Goal: Communication & Community: Answer question/provide support

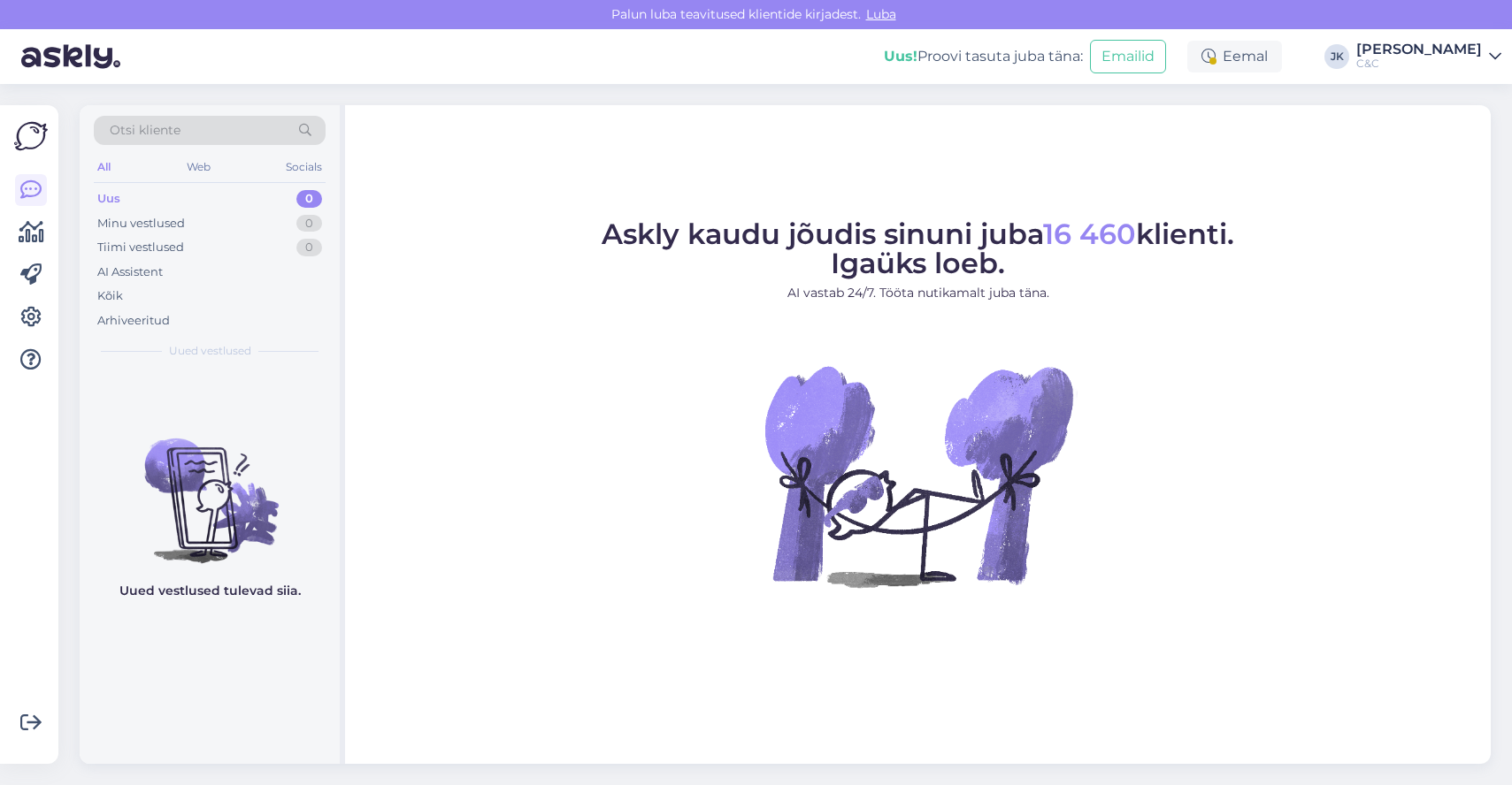
click at [592, 447] on figure "Askly kaudu jõudis sinuni juba 16 460 klienti. Igaüks loeb. AI vastab 24/7. Töö…" at bounding box center [917, 427] width 1114 height 415
click at [281, 209] on div "Uus 0" at bounding box center [209, 198] width 232 height 25
click at [264, 224] on div "Minu vestlused 0" at bounding box center [209, 223] width 232 height 25
click at [272, 198] on div "Uus 0" at bounding box center [209, 198] width 232 height 25
click at [534, 467] on figure "Askly kaudu jõudis sinuni juba 16 460 klienti. Igaüks loeb. AI vastab 24/7. Töö…" at bounding box center [917, 427] width 1114 height 415
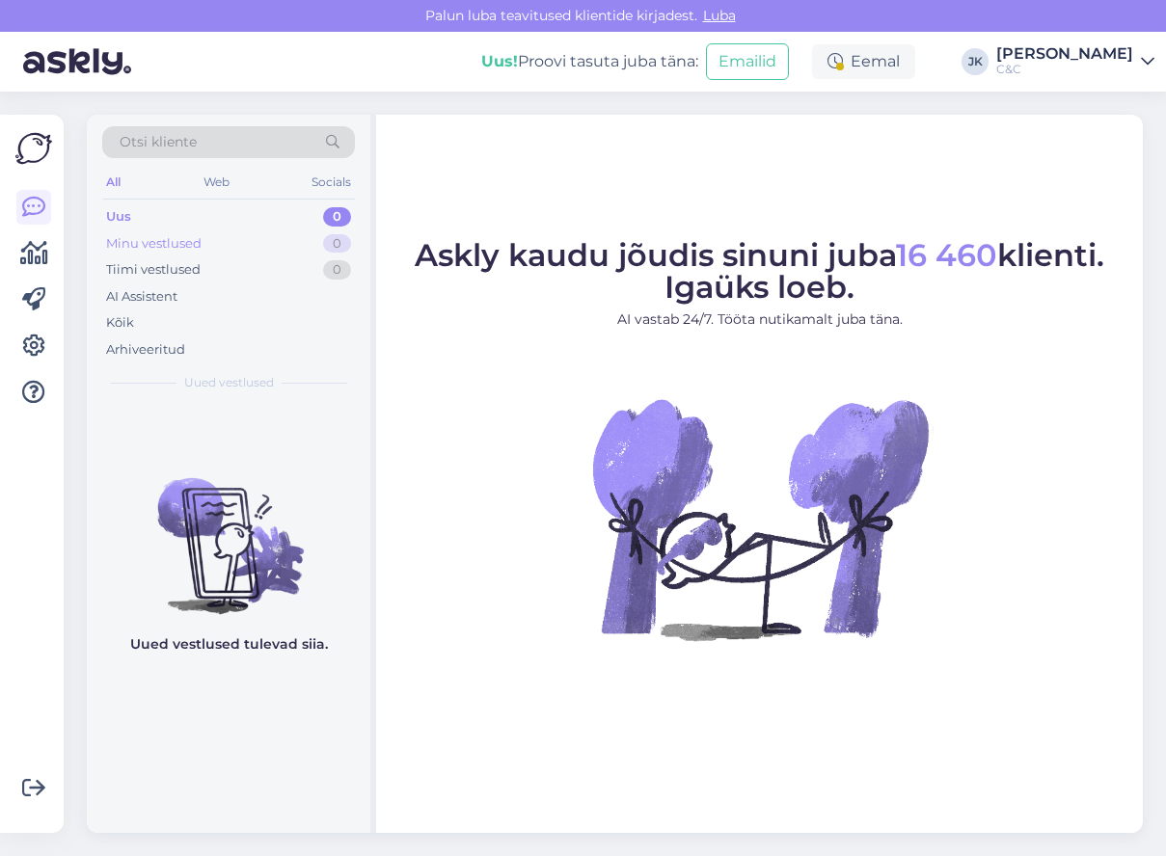
click at [213, 238] on div "Minu vestlused 0" at bounding box center [228, 243] width 253 height 27
click at [217, 213] on div "Uus 0" at bounding box center [228, 216] width 253 height 27
click at [582, 350] on figure "Askly kaudu jõudis sinuni juba 16 460 klienti. Igaüks loeb. AI vastab 24/7. Töö…" at bounding box center [759, 466] width 732 height 452
click at [157, 316] on div "Kõik" at bounding box center [228, 323] width 253 height 27
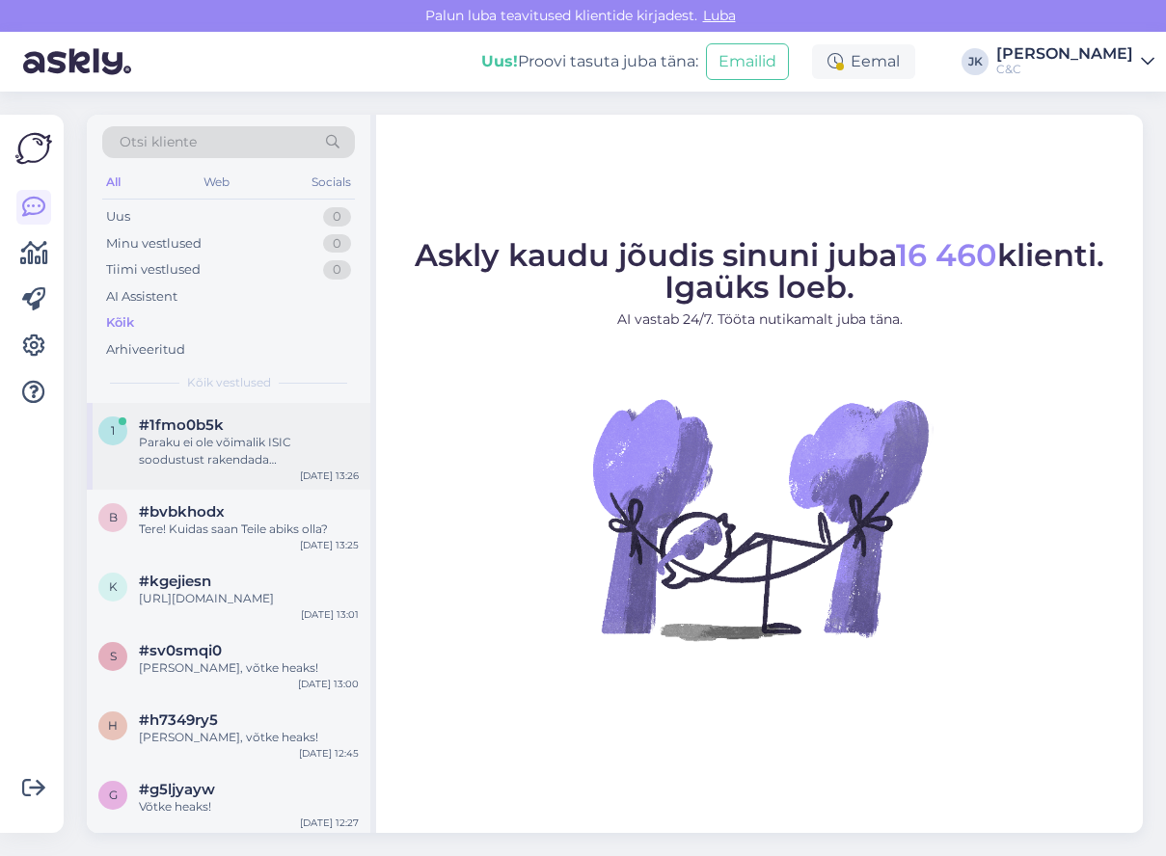
click at [157, 426] on span "#1fmo0b5k" at bounding box center [181, 425] width 85 height 17
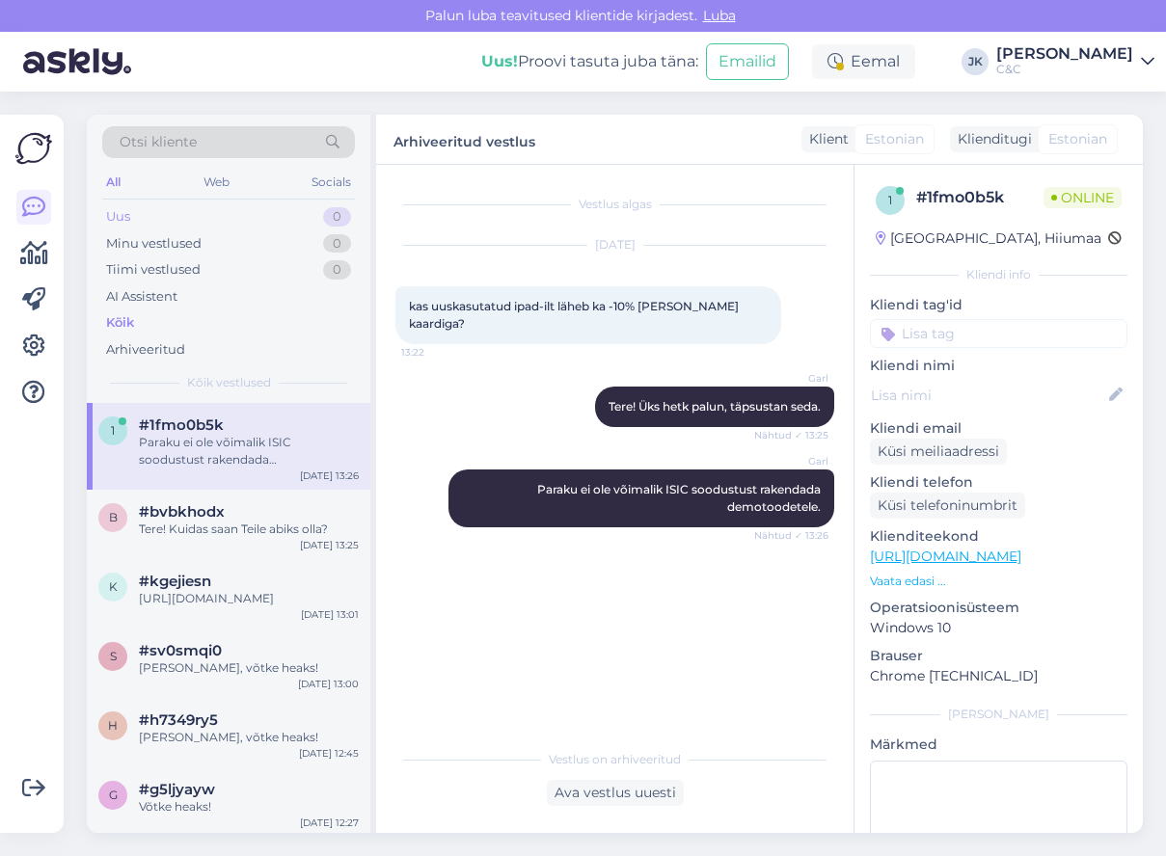
click at [164, 220] on div "Uus 0" at bounding box center [228, 216] width 253 height 27
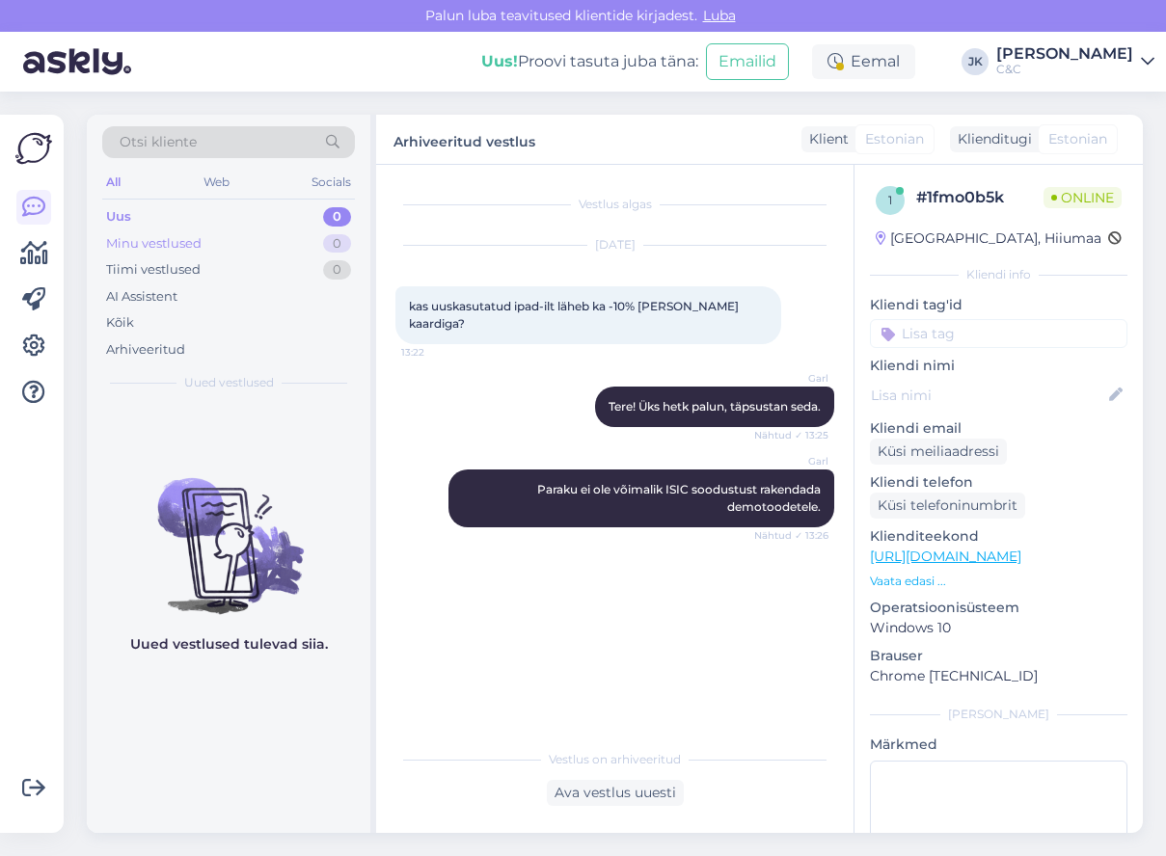
click at [184, 245] on div "Minu vestlused" at bounding box center [153, 243] width 95 height 19
click at [166, 261] on div "Tiimi vestlused" at bounding box center [153, 269] width 95 height 19
click at [190, 228] on div "Uus 0" at bounding box center [228, 216] width 253 height 27
click at [122, 321] on div "Kõik" at bounding box center [120, 322] width 28 height 19
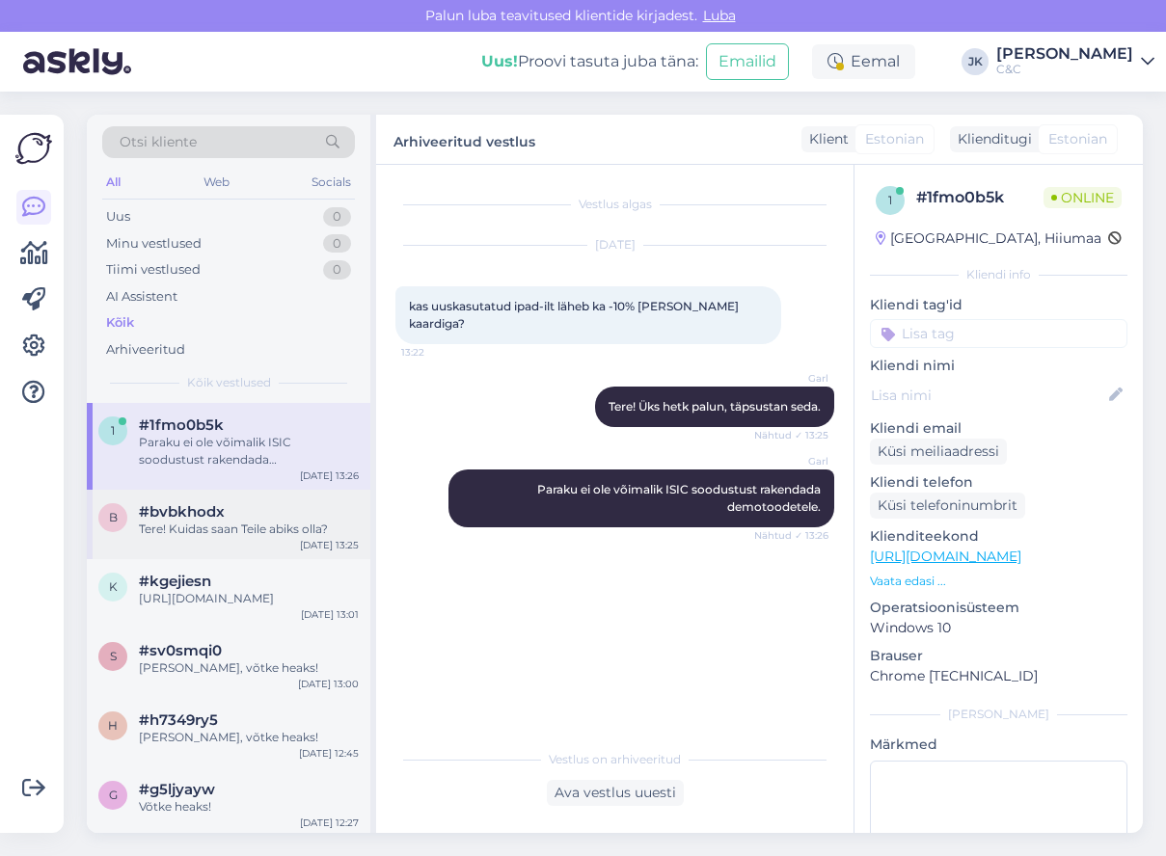
click at [338, 549] on div "[DATE] 13:25" at bounding box center [329, 545] width 59 height 14
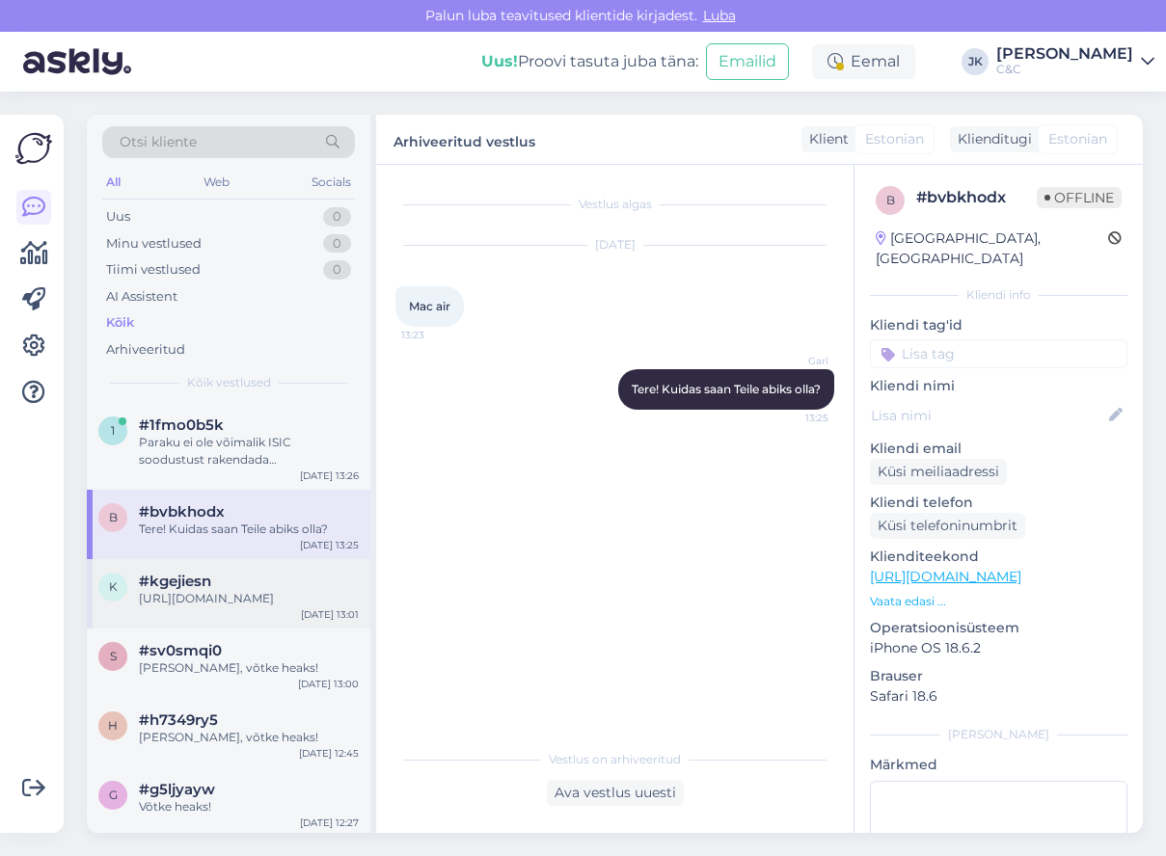
click at [313, 585] on div "#kgejiesn" at bounding box center [249, 581] width 220 height 17
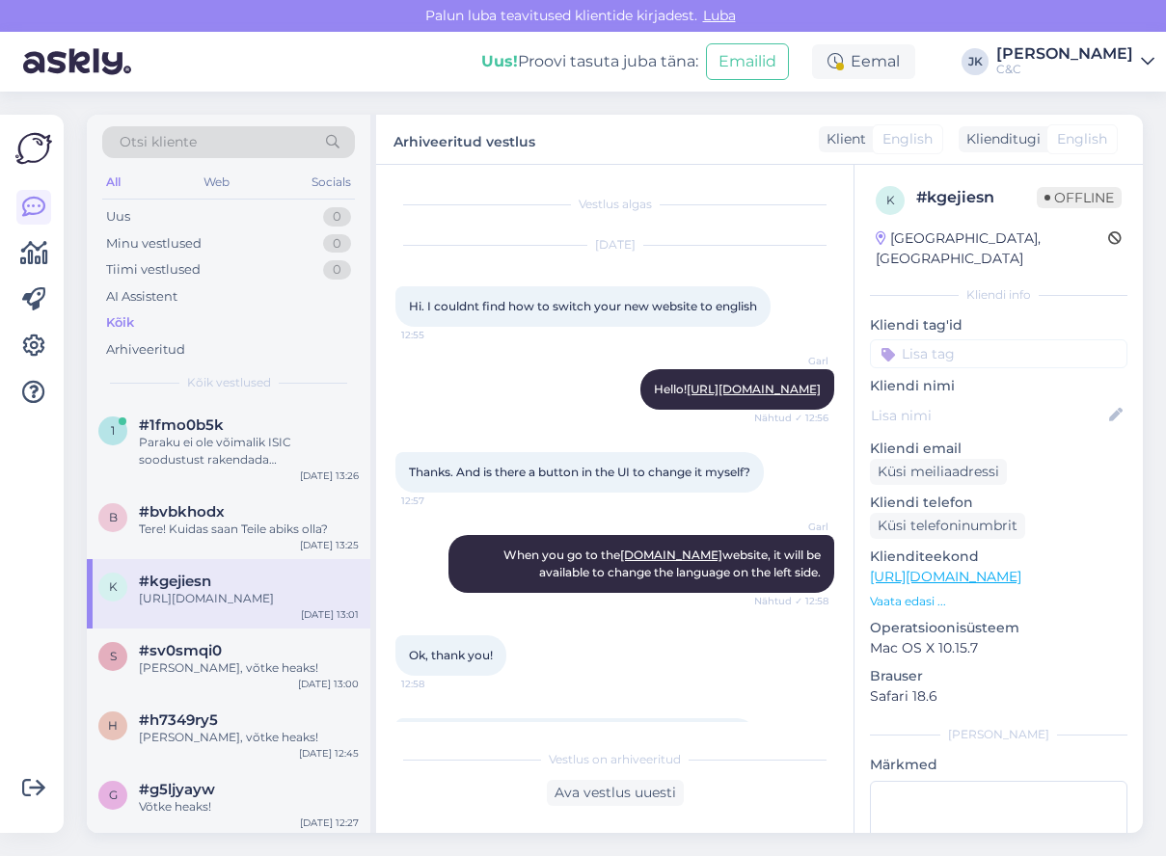
scroll to position [376, 0]
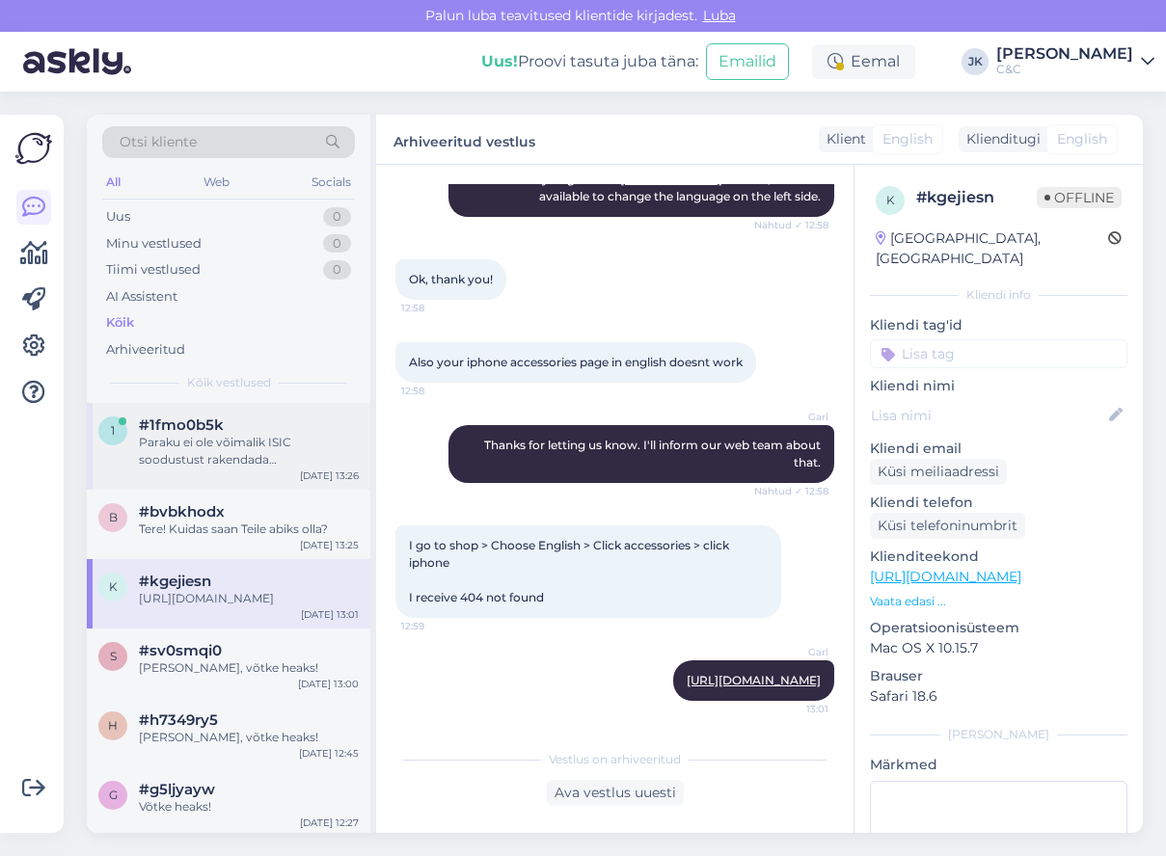
click at [308, 451] on div "Paraku ei ole võimalik ISIC soodustust rakendada demotoodetele." at bounding box center [249, 451] width 220 height 35
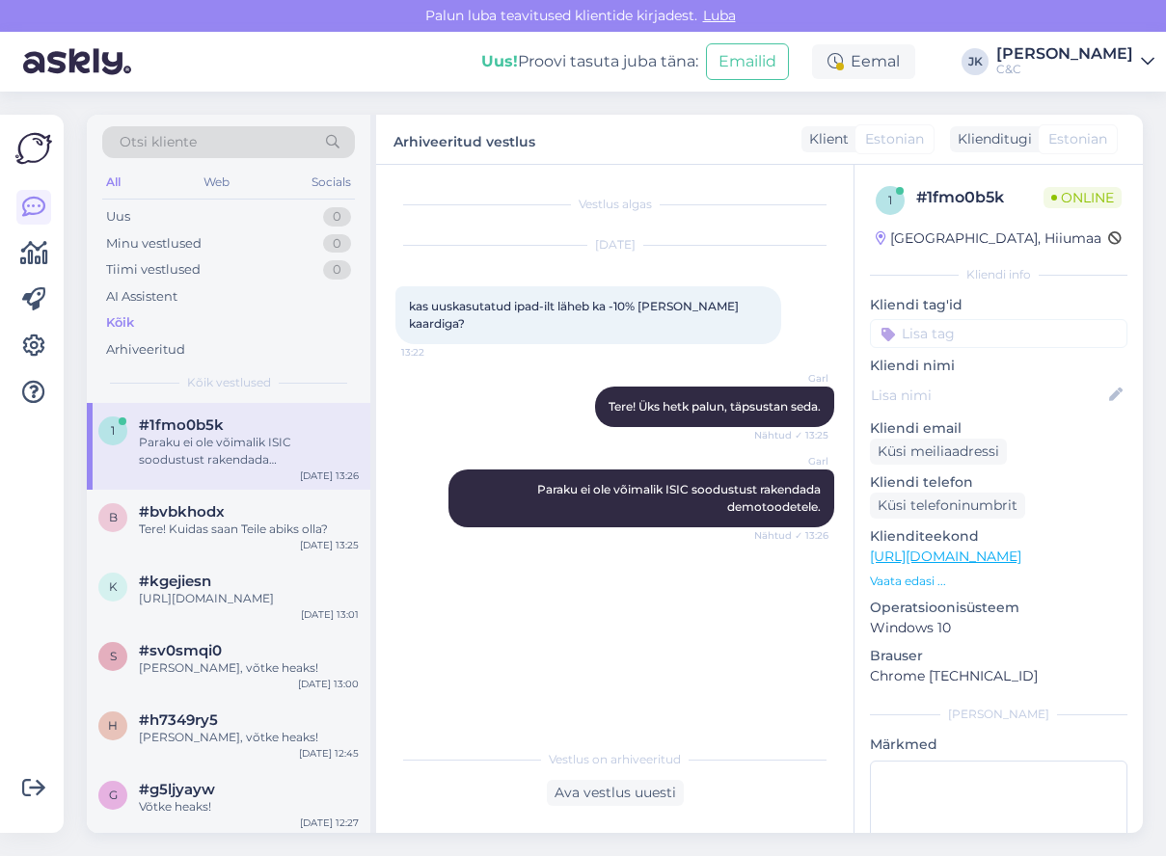
scroll to position [0, 0]
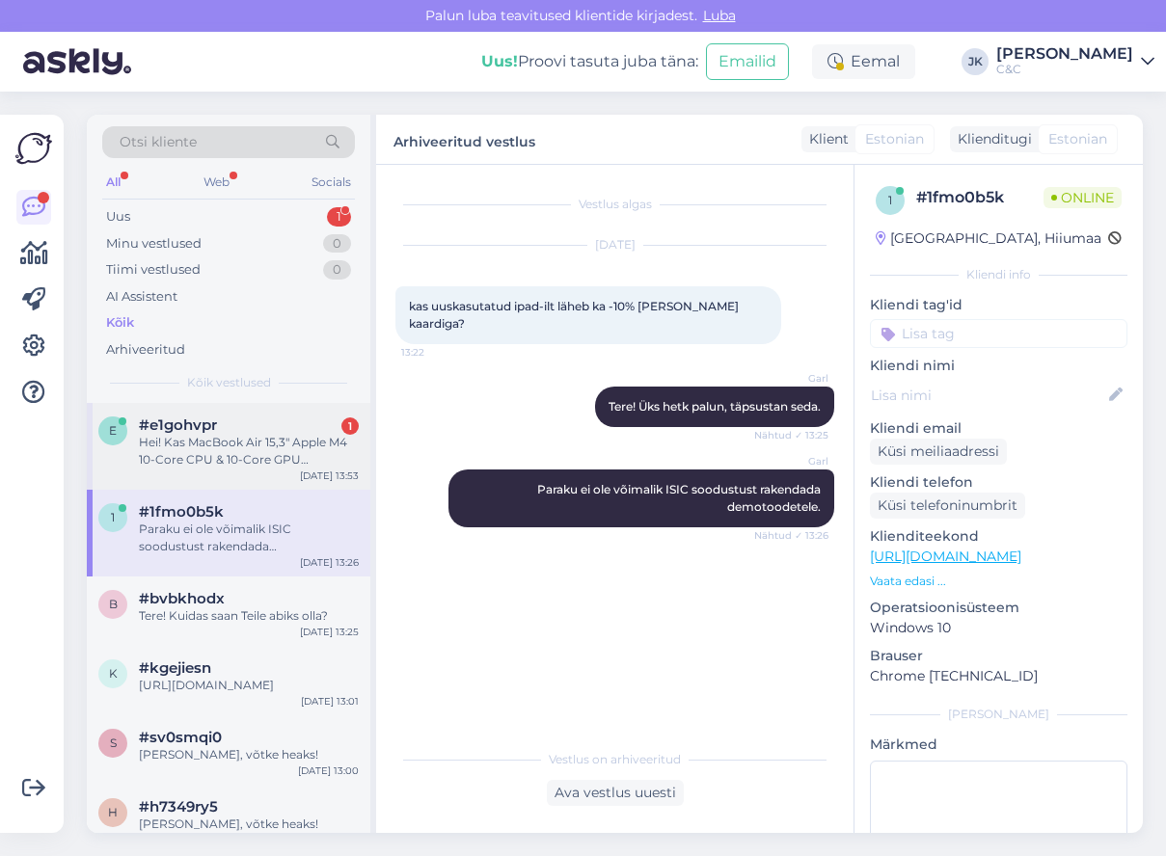
click at [218, 440] on div "Hei! Kas MacBook Air 15,3" Apple M4 10-Core CPU & 10-Core GPU 16GB/256GB/Starli…" at bounding box center [249, 451] width 220 height 35
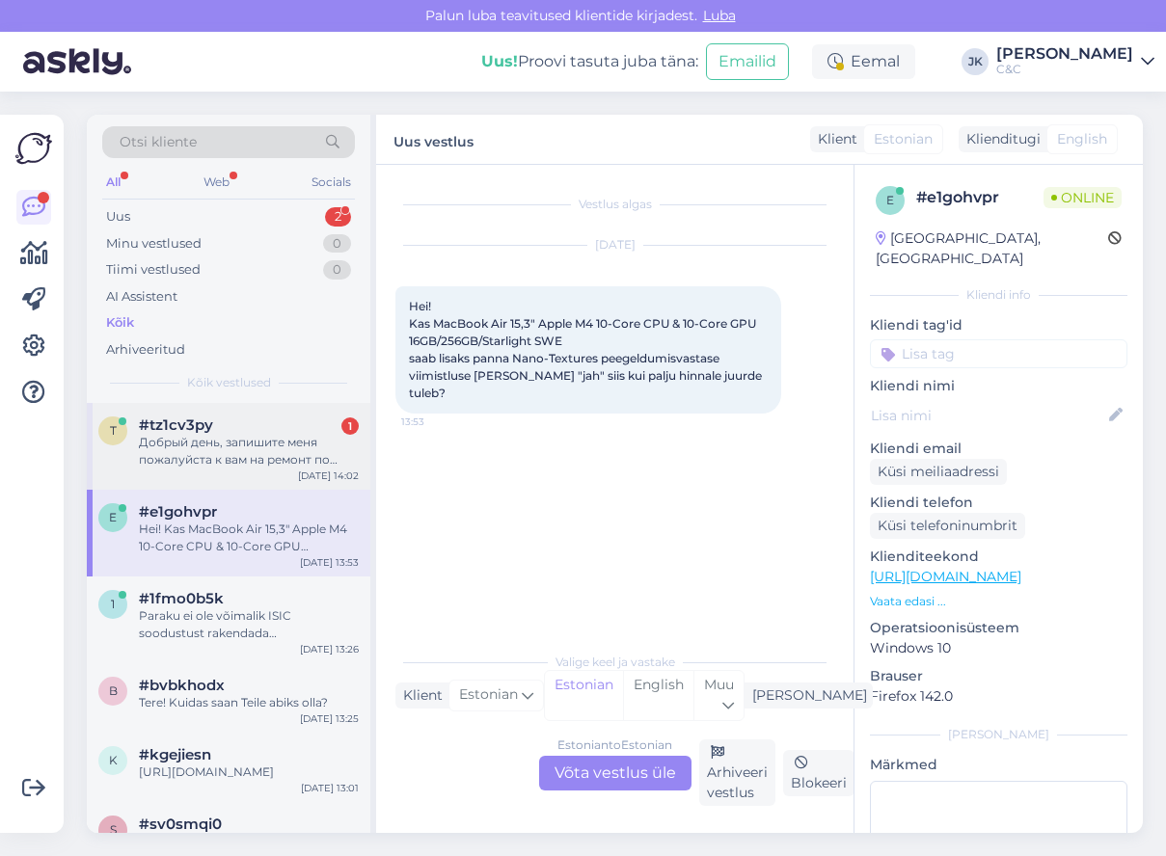
click at [245, 472] on div "t #tz1cv3py 1 Добрый день, запишите меня пожалуйста к вам на ремонт по гарантии…" at bounding box center [229, 446] width 284 height 87
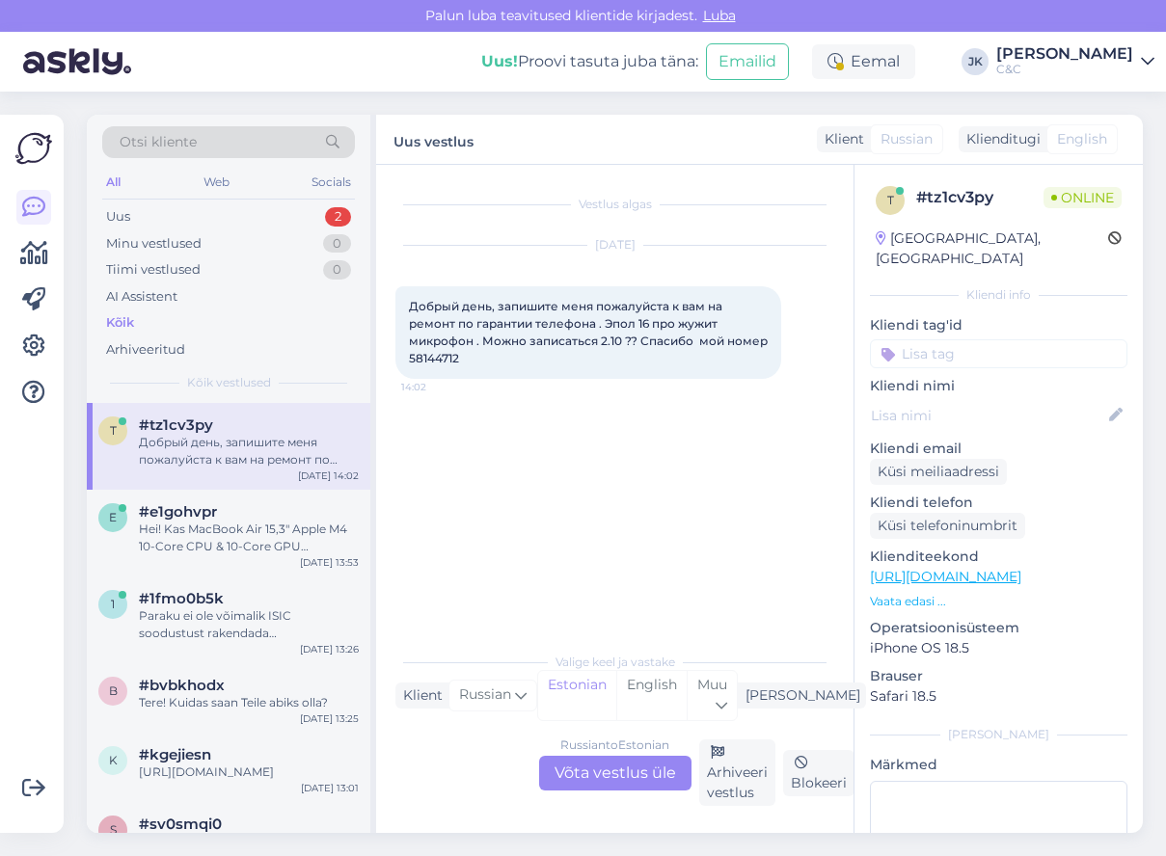
click at [809, 226] on div "[DATE] Добрый день, запишите меня пожалуйста к вам на ремонт по гарантии телефо…" at bounding box center [614, 313] width 439 height 176
click at [842, 142] on div "Klient" at bounding box center [840, 139] width 47 height 20
click at [895, 140] on span "Russian" at bounding box center [906, 139] width 52 height 20
click at [1023, 138] on div "Klienditugi" at bounding box center [1000, 139] width 82 height 20
click at [1069, 138] on span "English" at bounding box center [1082, 139] width 50 height 20
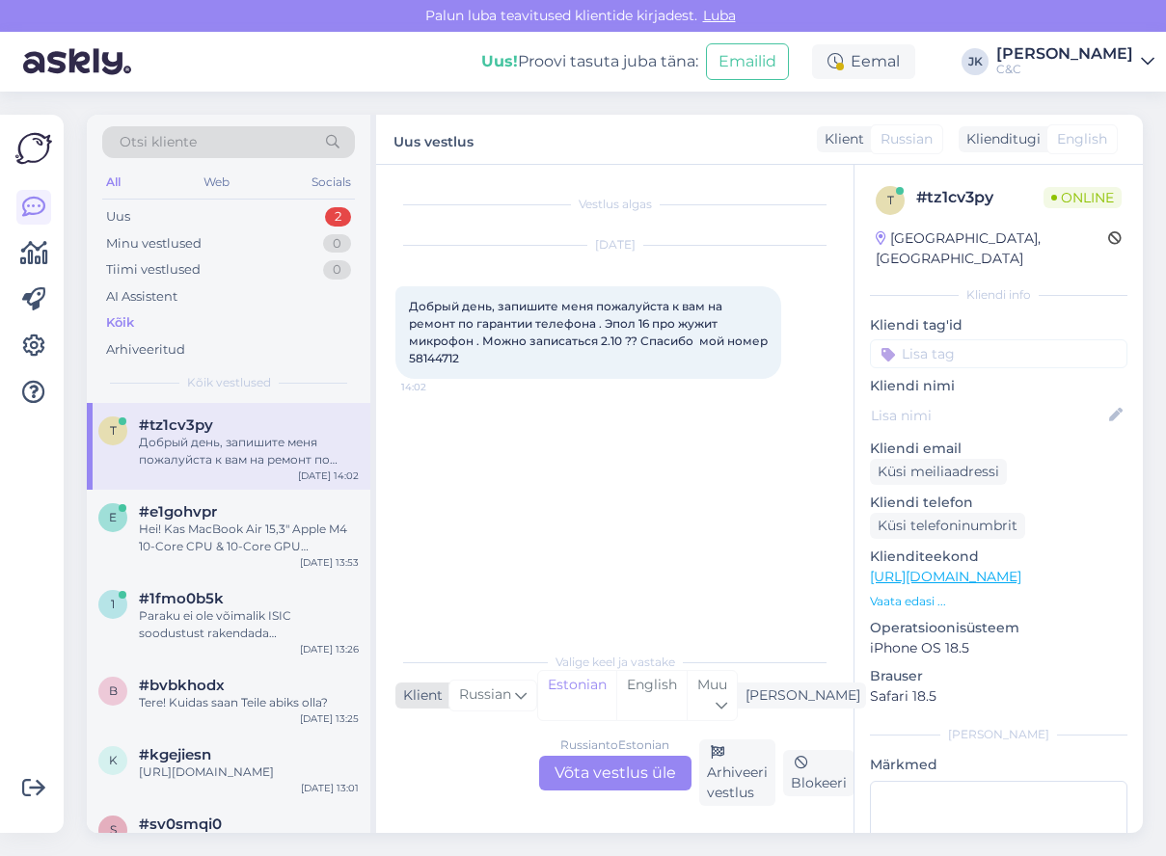
click at [483, 682] on div "Russian" at bounding box center [492, 695] width 89 height 31
click at [480, 692] on span "Russian" at bounding box center [485, 695] width 52 height 21
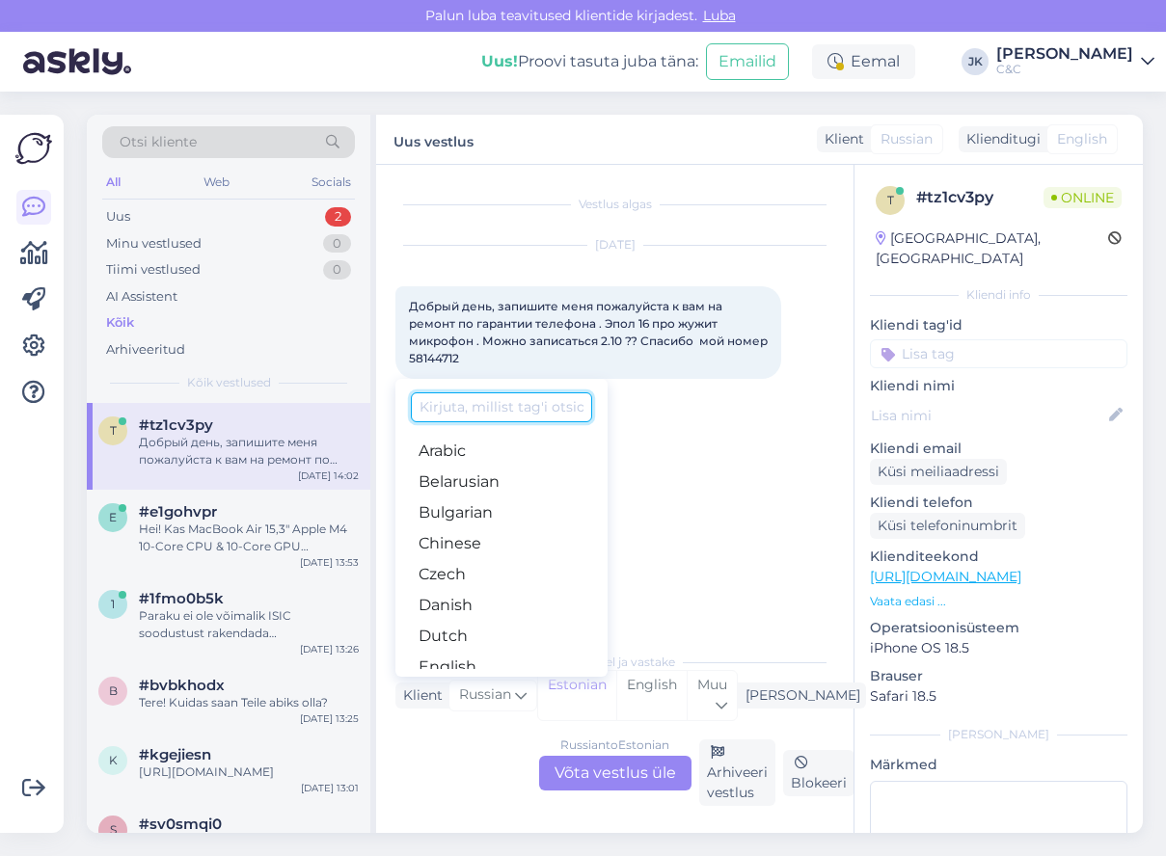
click at [542, 414] on input at bounding box center [501, 407] width 181 height 30
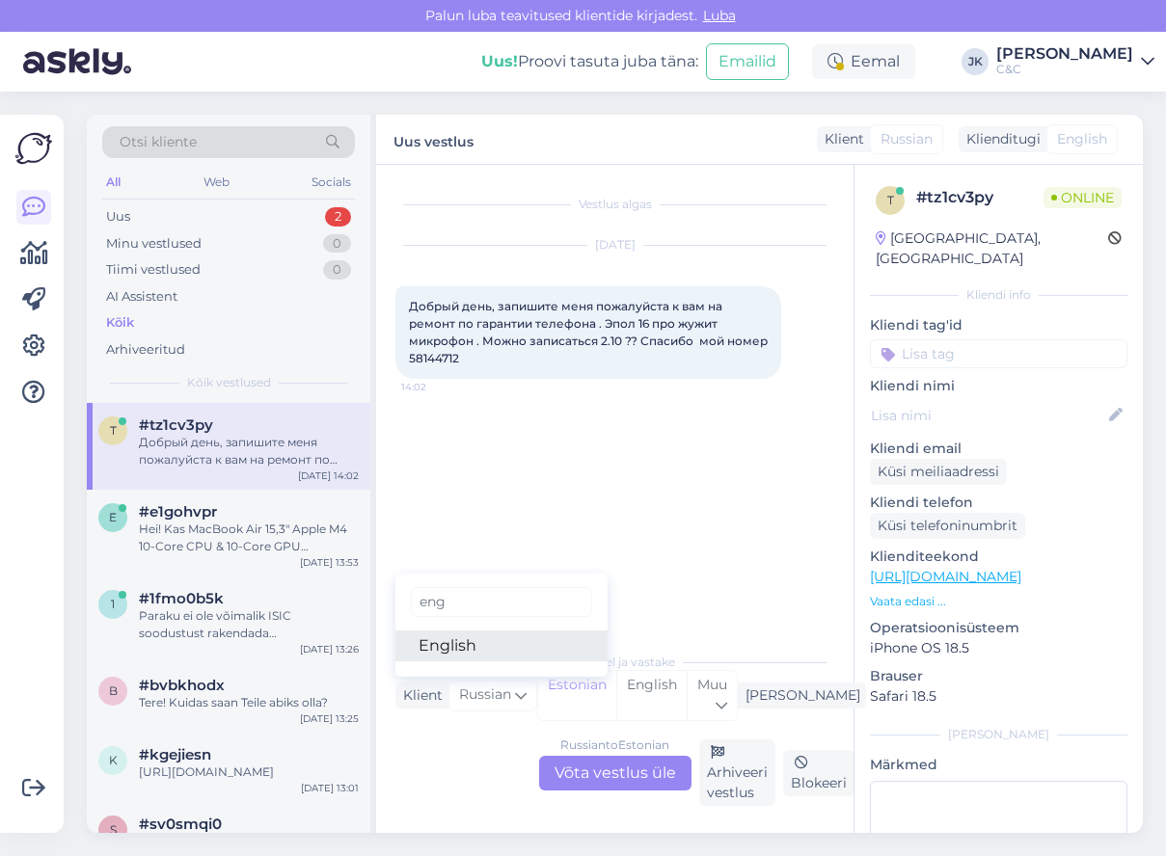
click at [468, 651] on link "English" at bounding box center [501, 646] width 212 height 31
click at [471, 694] on span "English" at bounding box center [484, 695] width 50 height 21
click at [490, 636] on link "English" at bounding box center [501, 646] width 212 height 31
click at [475, 685] on span "English" at bounding box center [484, 695] width 50 height 21
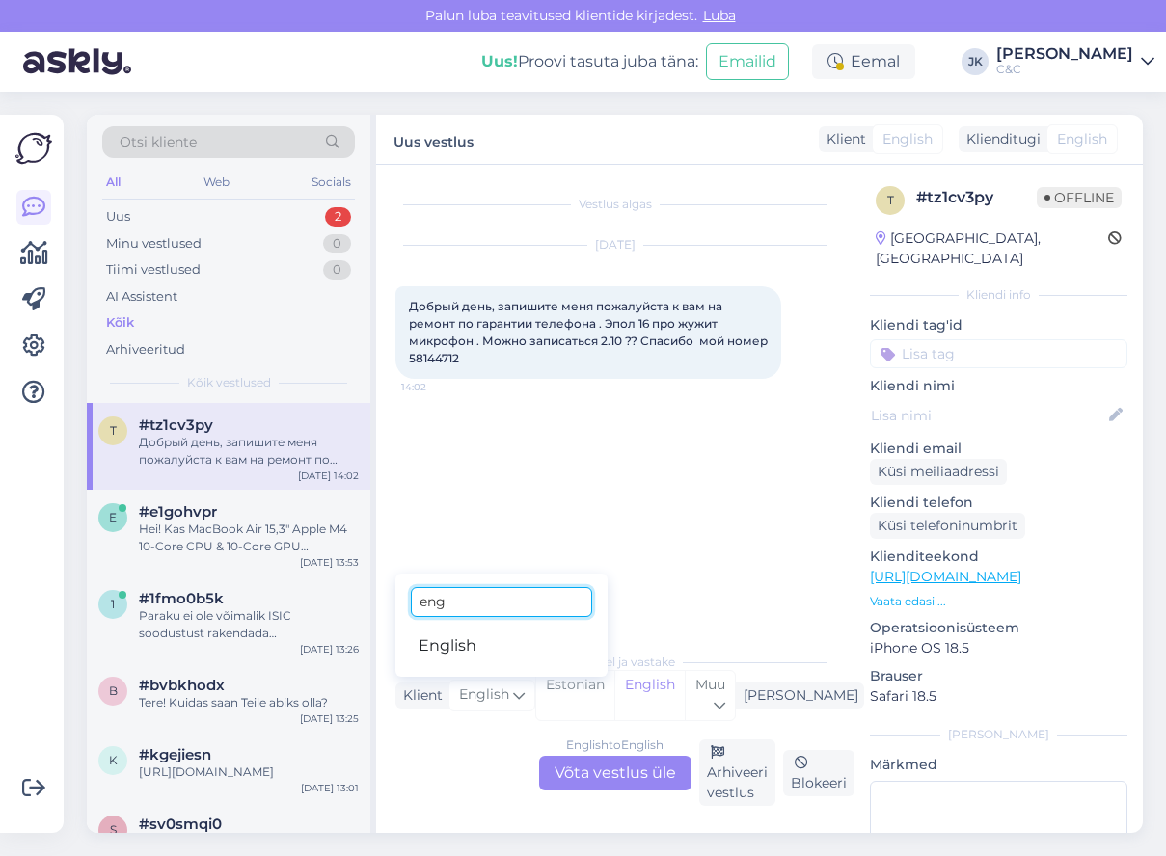
click at [499, 607] on input "eng" at bounding box center [501, 602] width 181 height 30
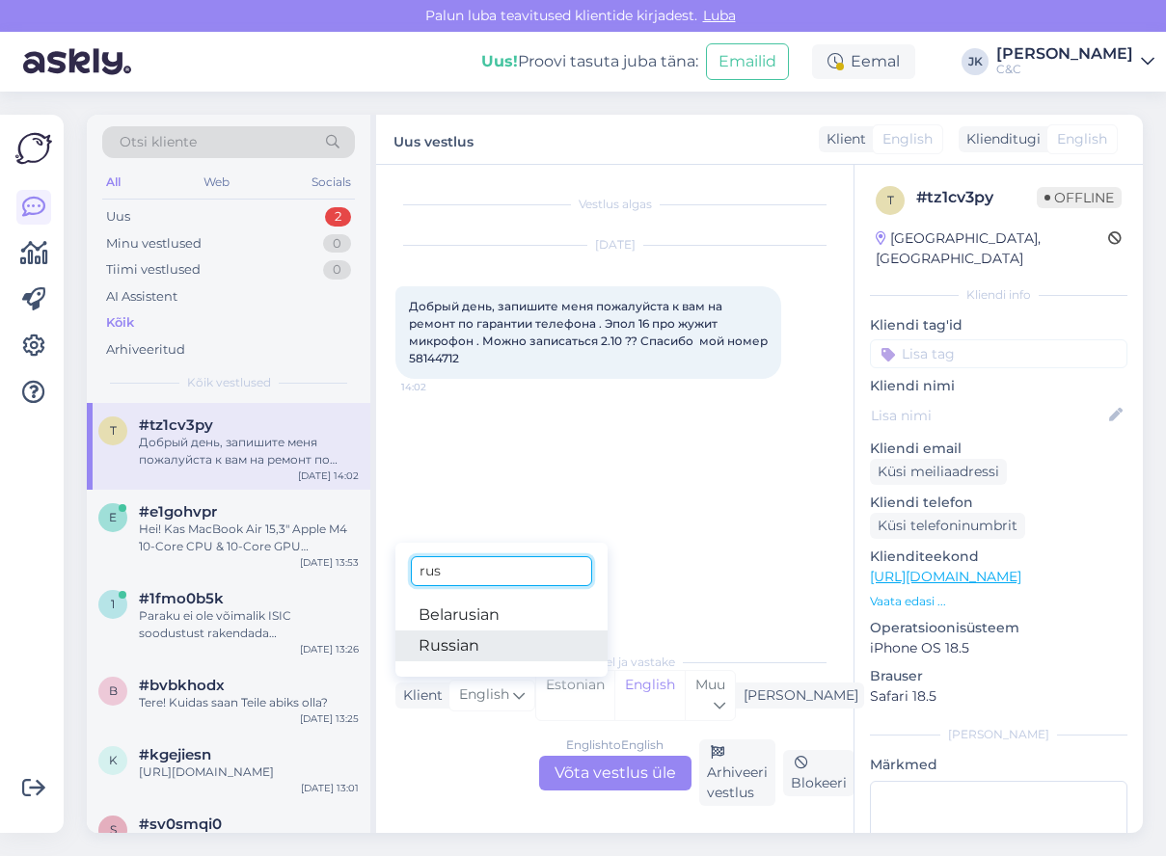
type input "rus"
click at [467, 650] on link "Russian" at bounding box center [501, 646] width 212 height 31
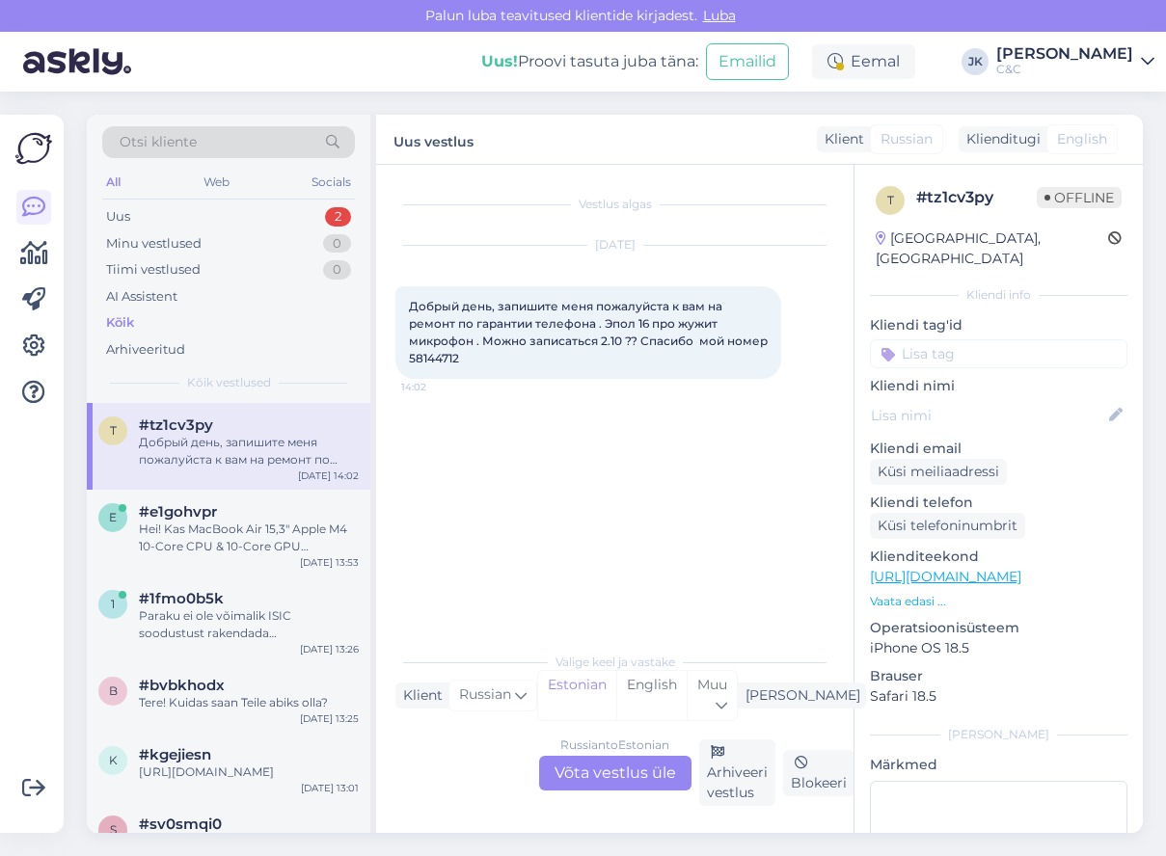
click at [1032, 140] on div "Klienditugi" at bounding box center [1000, 139] width 82 height 20
click at [878, 143] on div "Russian" at bounding box center [906, 139] width 73 height 30
click at [455, 339] on span "Добрый день, запишите меня пожалуйста к вам на ремонт по гарантии телефона . Эп…" at bounding box center [590, 332] width 362 height 67
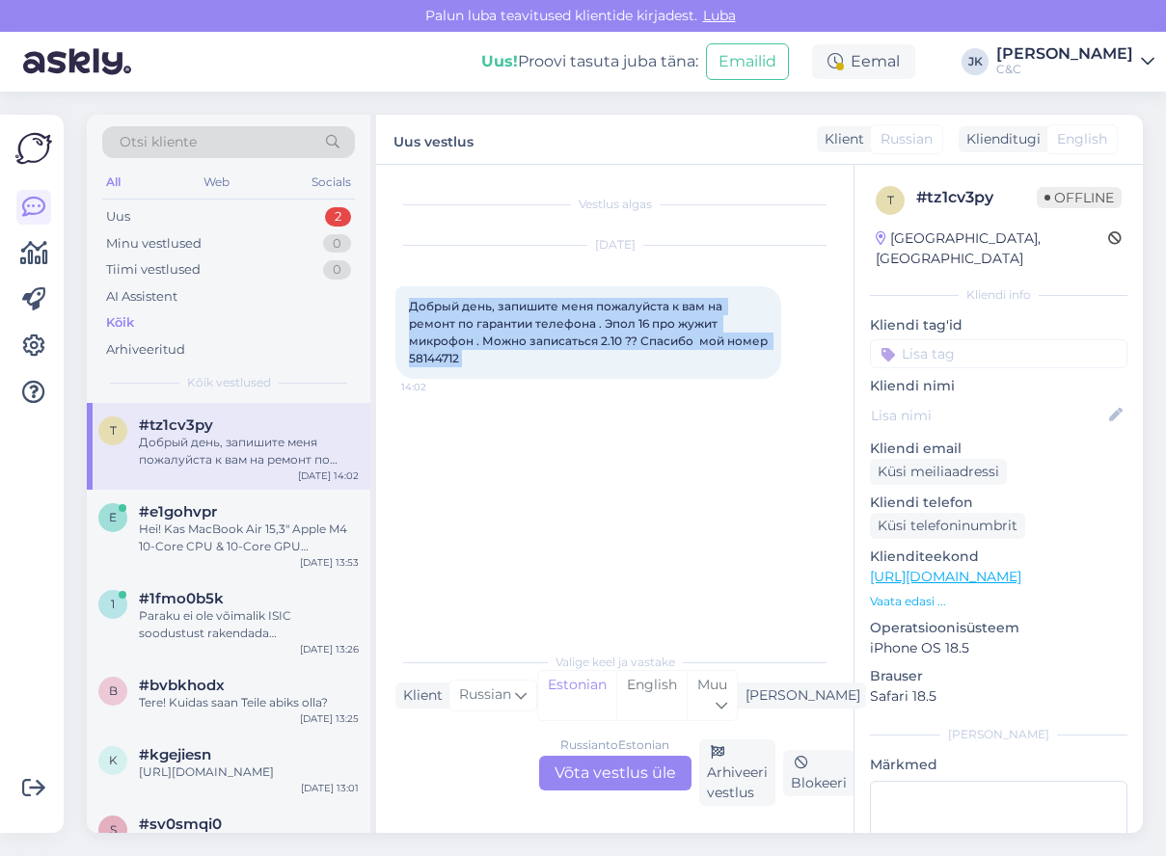
click at [455, 339] on span "Добрый день, запишите меня пожалуйста к вам на ремонт по гарантии телефона . Эп…" at bounding box center [590, 332] width 362 height 67
copy div "Добрый день, запишите меня пожалуйста к вам на ремонт по гарантии телефона . Эп…"
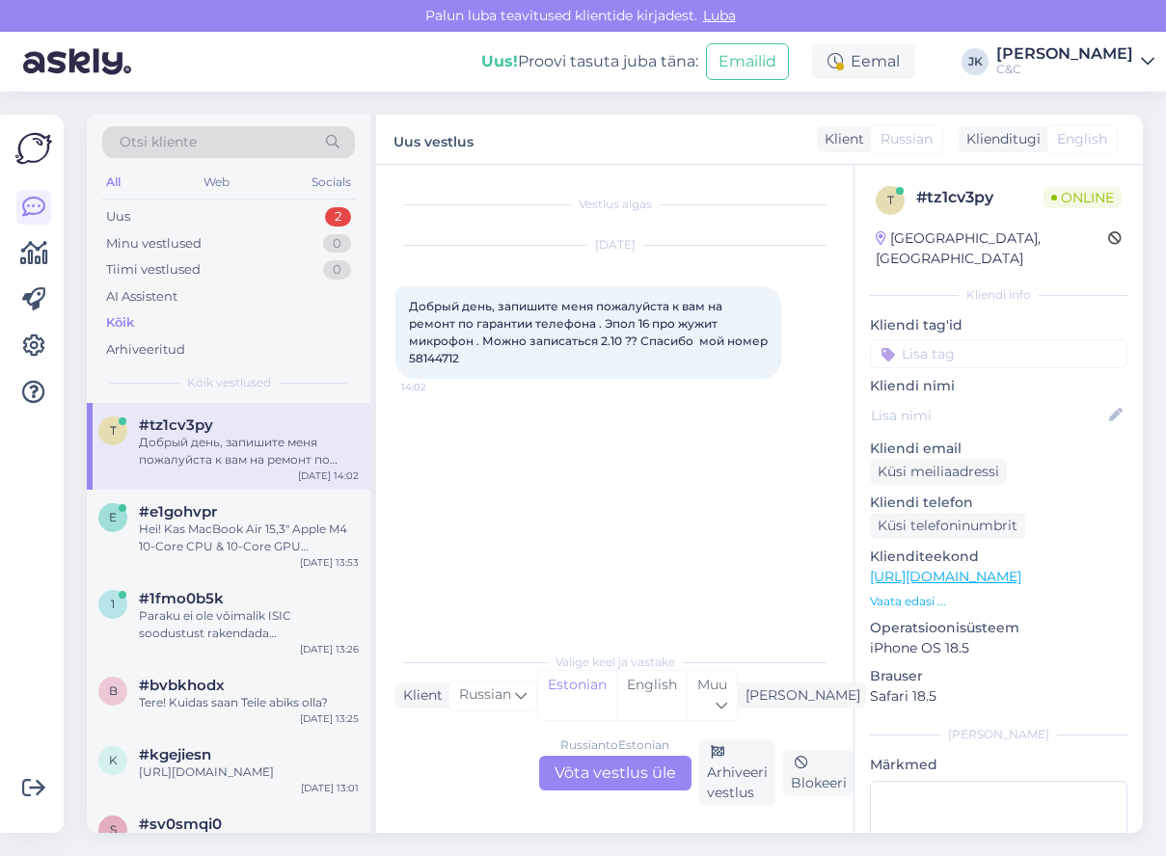
click at [609, 773] on div "Russian to Estonian Võta vestlus üle" at bounding box center [615, 773] width 152 height 35
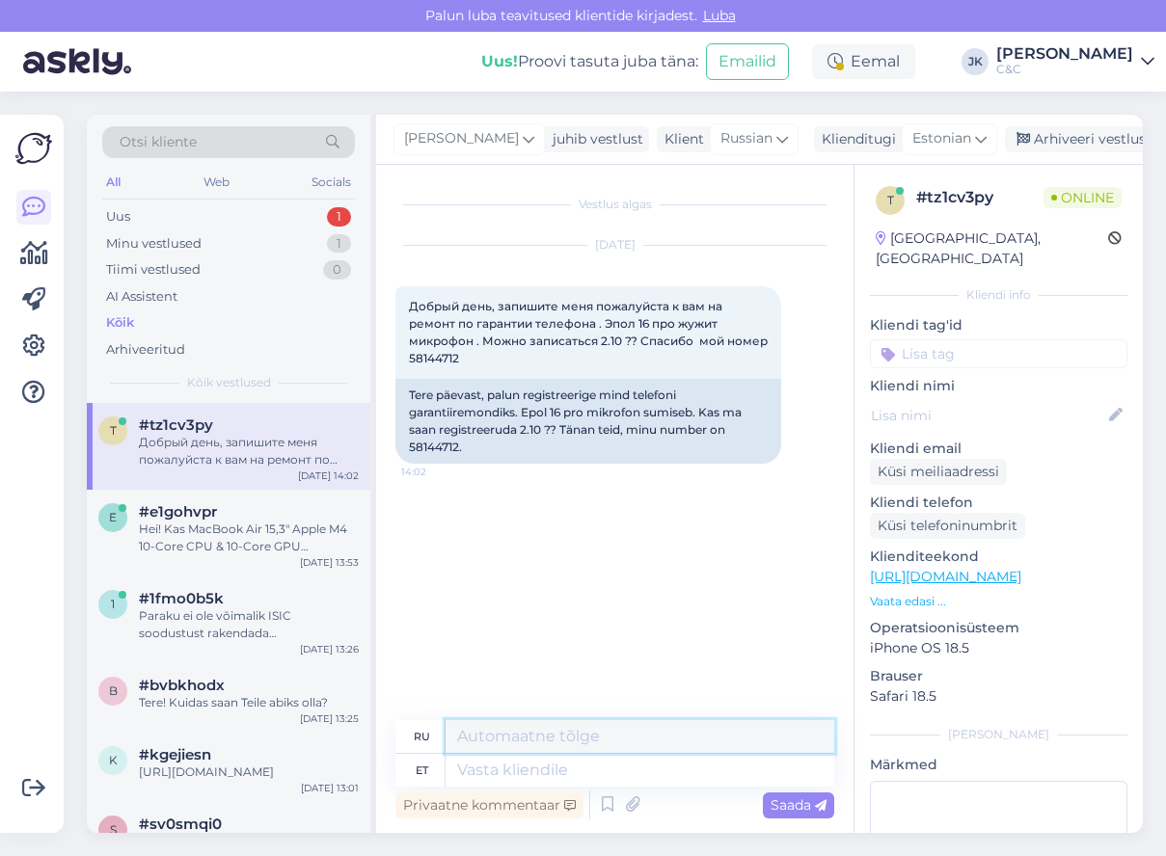
click at [544, 744] on textarea at bounding box center [640, 736] width 389 height 33
click at [525, 783] on textarea at bounding box center [640, 770] width 389 height 33
type textarea "Tere"
type textarea "Привет"
type textarea "Tervist!"
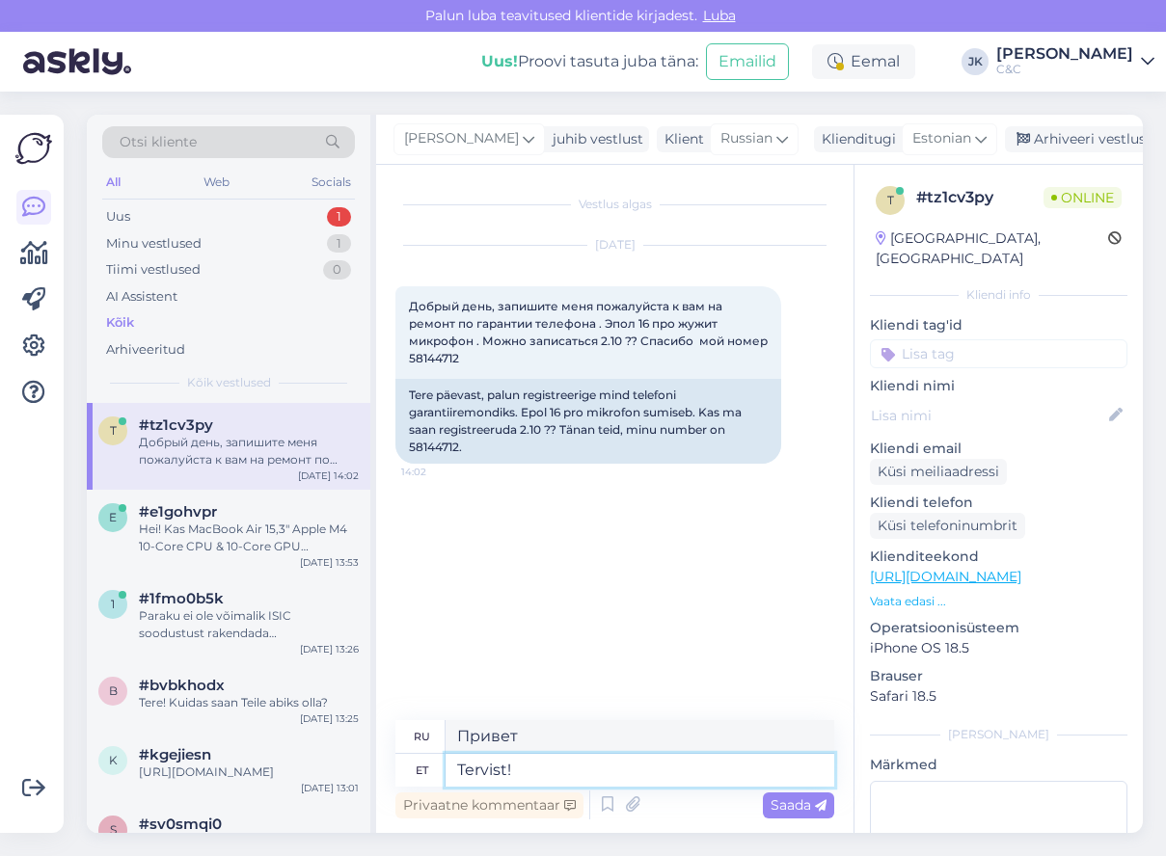
type textarea "Ваше здоровье!"
type textarea "Tervist! Hooldustöö"
type textarea "Здравствуйте! Ремонтные работы."
type textarea "Tervist! Hooldustööd saab"
type textarea "Ура! Доступны ремонтные работы."
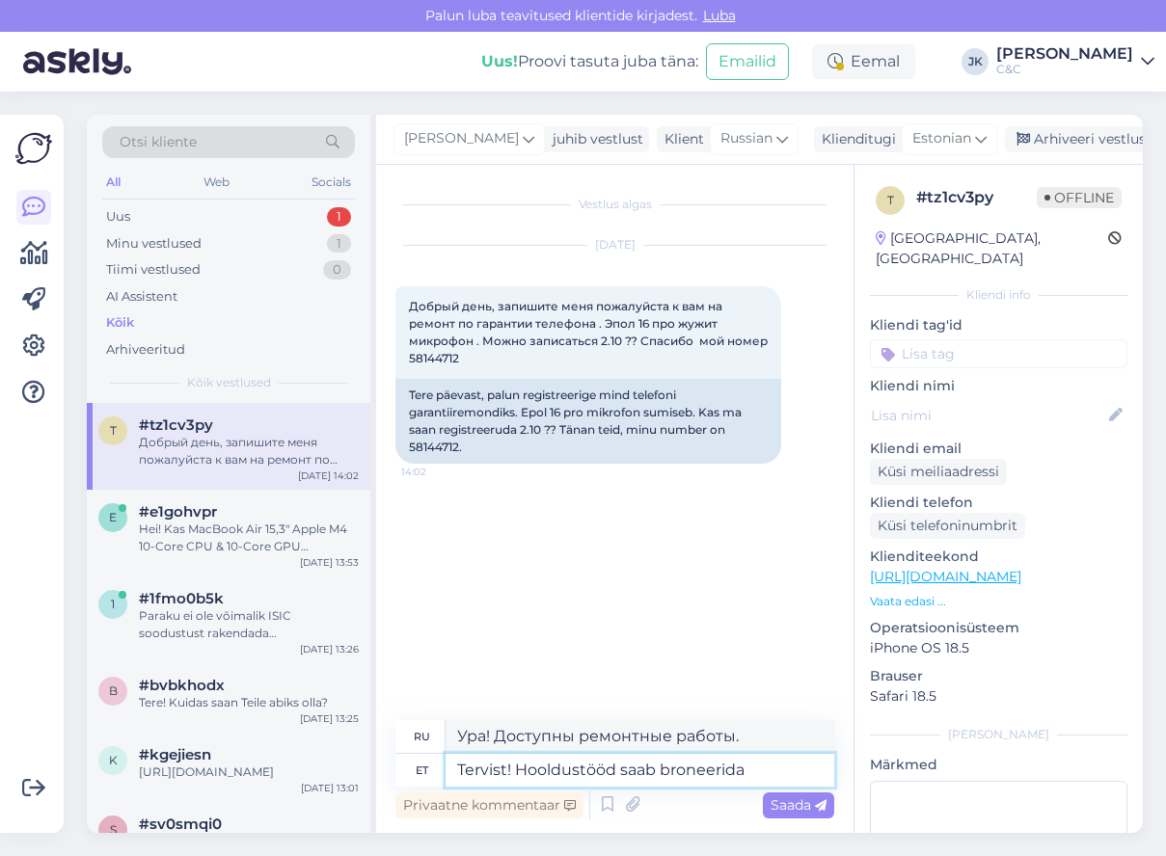
type textarea "Tervist! Hooldustööd saab broneerida"
type textarea "Здравствуйте! Можно заказать техническое обслуживание."
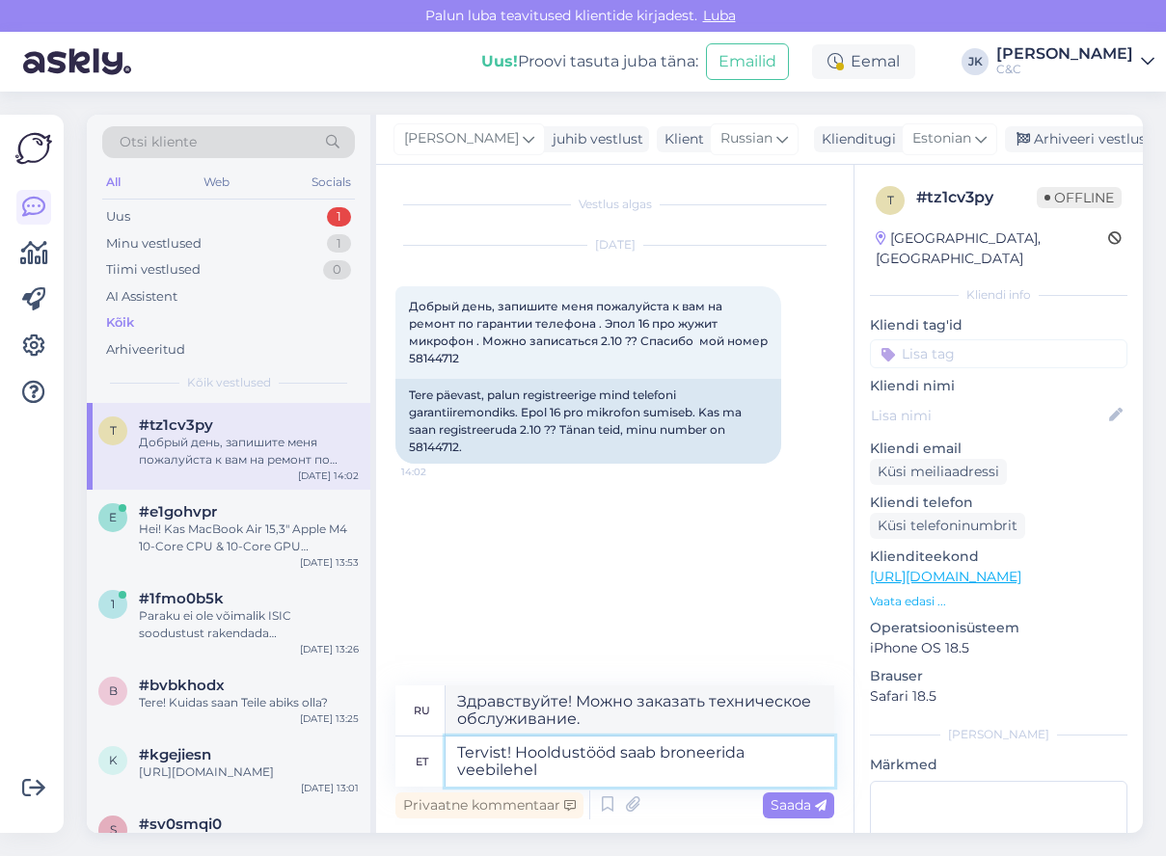
type textarea "Tervist! Hooldustööd saab broneerida veebilehel"
type textarea "Здравствуйте! Заказать техническое обслуживание можно на сайте."
type textarea "Tervist! Hooldustööd saab broneerida veebilehel:"
type textarea "Здравствуйте! Заказать техническое обслуживание можно на сайте:"
paste textarea "[URL][DOMAIN_NAME]"
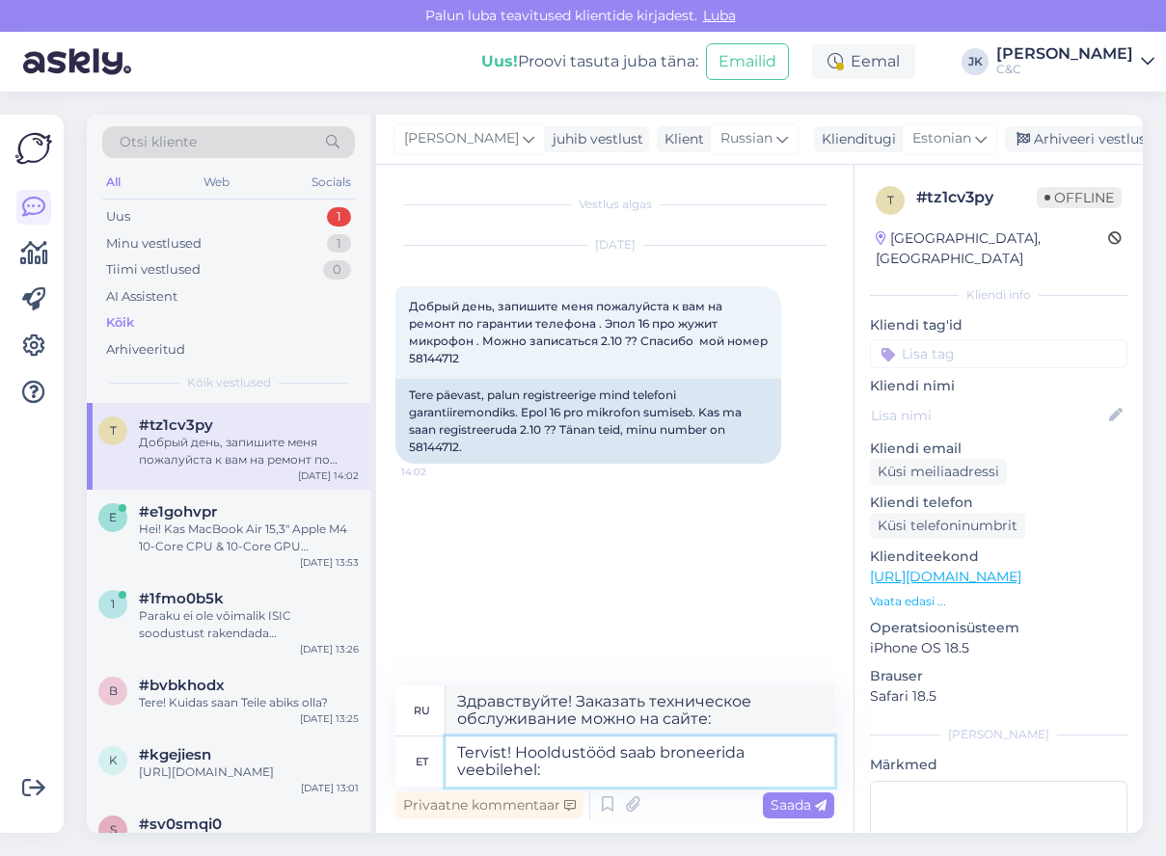
type textarea "Tervist! Hooldustööd saab broneerida veebilehel: [URL][DOMAIN_NAME]"
type textarea "Здравствуйте! Заказать работы по техническому обслуживанию можно на сайте: [URL…"
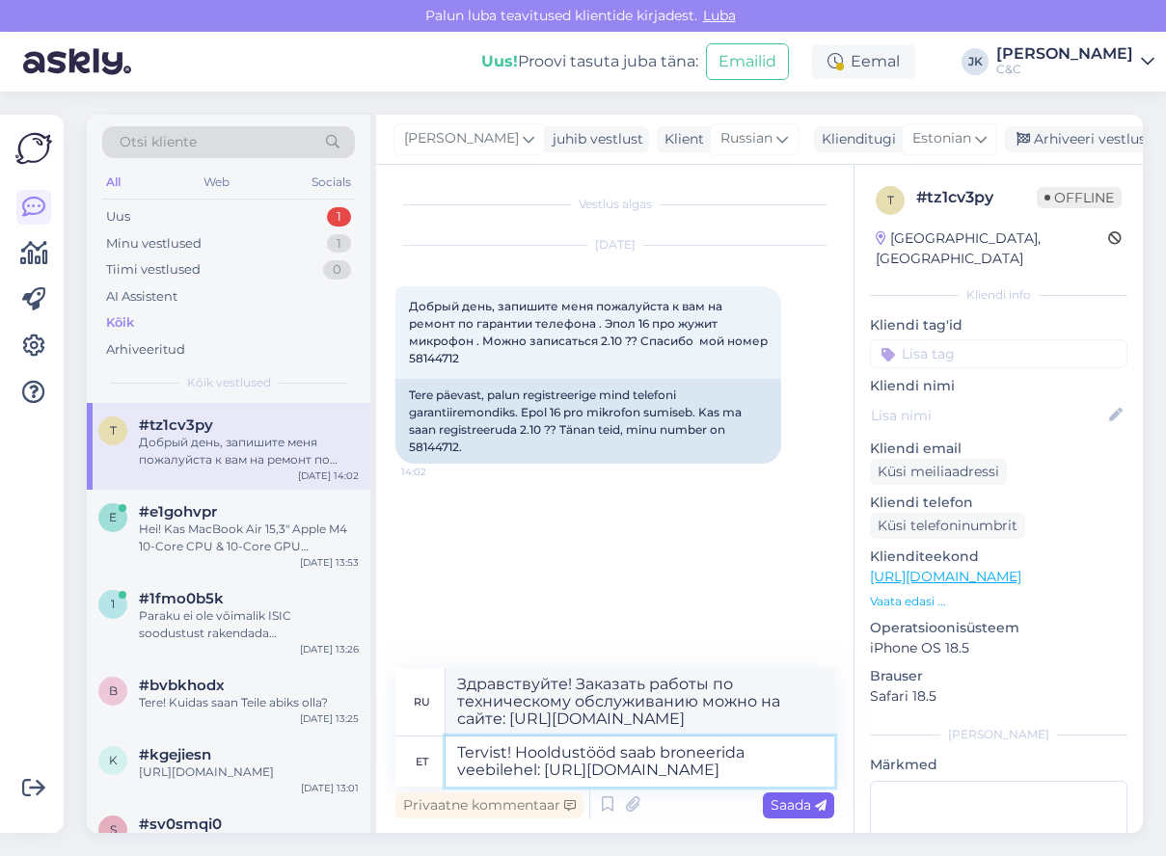
type textarea "Tervist! Hooldustööd saab broneerida veebilehel: [URL][DOMAIN_NAME]"
click at [789, 803] on span "Saada" at bounding box center [799, 805] width 56 height 17
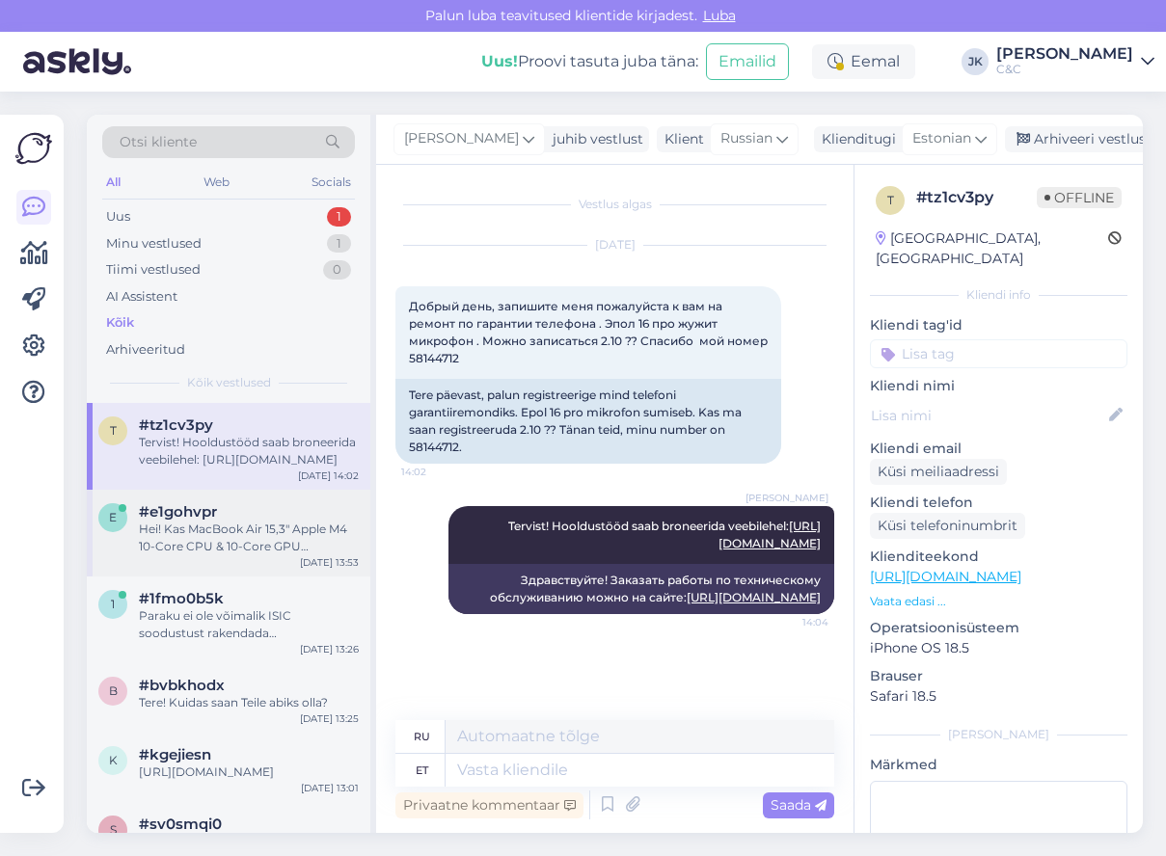
click at [210, 550] on div "Hei! Kas MacBook Air 15,3" Apple M4 10-Core CPU & 10-Core GPU 16GB/256GB/Starli…" at bounding box center [249, 538] width 220 height 35
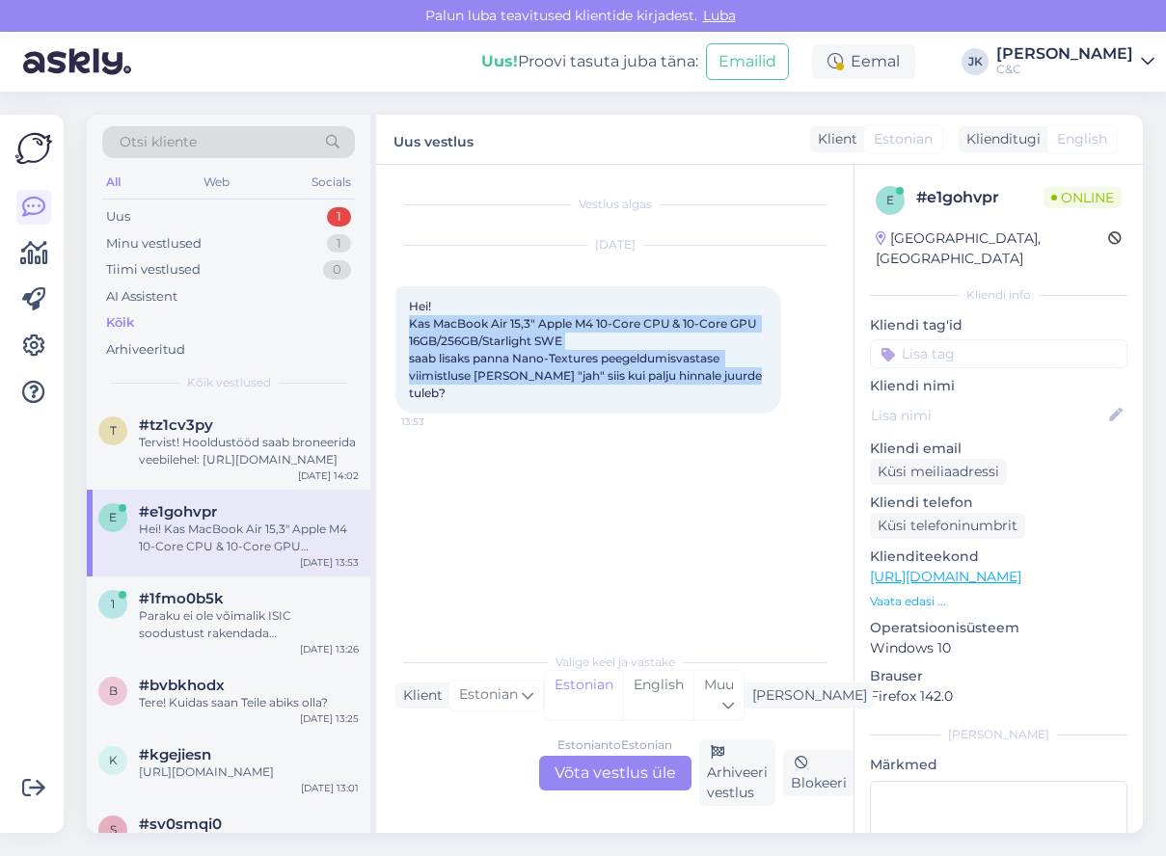
drag, startPoint x: 408, startPoint y: 318, endPoint x: 767, endPoint y: 376, distance: 363.4
click at [767, 376] on div "Hei! Kas MacBook Air 15,3" Apple M4 10-Core CPU & 10-Core GPU 16GB/256GB/Starli…" at bounding box center [588, 349] width 386 height 127
copy span "Kas MacBook Air 15,3" Apple M4 10-Core CPU & 10-Core GPU 16GB/256GB/Starlight S…"
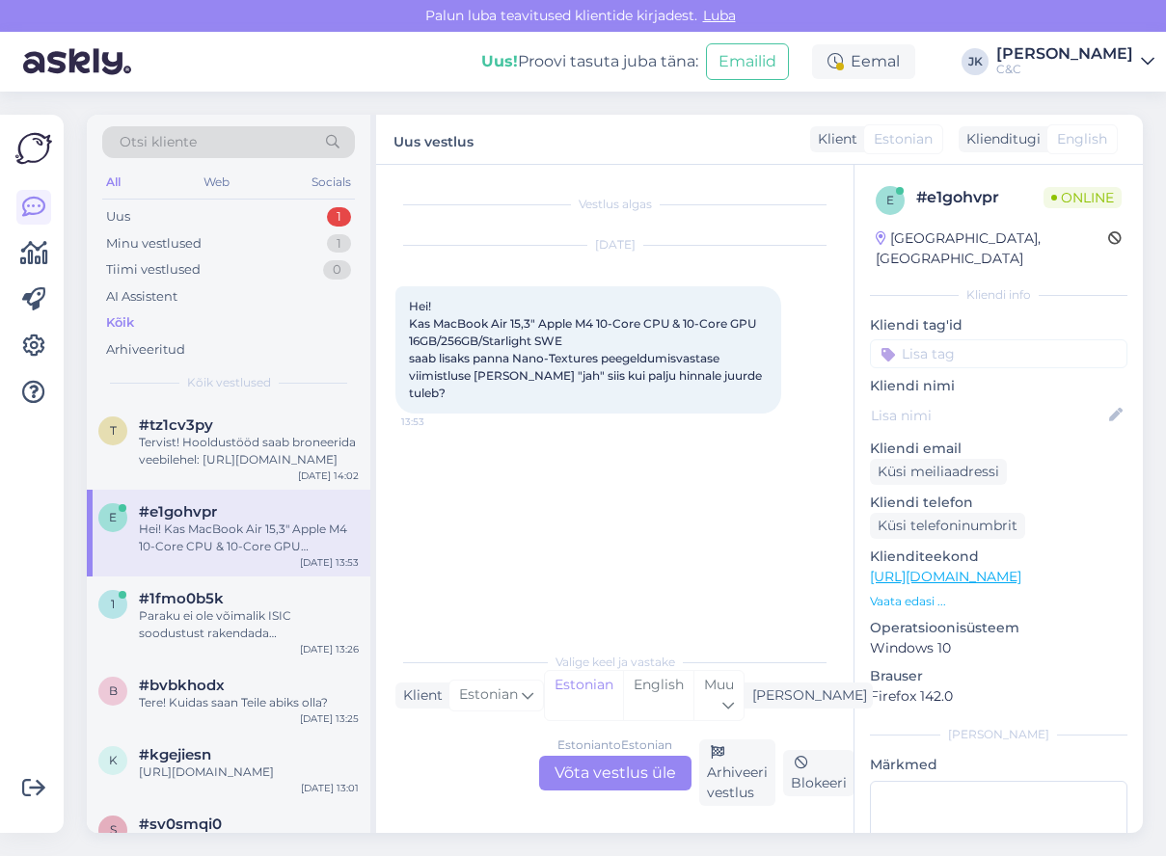
click at [68, 532] on div "Võimalused Veendu, et Askly loob sulle väärtust. Sulge Ühenda FB ja IG sõnumid …" at bounding box center [37, 474] width 75 height 765
click at [579, 764] on div "Estonian to Estonian Võta vestlus üle" at bounding box center [615, 773] width 152 height 35
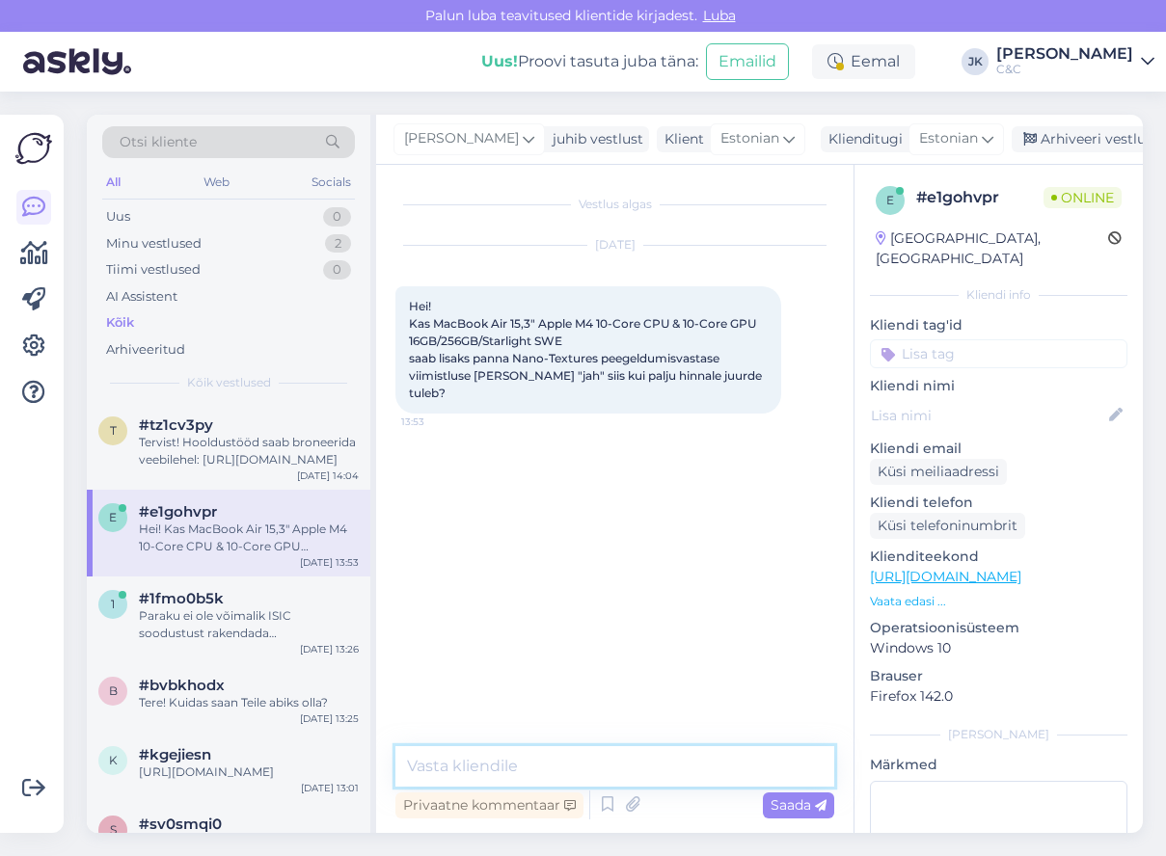
click at [556, 768] on textarea at bounding box center [614, 766] width 439 height 41
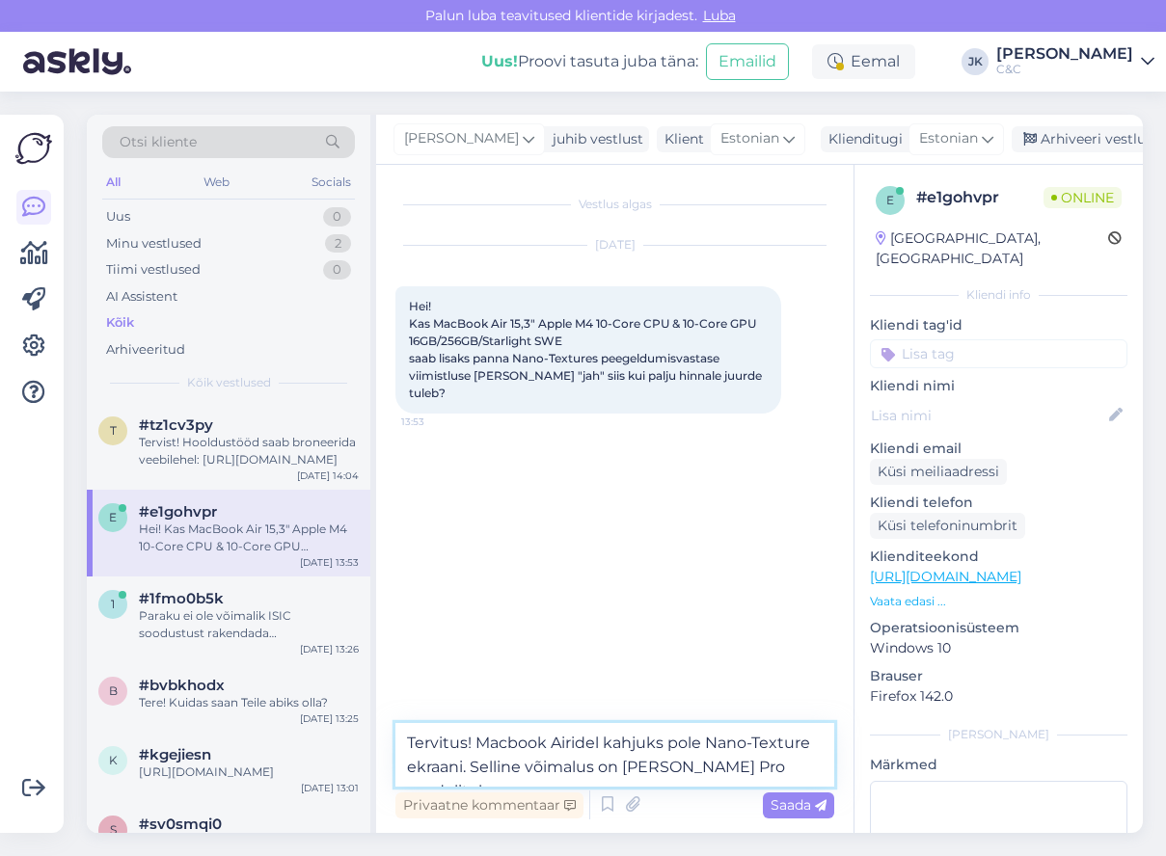
type textarea "Tervitus! Macbook Airidel kahjuks pole Nano-Texture ekraani. Selline võimalus o…"
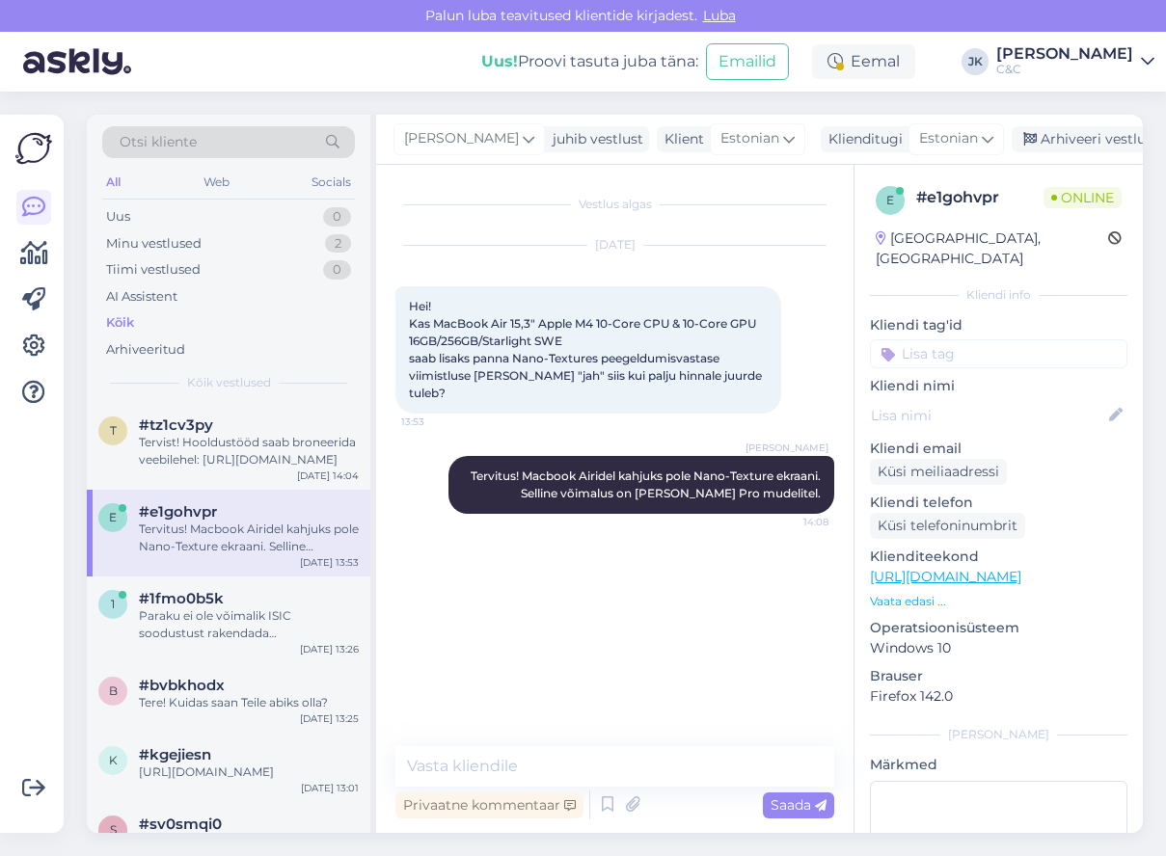
click at [567, 672] on div "Vestlus algas [DATE] Hei! Kas MacBook Air 15,3" Apple M4 10-Core CPU & 10-Core …" at bounding box center [623, 456] width 456 height 545
click at [529, 629] on div "Vestlus algas [DATE] Hei! Kas MacBook Air 15,3" Apple M4 10-Core CPU & 10-Core …" at bounding box center [623, 456] width 456 height 545
click at [238, 440] on div "Tervist! Hooldustööd saab broneerida veebilehel: [URL][DOMAIN_NAME]" at bounding box center [249, 451] width 220 height 35
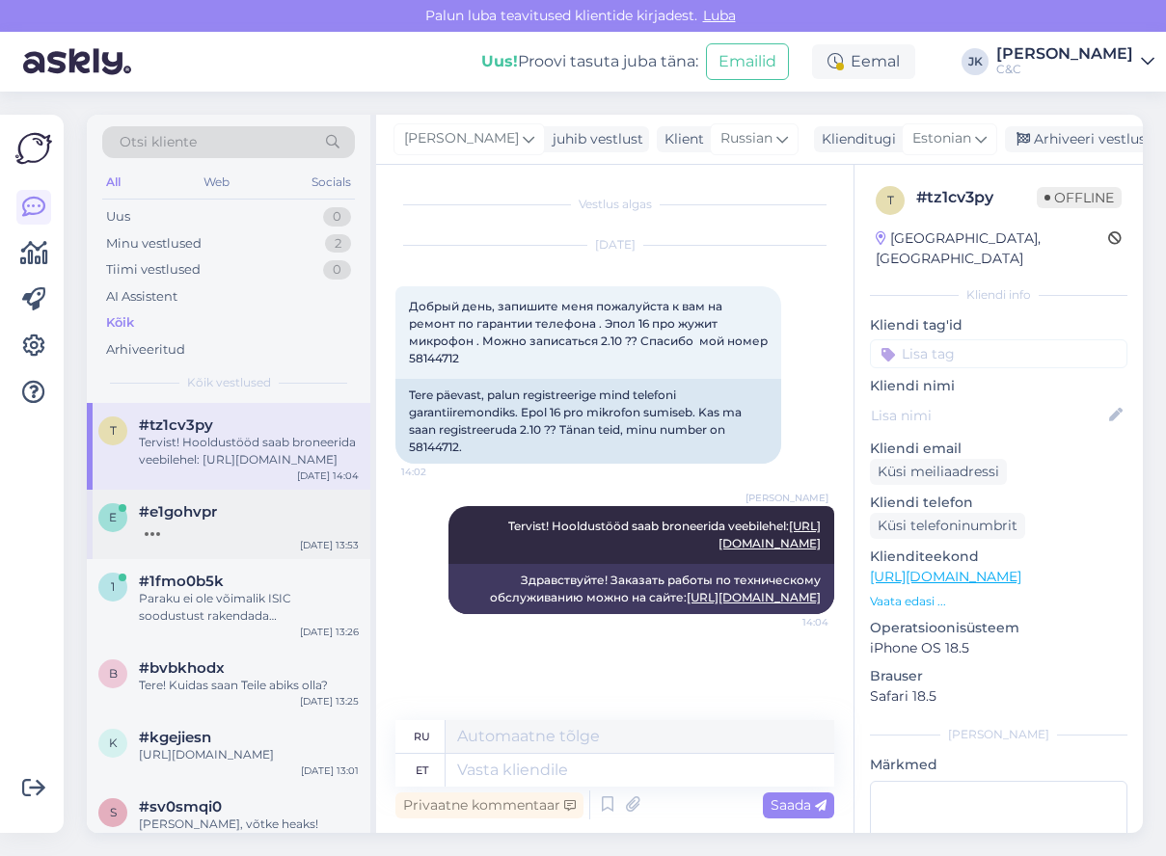
click at [221, 536] on div "e #e1gohvpr [DATE] 13:53" at bounding box center [229, 524] width 284 height 69
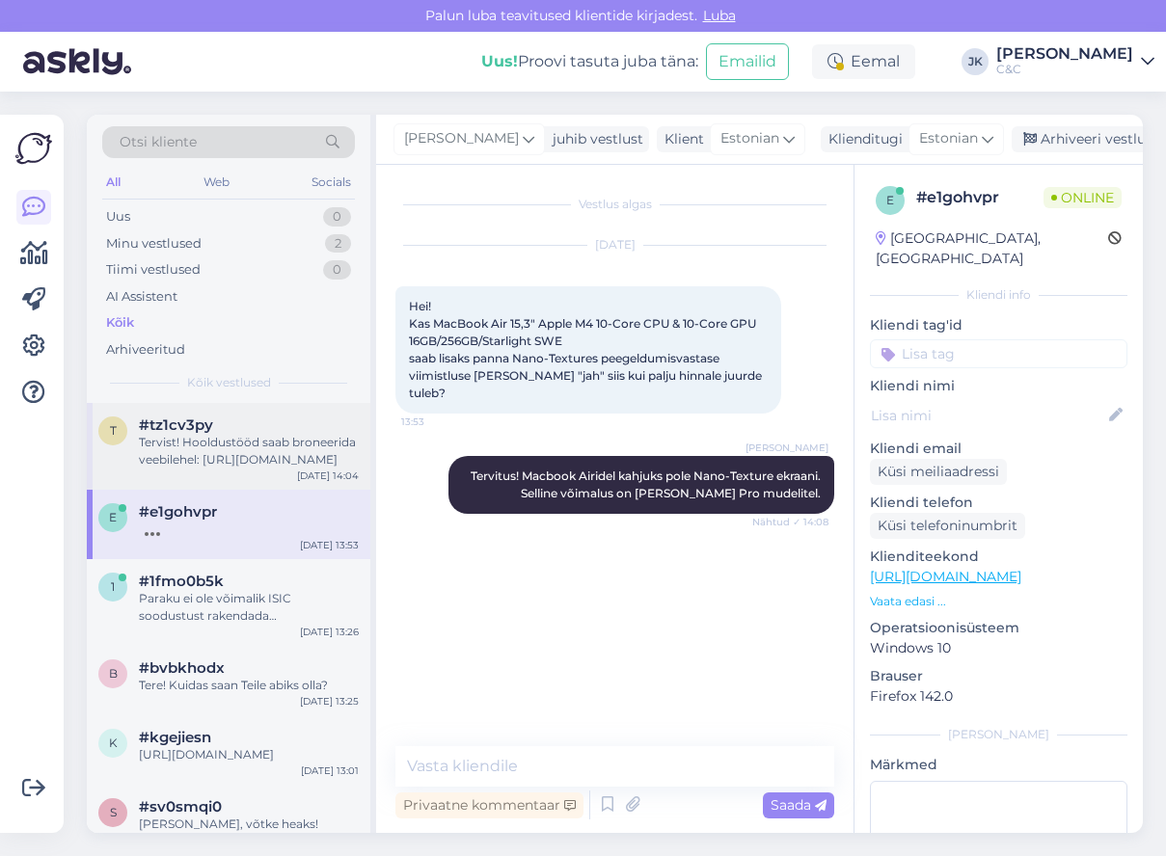
click at [248, 480] on div "t #tz1cv3py Tervist! Hooldustööd saab broneerida veebilehel: [URL][DOMAIN_NAME]…" at bounding box center [229, 446] width 284 height 87
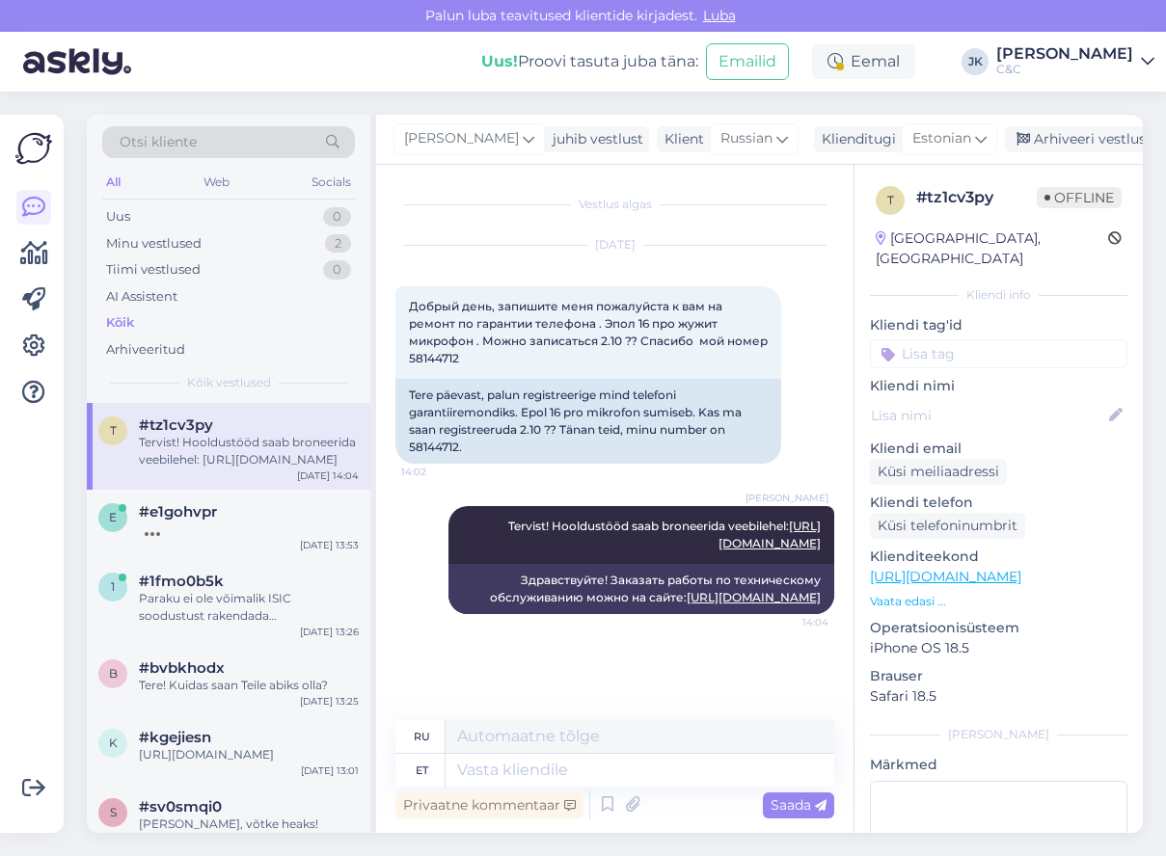
click at [396, 476] on div "[DATE] Добрый день, запишите меня пожалуйста к вам на ремонт по гарантии телефо…" at bounding box center [614, 355] width 439 height 260
click at [164, 597] on div "Paraku ei ole võimalik ISIC soodustust rakendada demotoodetele." at bounding box center [249, 607] width 220 height 35
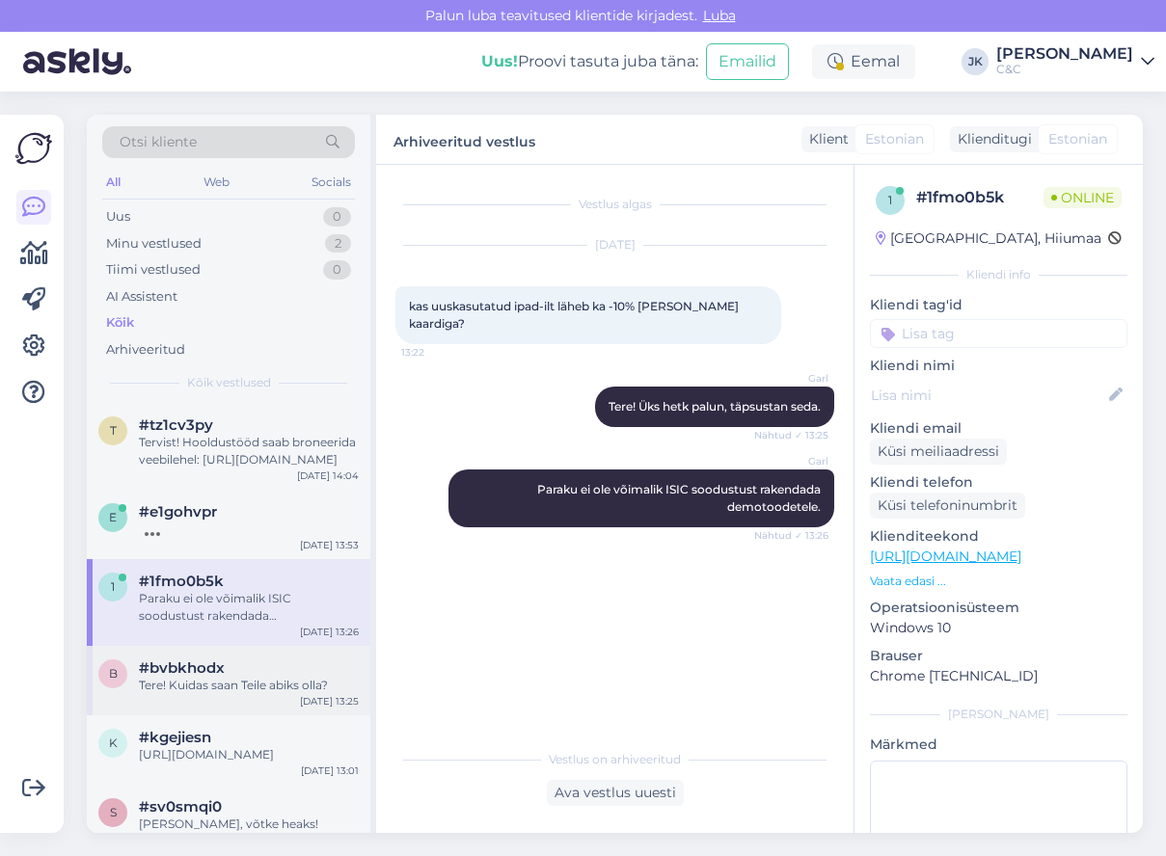
click at [184, 704] on div "b #bvbkhodx Tere! Kuidas saan Teile abiks olla? [DATE] 13:25" at bounding box center [229, 680] width 284 height 69
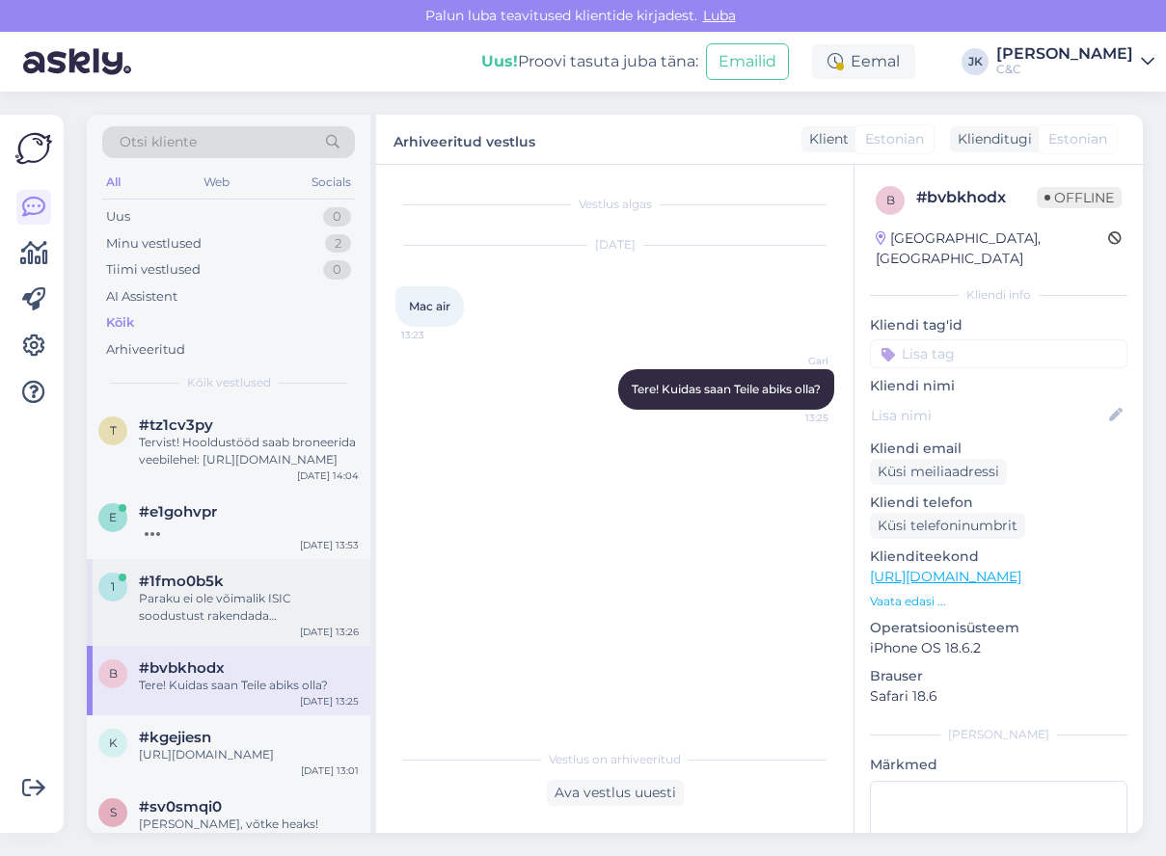
click at [222, 597] on div "Paraku ei ole võimalik ISIC soodustust rakendada demotoodetele." at bounding box center [249, 607] width 220 height 35
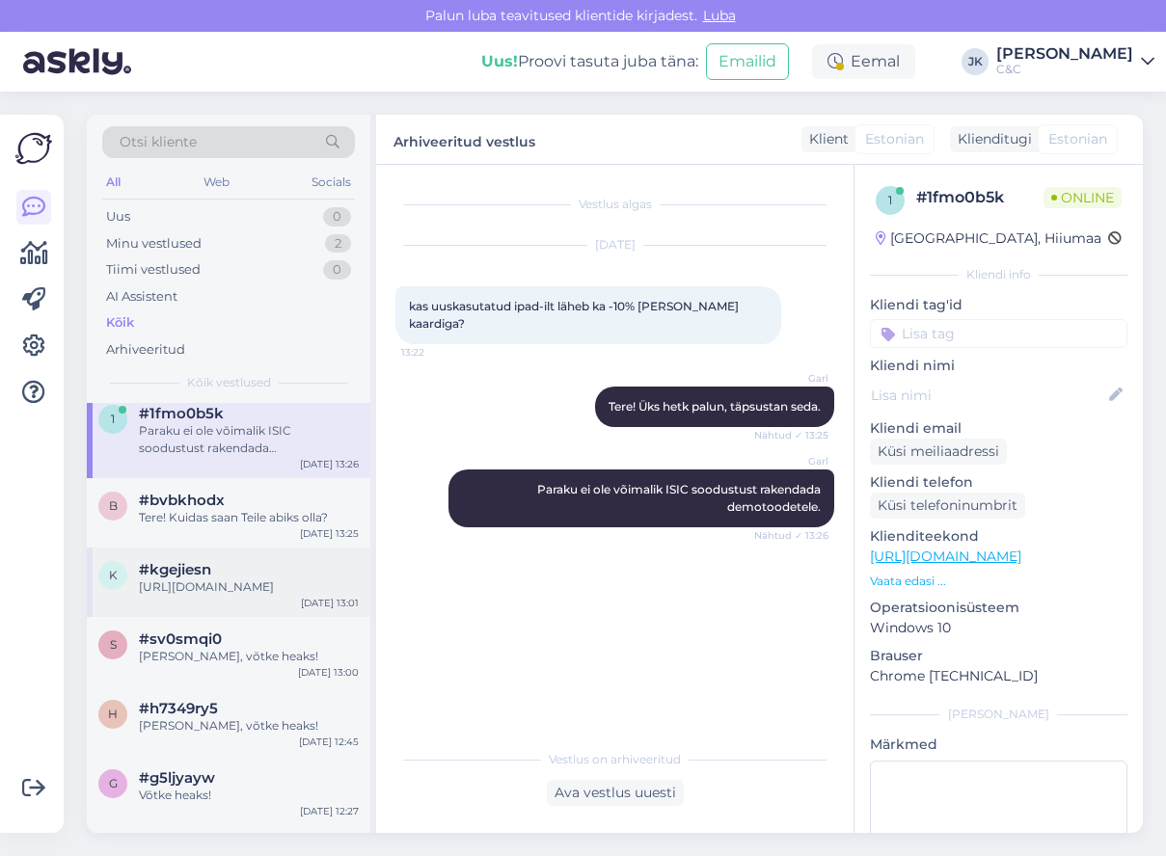
scroll to position [170, 0]
click at [211, 748] on div "h #h7349ry5 [PERSON_NAME], võtke heaks! [DATE] 12:45" at bounding box center [229, 719] width 284 height 69
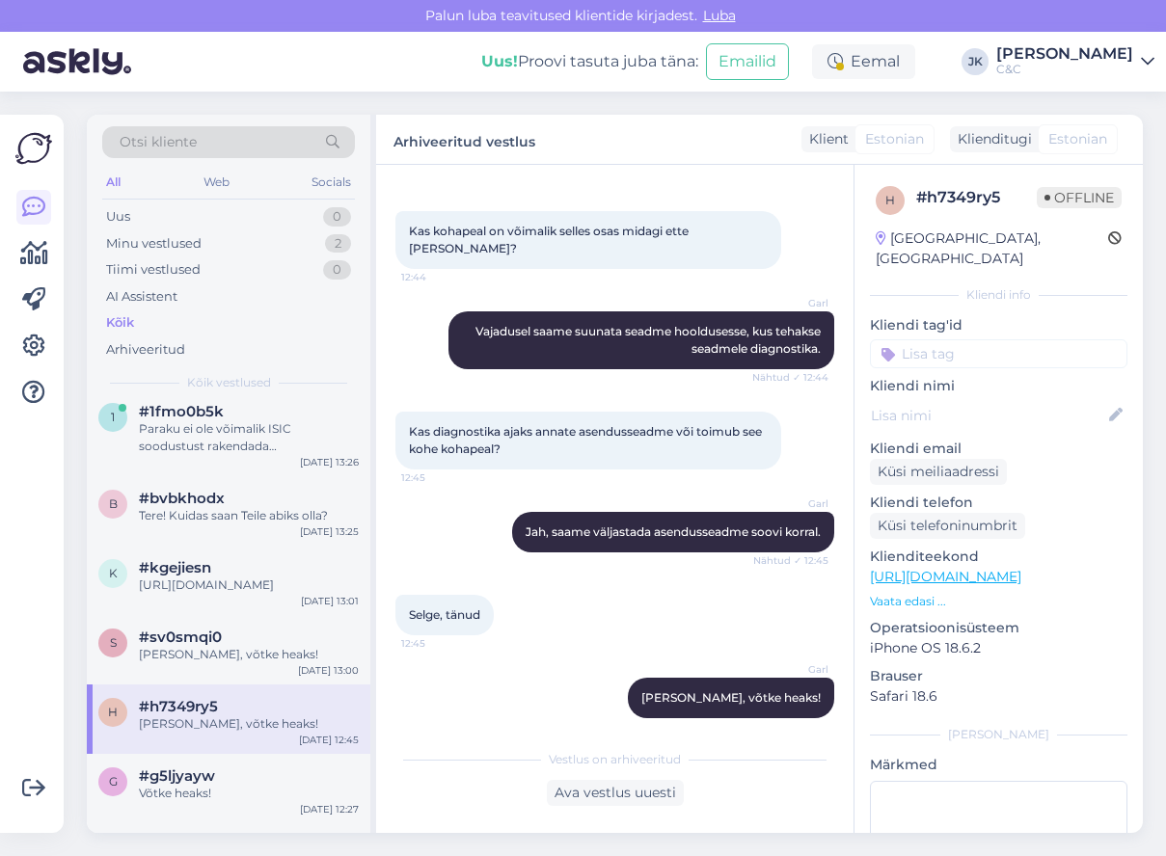
scroll to position [298, 0]
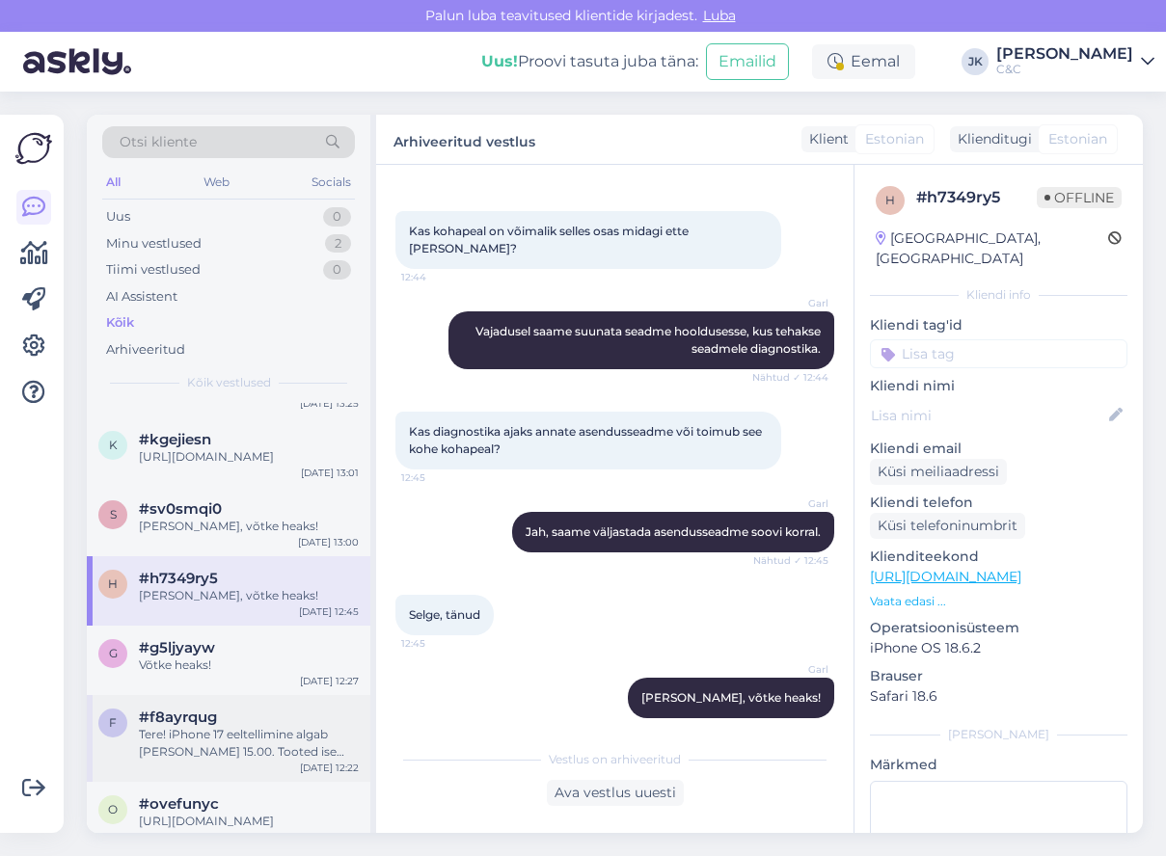
click at [211, 748] on div "Tere! iPhone 17 eeltellimine algab [PERSON_NAME] 15.00. Tooted ise lansseeritak…" at bounding box center [249, 743] width 220 height 35
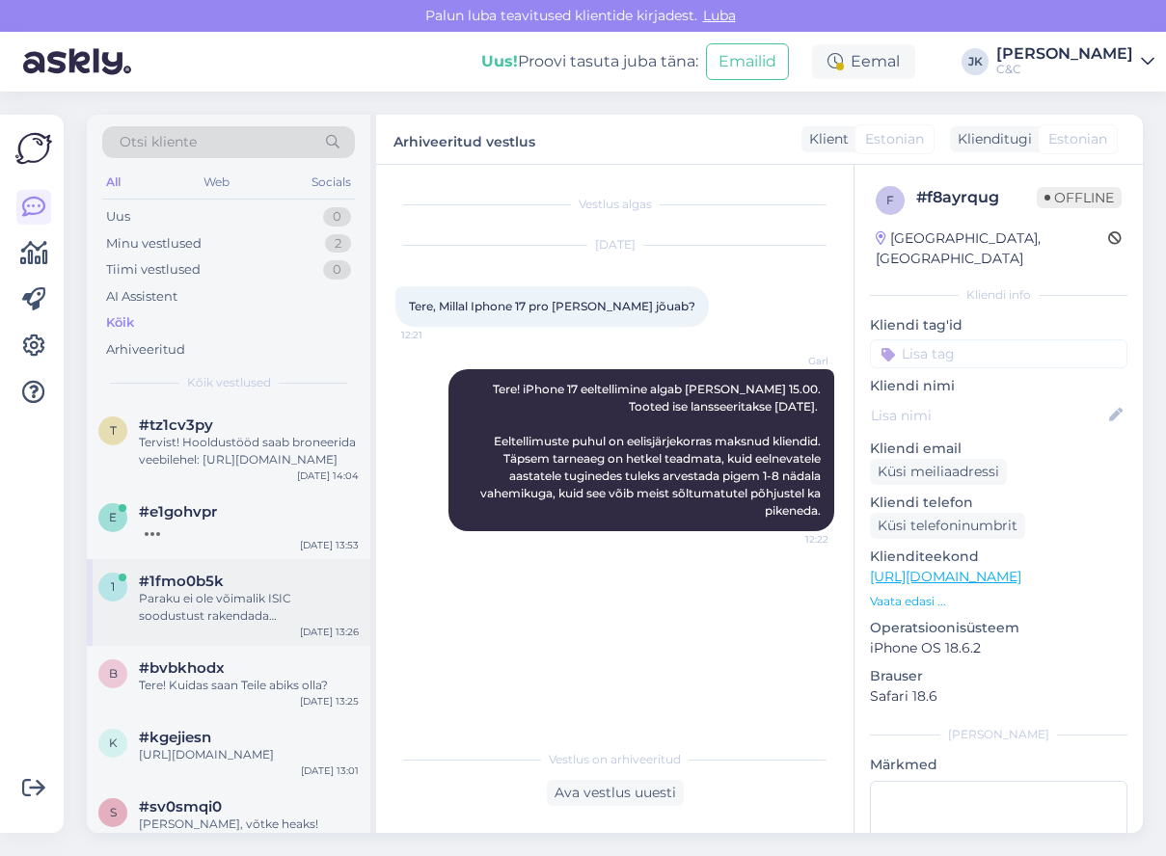
scroll to position [0, 0]
click at [231, 578] on div "#1fmo0b5k" at bounding box center [249, 581] width 220 height 17
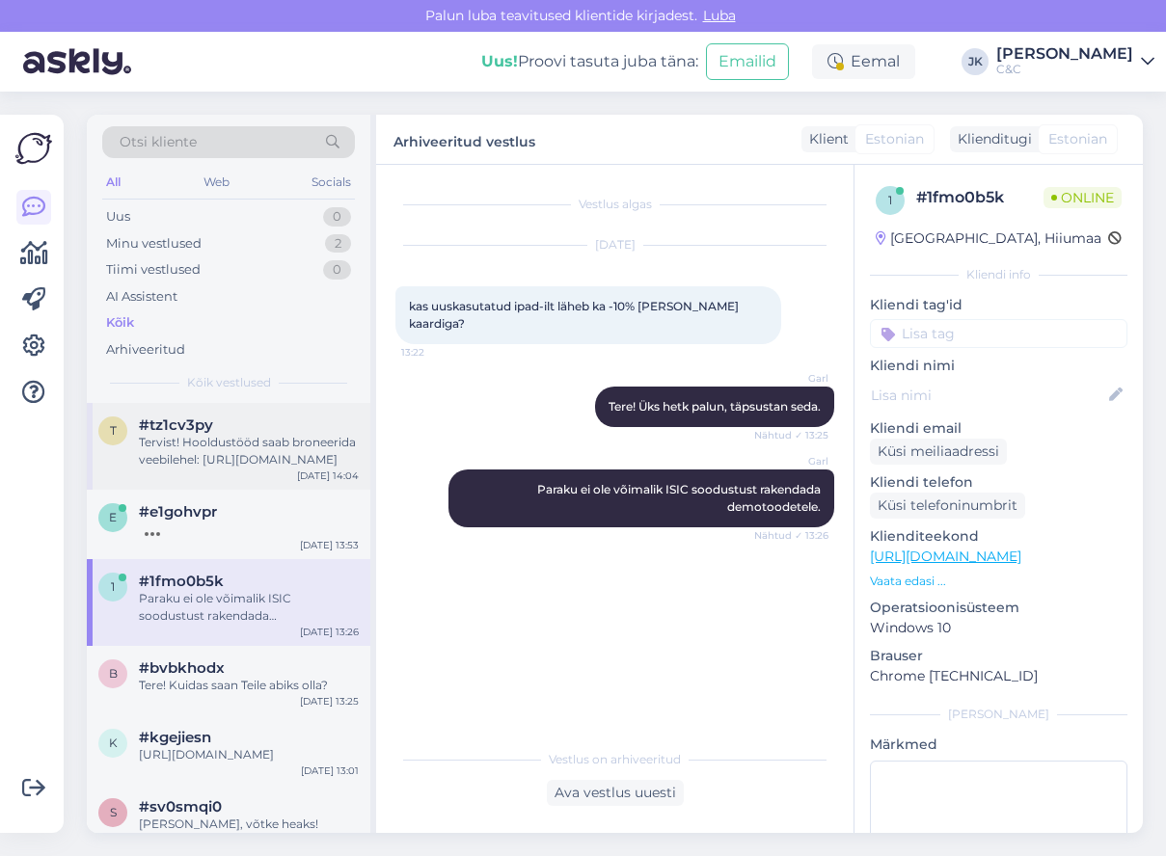
click at [242, 422] on div "#tz1cv3py" at bounding box center [249, 425] width 220 height 17
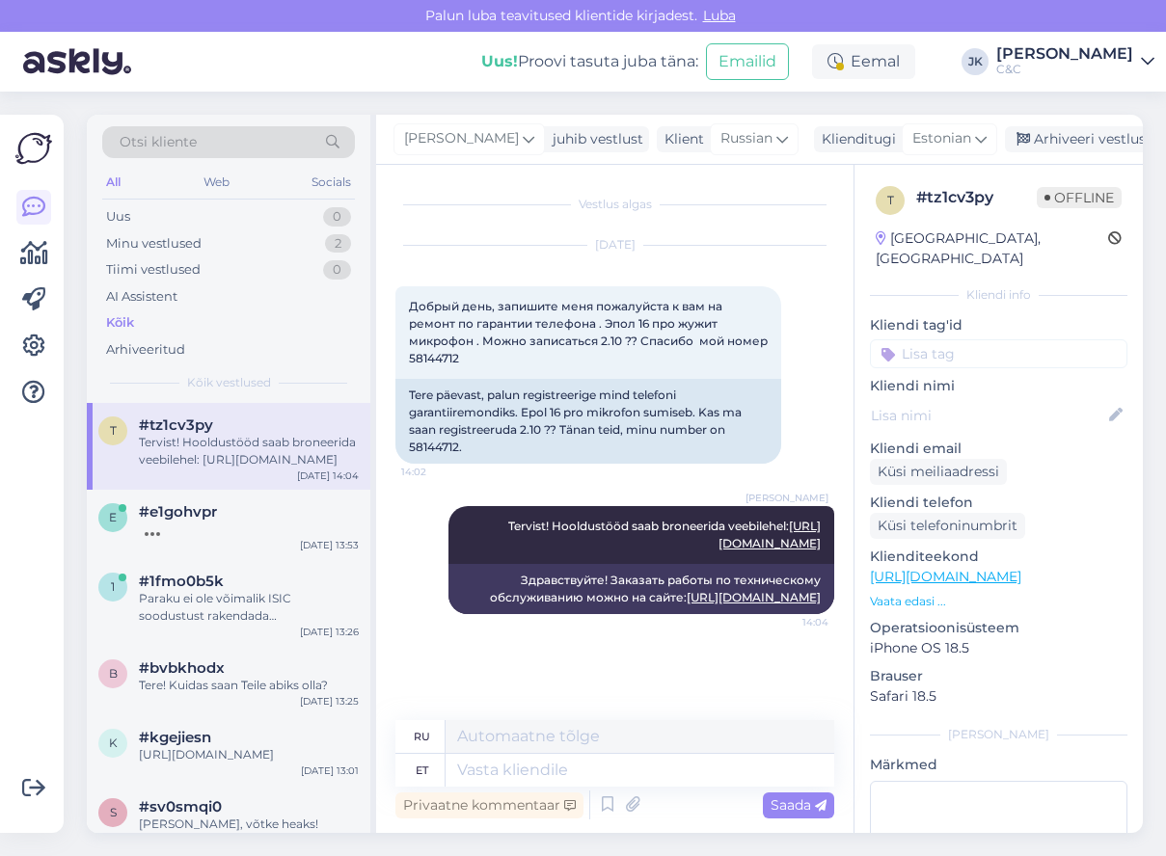
click at [500, 672] on div "Vestlus algas [DATE] Добрый день, запишите меня пожалуйста к вам на ремонт по г…" at bounding box center [623, 443] width 456 height 519
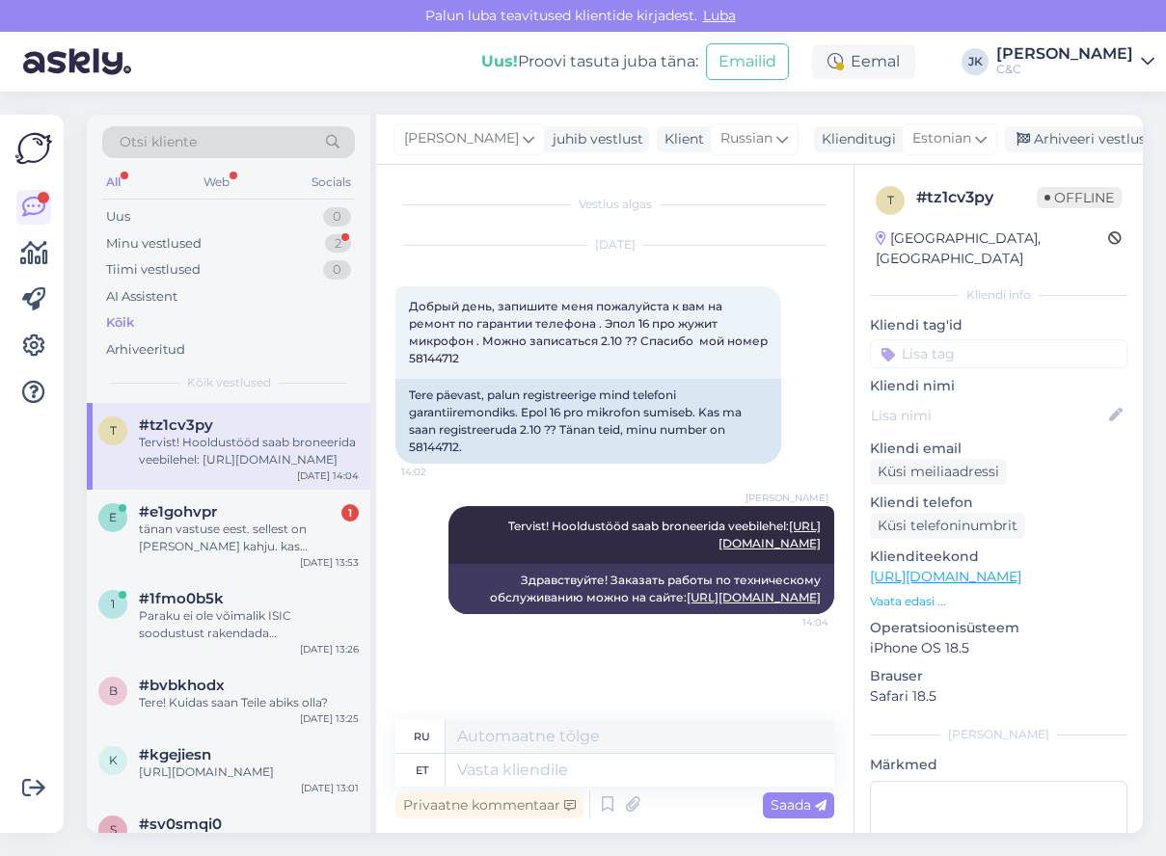
click at [561, 679] on div "Vestlus algas [DATE] Добрый день, запишите меня пожалуйста к вам на ремонт по г…" at bounding box center [623, 443] width 456 height 519
click at [226, 537] on div "tänan vastuse eest. sellest on [PERSON_NAME] kahju. kas [PERSON_NAME] Pro mudel…" at bounding box center [249, 538] width 220 height 35
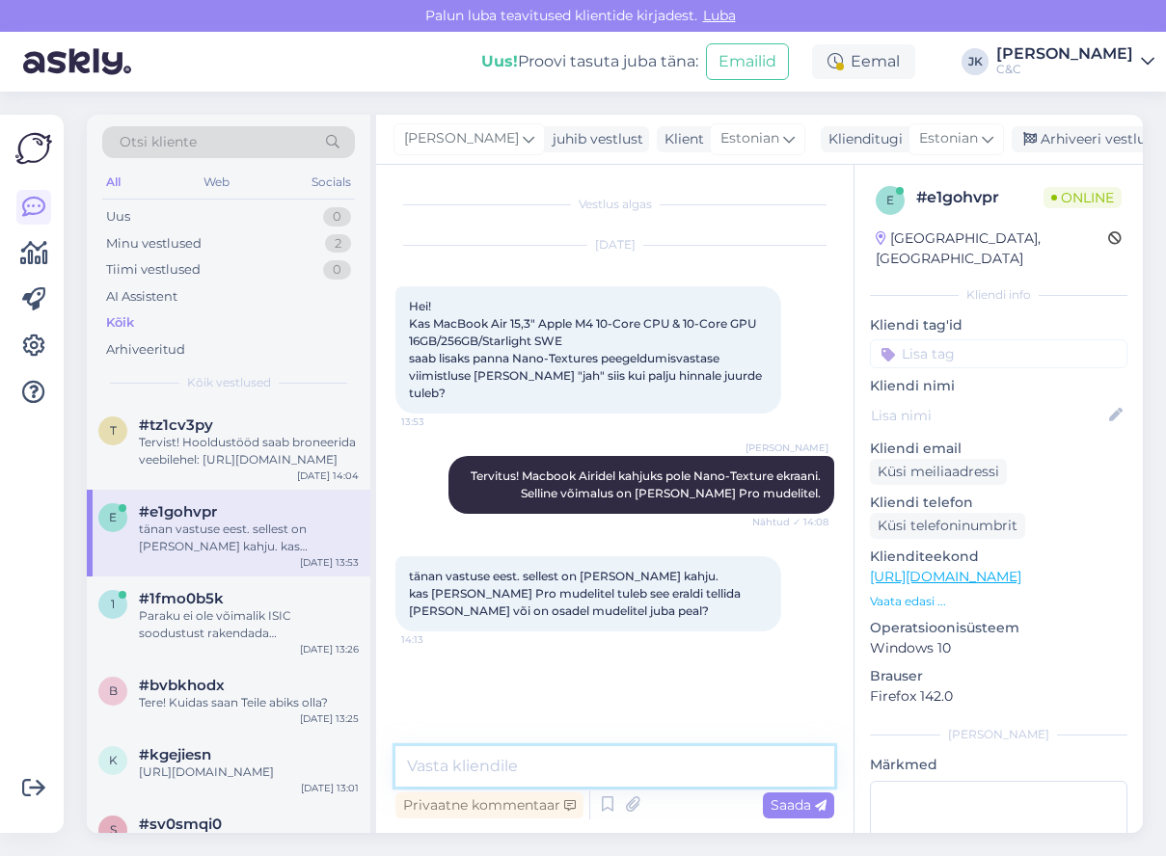
click at [532, 766] on textarea at bounding box center [614, 766] width 439 height 41
type textarea "N"
type textarea "Tuleb eritellimusena tellida."
type textarea "Tuleb eraldi tellida. Seda saab"
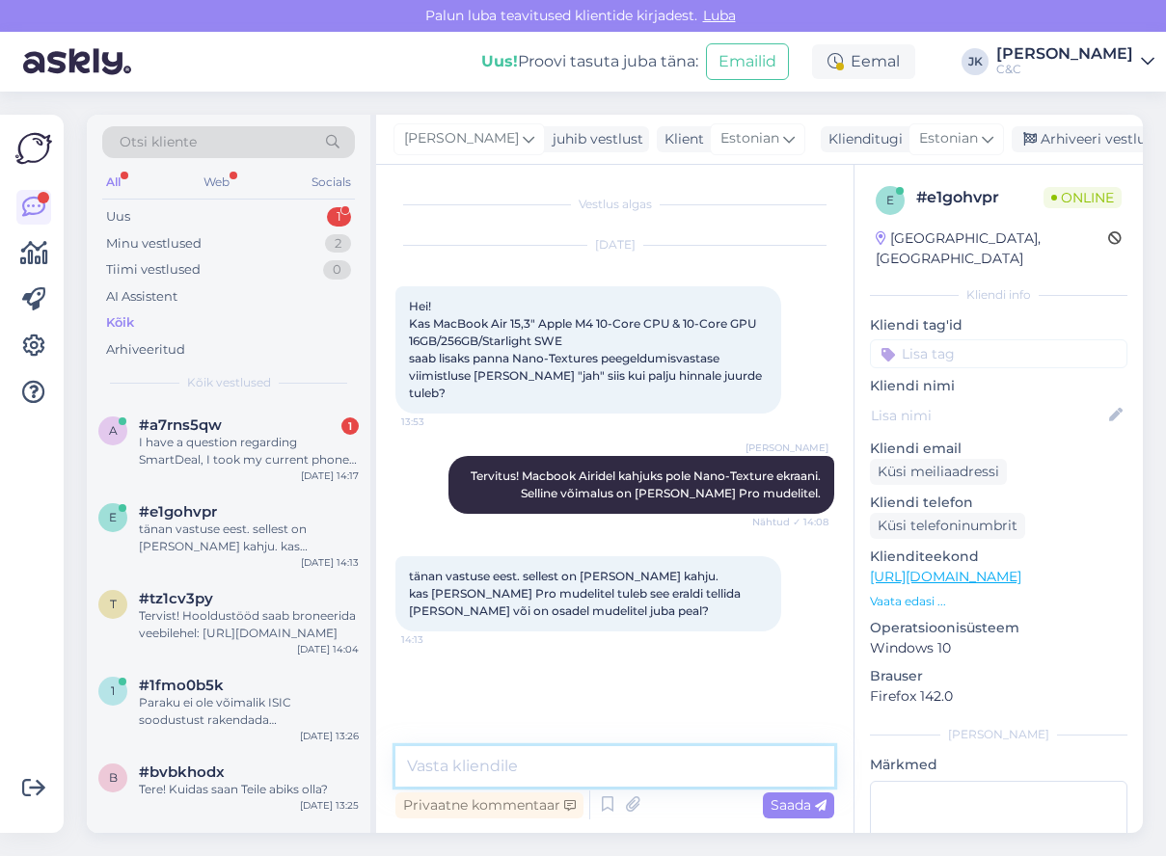
paste textarea "[PERSON_NAME] on soov osta Macbook Pro nanotekstuuriga, siis vormistame eritell…"
type textarea "[PERSON_NAME] on soov osta Macbook Pro nanotekstuuriga, siis vormistame eritell…"
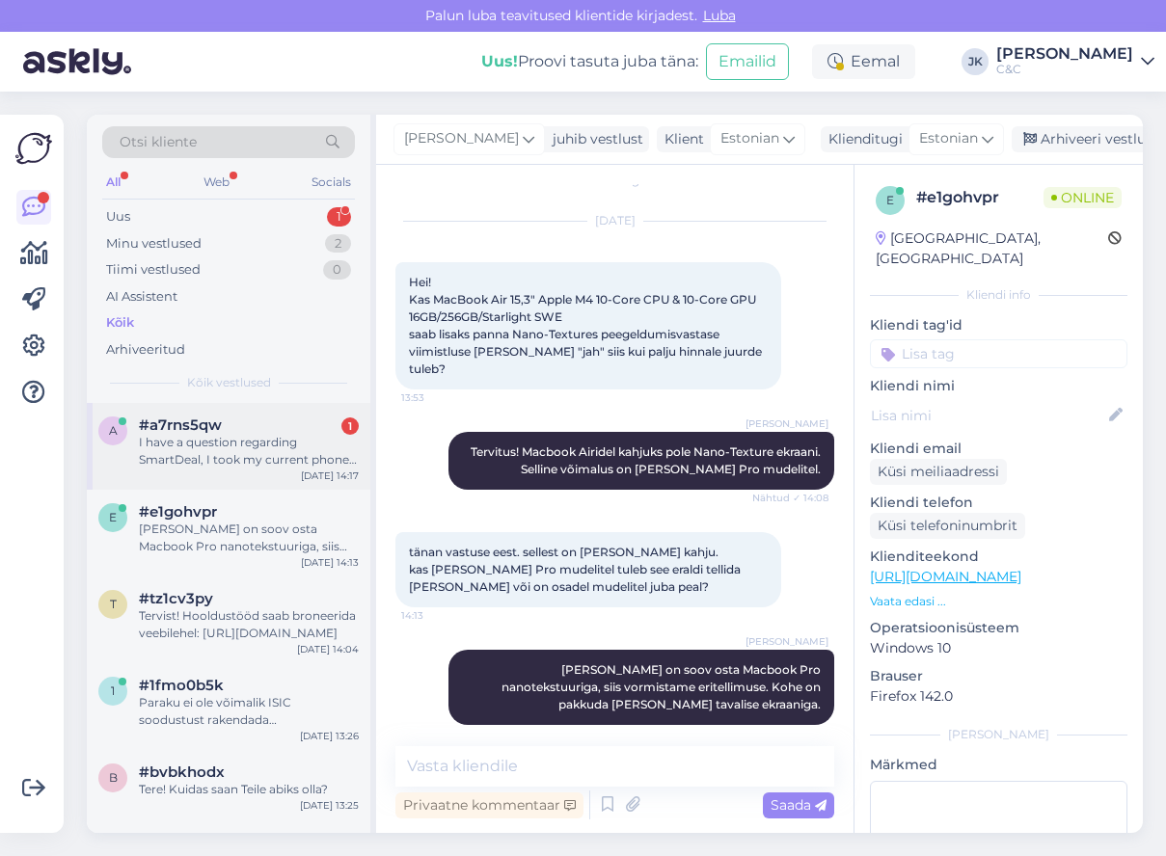
click at [246, 434] on div "I have a question regarding SmartDeal, I took my current phone with this deal v…" at bounding box center [249, 451] width 220 height 35
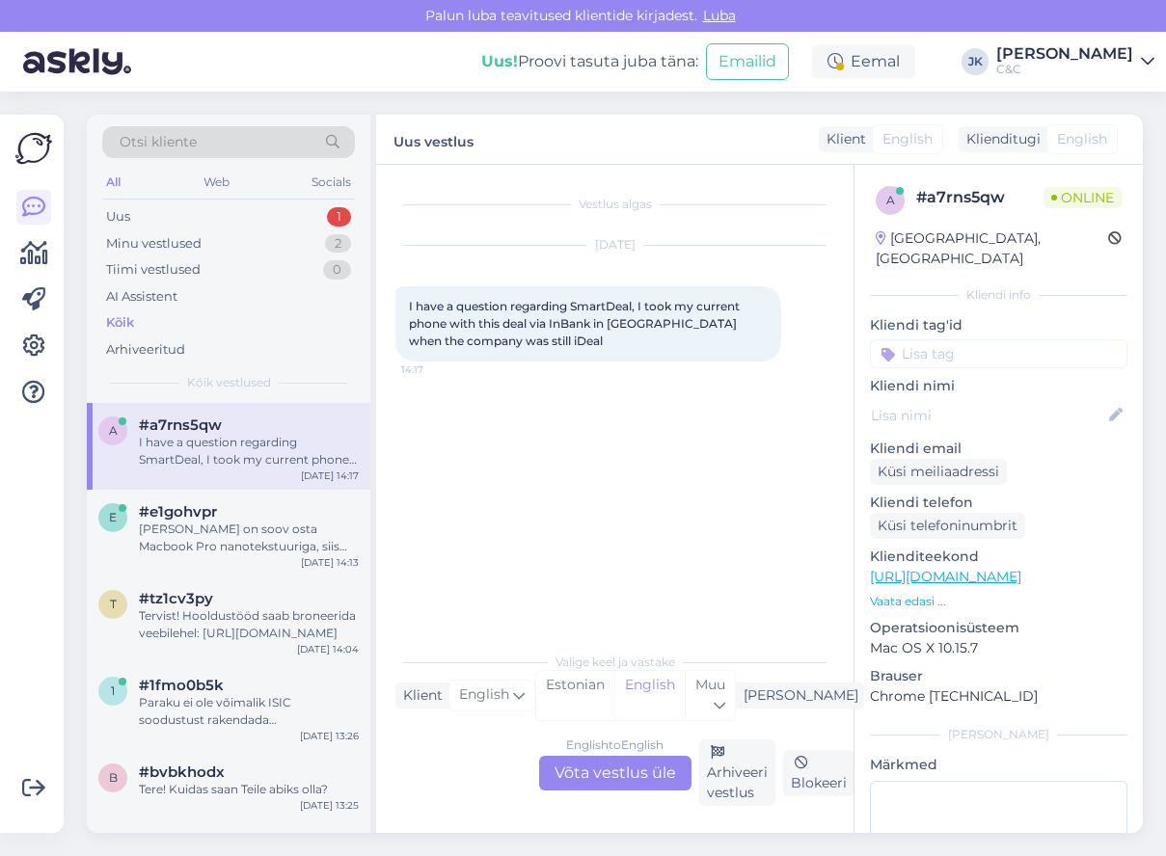
click at [571, 779] on div "English to English Võta vestlus üle" at bounding box center [615, 773] width 152 height 35
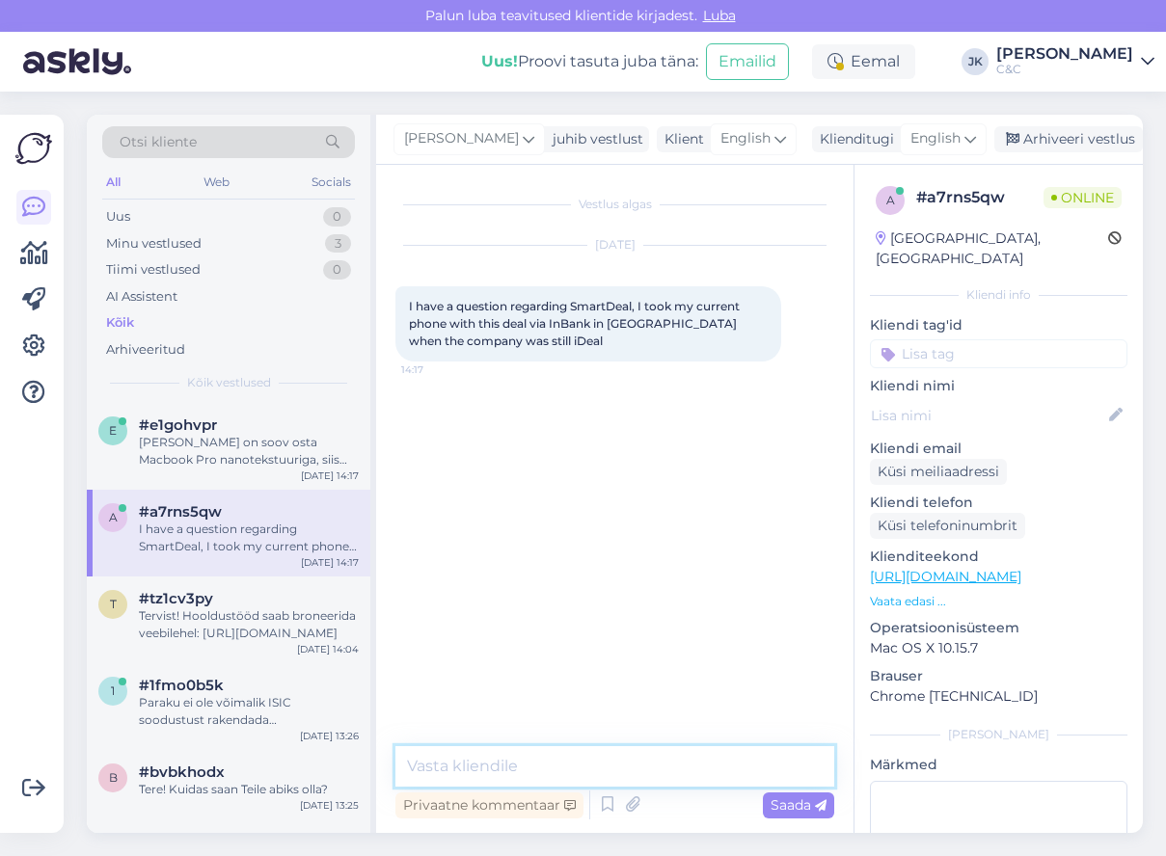
click at [571, 768] on textarea at bounding box center [614, 766] width 439 height 41
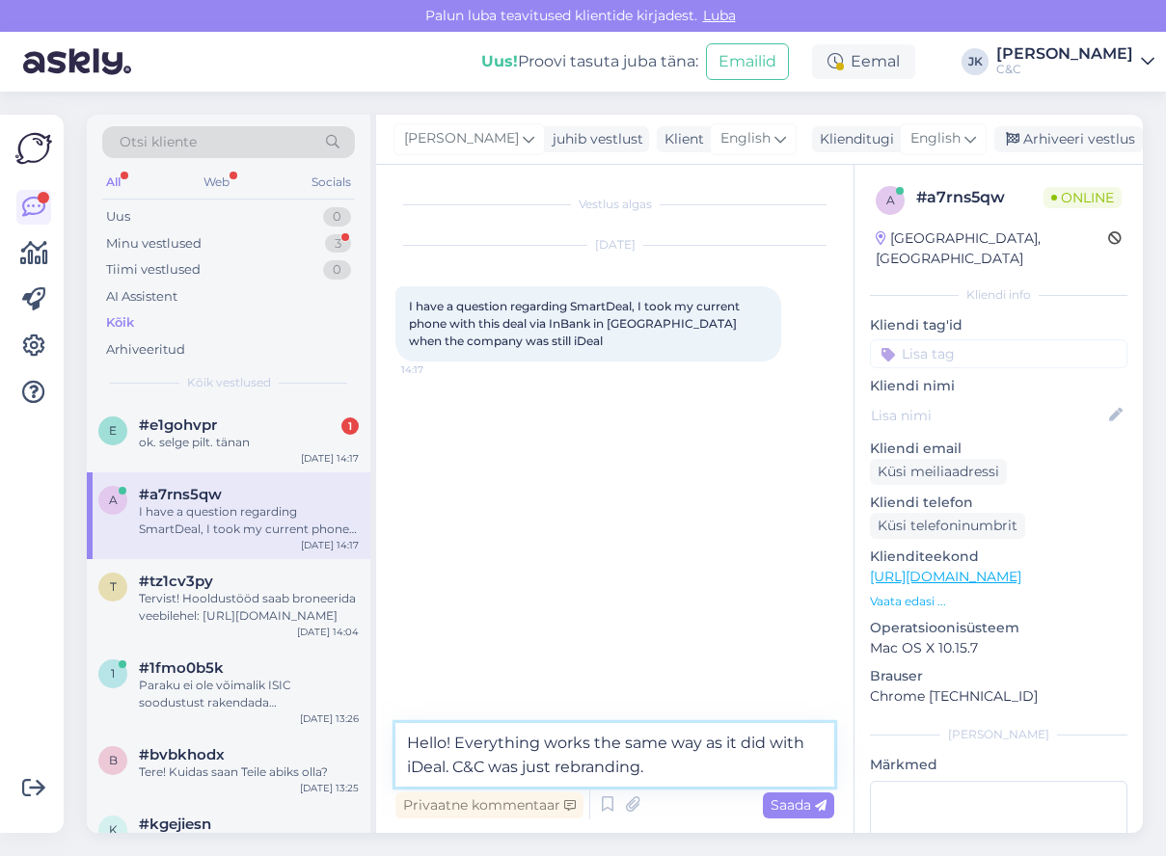
drag, startPoint x: 456, startPoint y: 768, endPoint x: 656, endPoint y: 762, distance: 199.7
click at [656, 762] on textarea "Hello! Everything works the same way as it did with iDeal. C&C was just rebrand…" at bounding box center [614, 755] width 439 height 64
type textarea "Hello! Everything works the same way as it did with iDeal. C&C is new iDeal"
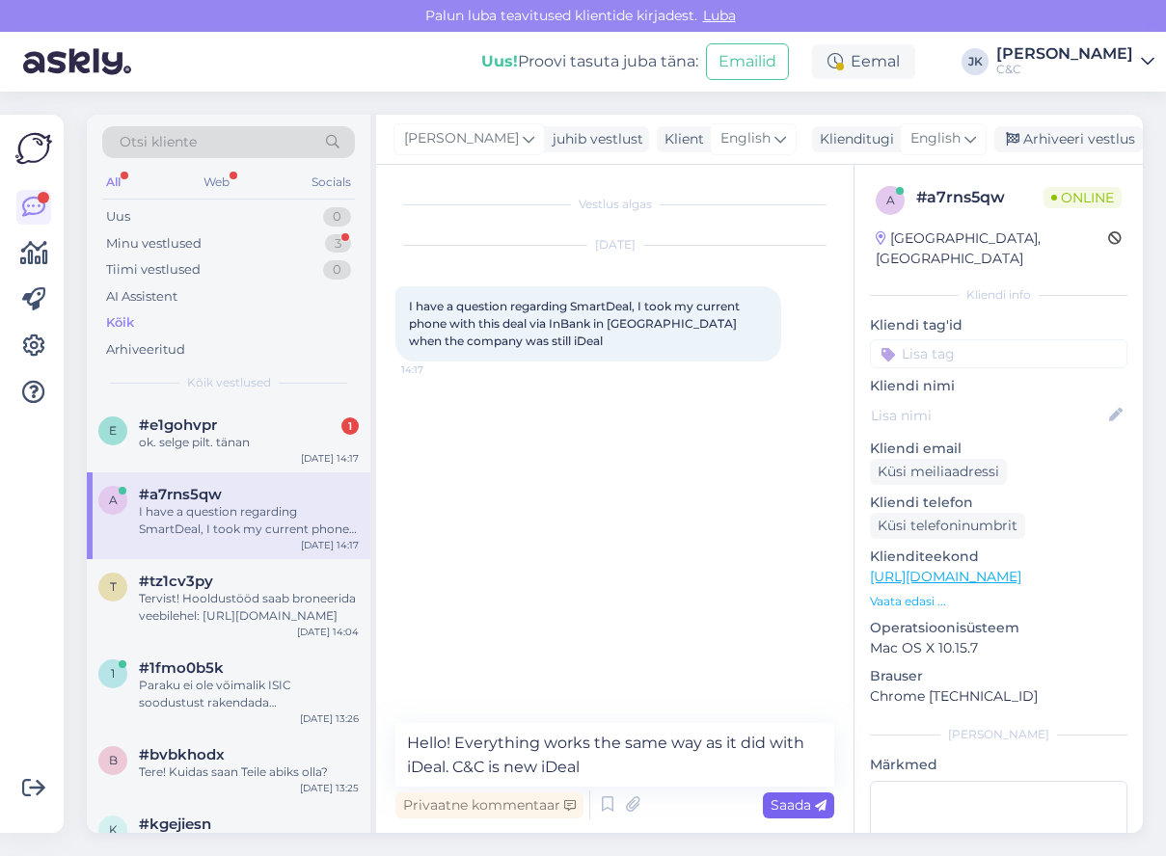
click at [812, 803] on span "Saada" at bounding box center [799, 805] width 56 height 17
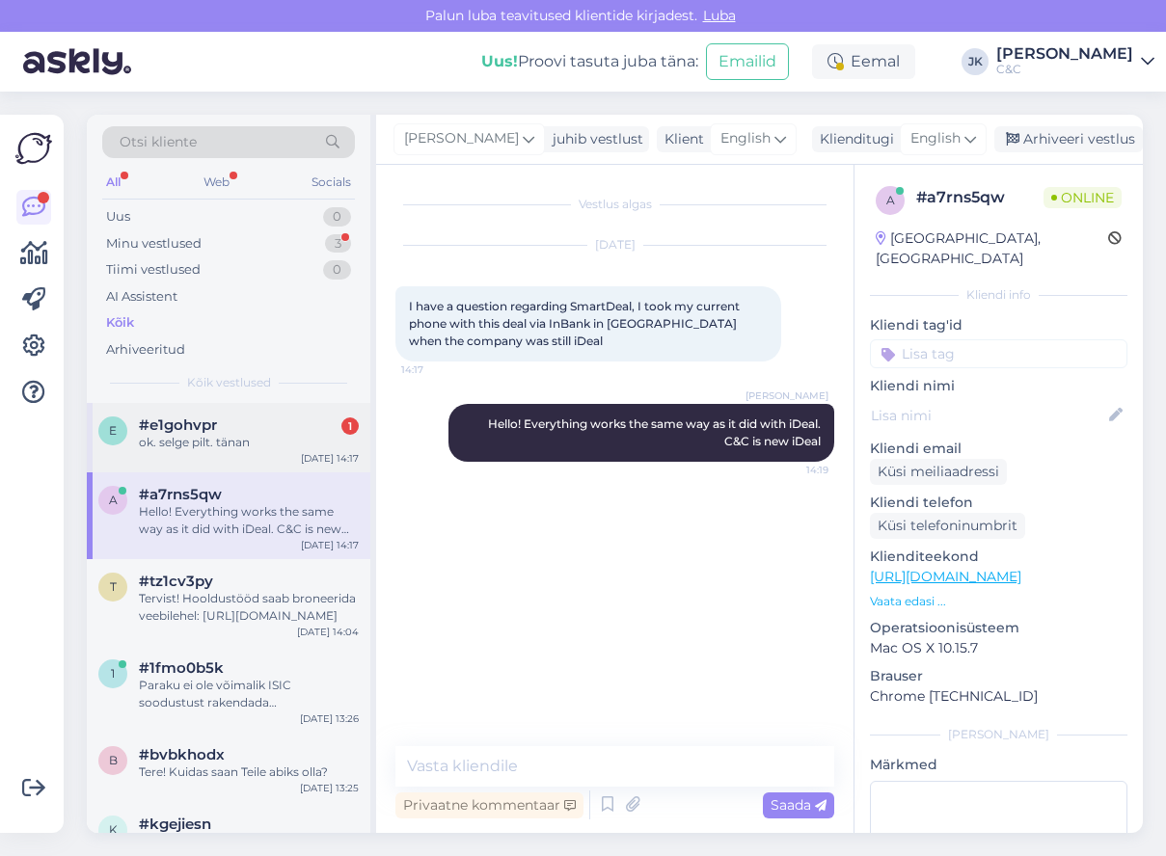
click at [189, 434] on div "ok. selge pilt. tänan" at bounding box center [249, 442] width 220 height 17
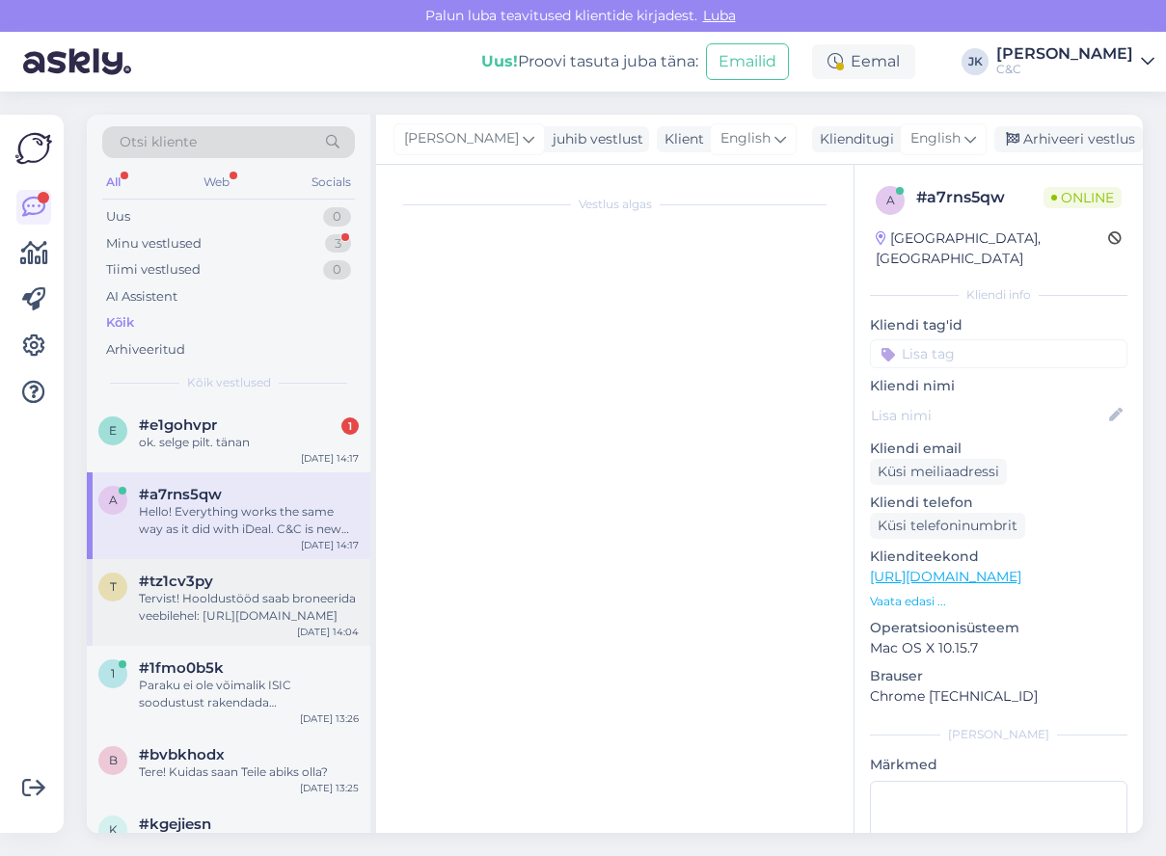
scroll to position [107, 0]
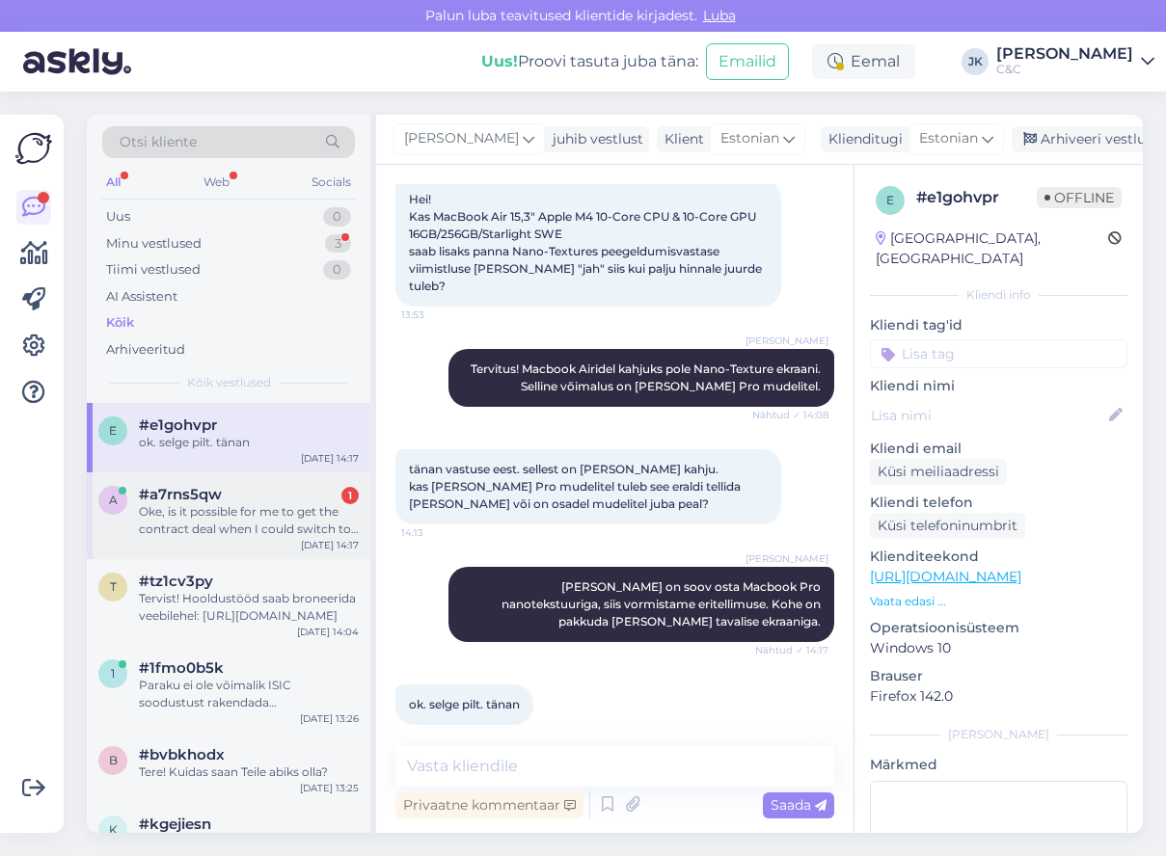
click at [171, 507] on div "Oke, is it possible for me to get the contract deal when I could switch to a ne…" at bounding box center [249, 520] width 220 height 35
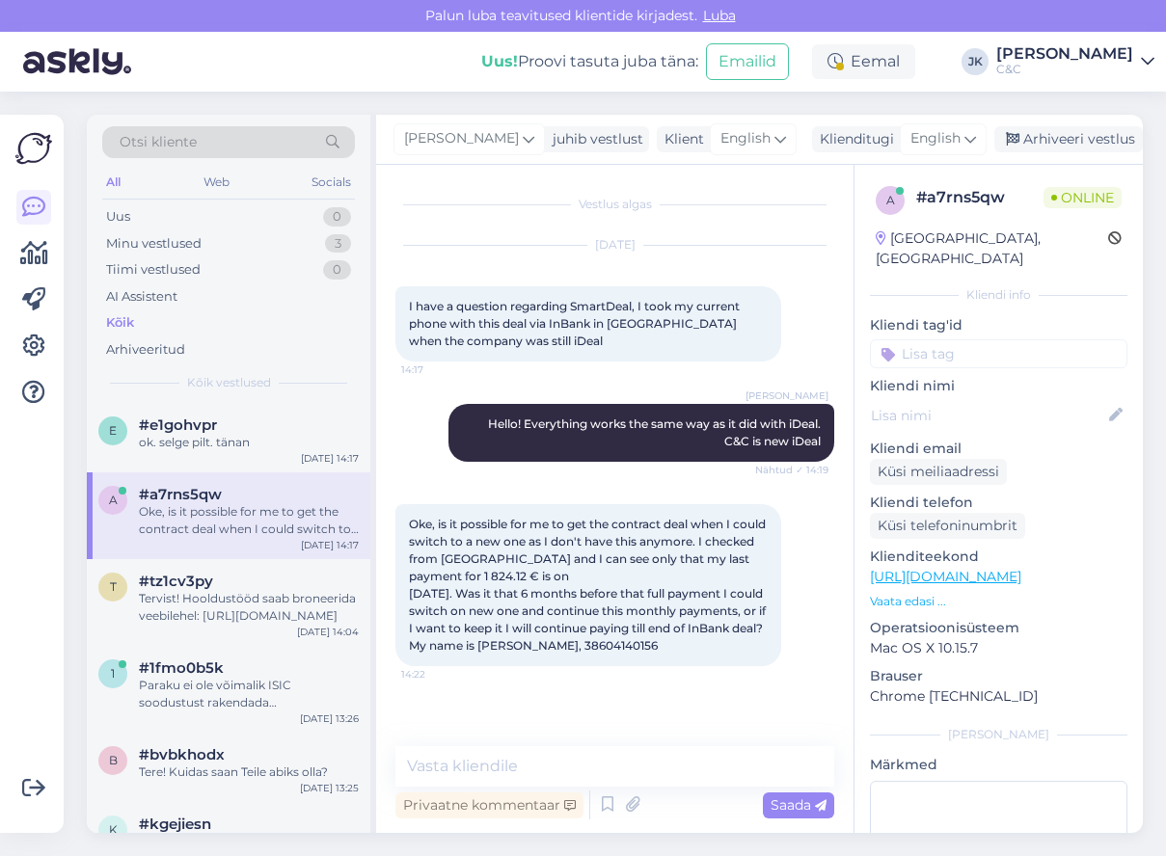
click at [632, 554] on span "Oke, is it possible for me to get the contract deal when I could switch to a ne…" at bounding box center [589, 585] width 360 height 136
click at [531, 771] on textarea at bounding box center [614, 766] width 439 height 41
click at [561, 630] on span "Oke, is it possible for me to get the contract deal when I could switch to a ne…" at bounding box center [589, 585] width 360 height 136
click at [555, 646] on span "Oke, is it possible for me to get the contract deal when I could switch to a ne…" at bounding box center [589, 585] width 360 height 136
click at [584, 645] on span "Oke, is it possible for me to get the contract deal when I could switch to a ne…" at bounding box center [589, 585] width 360 height 136
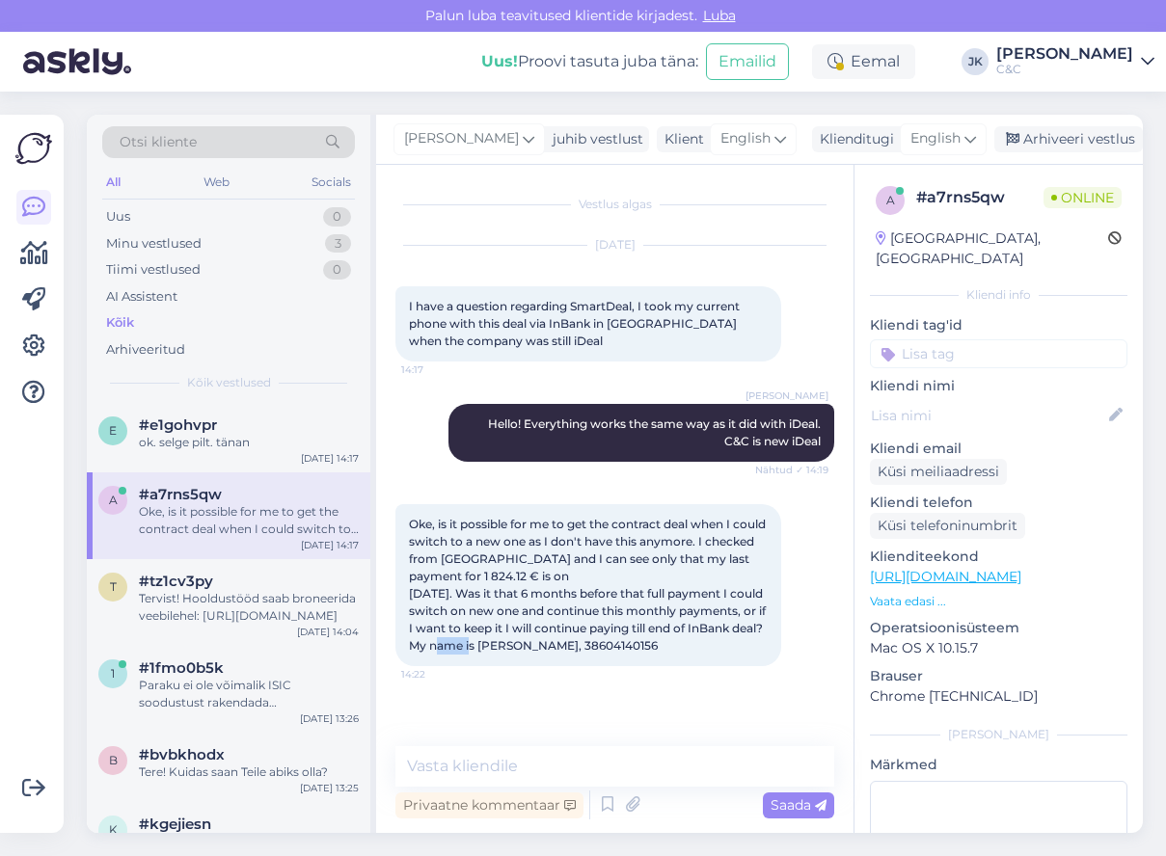
click at [584, 645] on span "Oke, is it possible for me to get the contract deal when I could switch to a ne…" at bounding box center [589, 585] width 360 height 136
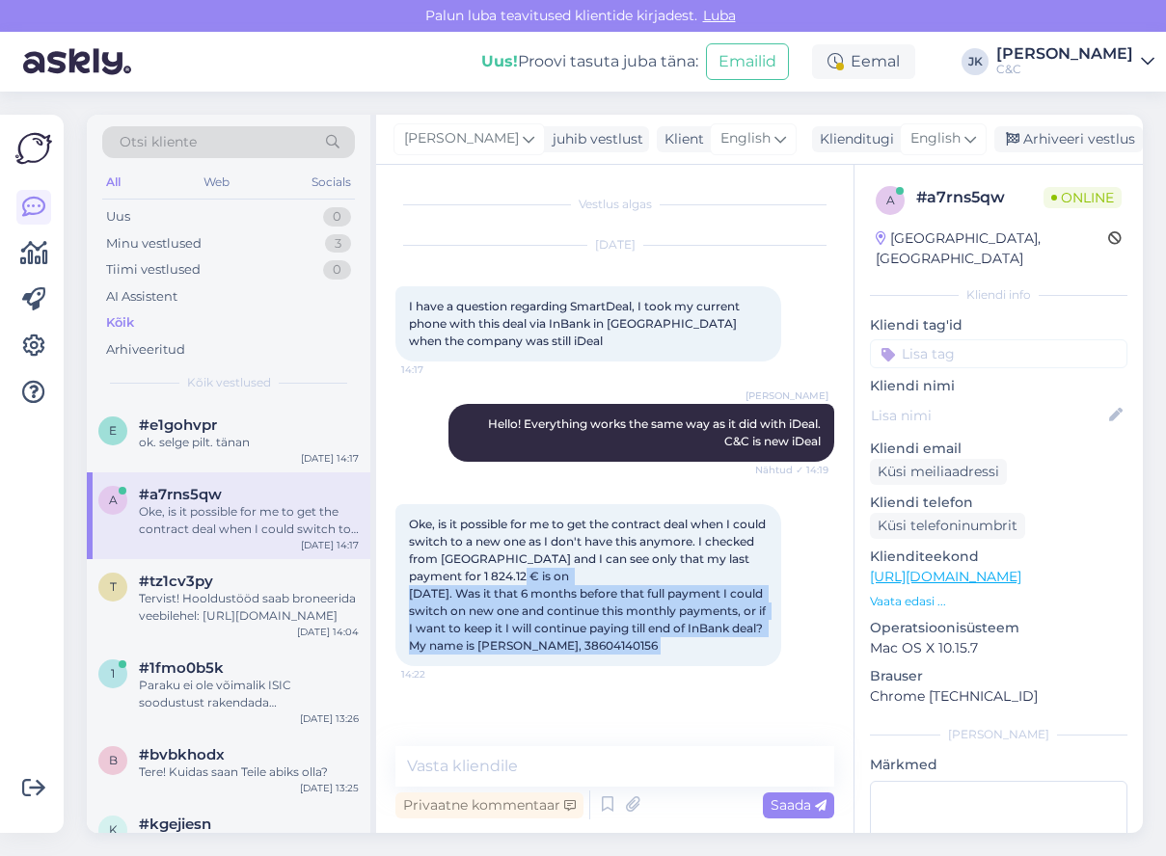
click at [584, 645] on span "Oke, is it possible for me to get the contract deal when I could switch to a ne…" at bounding box center [589, 585] width 360 height 136
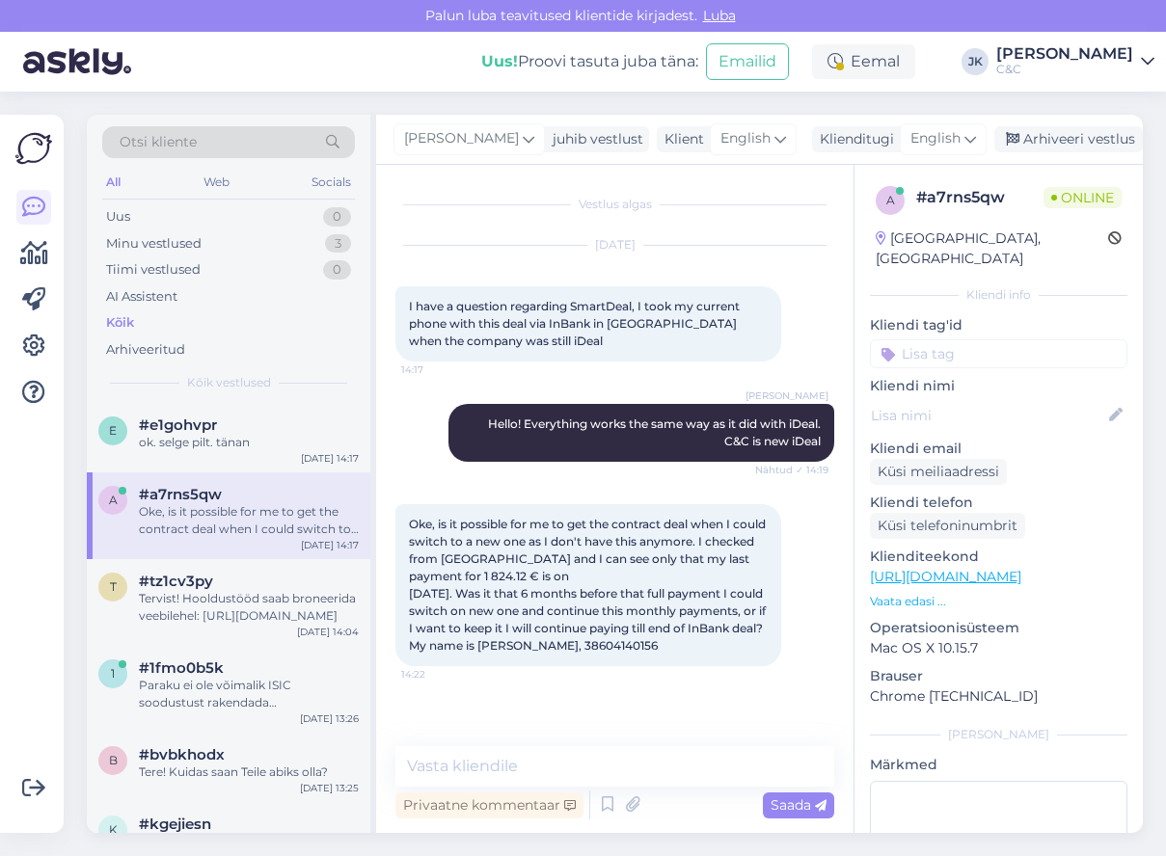
click at [687, 647] on span "Oke, is it possible for me to get the contract deal when I could switch to a ne…" at bounding box center [589, 585] width 360 height 136
copy div "38604140156 14:22"
click at [575, 647] on span "Oke, is it possible for me to get the contract deal when I could switch to a ne…" at bounding box center [589, 585] width 360 height 136
drag, startPoint x: 576, startPoint y: 647, endPoint x: 669, endPoint y: 643, distance: 93.6
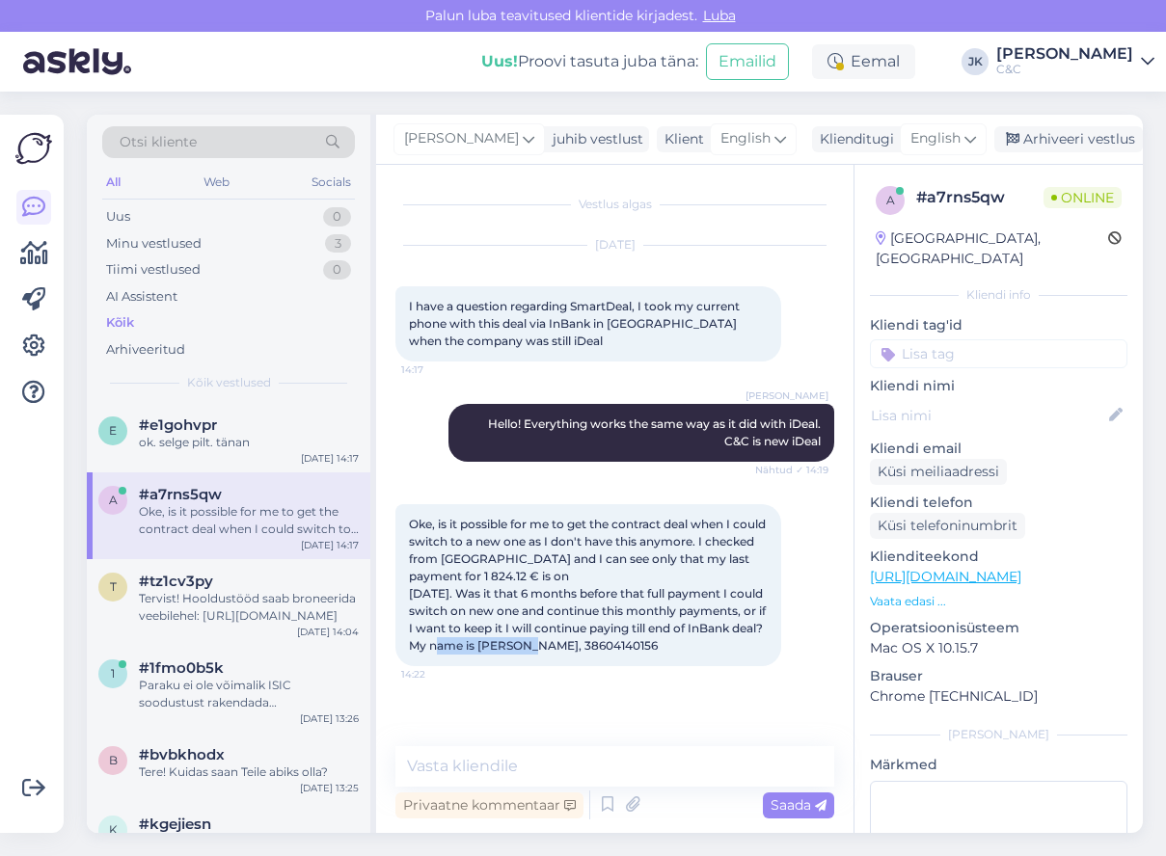
click at [669, 643] on span "Oke, is it possible for me to get the contract deal when I could switch to a ne…" at bounding box center [589, 585] width 360 height 136
copy span "[PERSON_NAME]"
click at [556, 694] on div "Vestlus algas [DATE] I have a question regarding SmartDeal, I took my current p…" at bounding box center [623, 456] width 456 height 545
click at [493, 622] on span "Oke, is it possible for me to get the contract deal when I could switch to a ne…" at bounding box center [589, 585] width 360 height 136
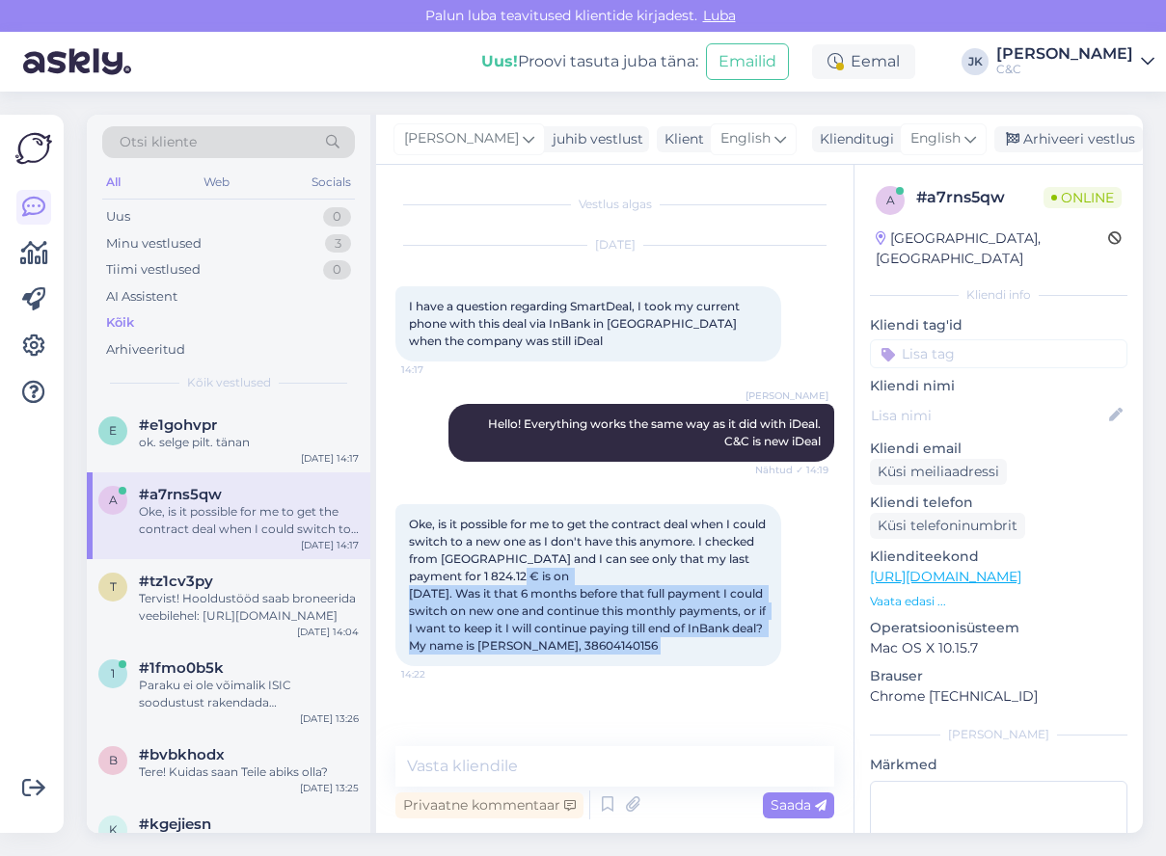
click at [493, 622] on span "Oke, is it possible for me to get the contract deal when I could switch to a ne…" at bounding box center [589, 585] width 360 height 136
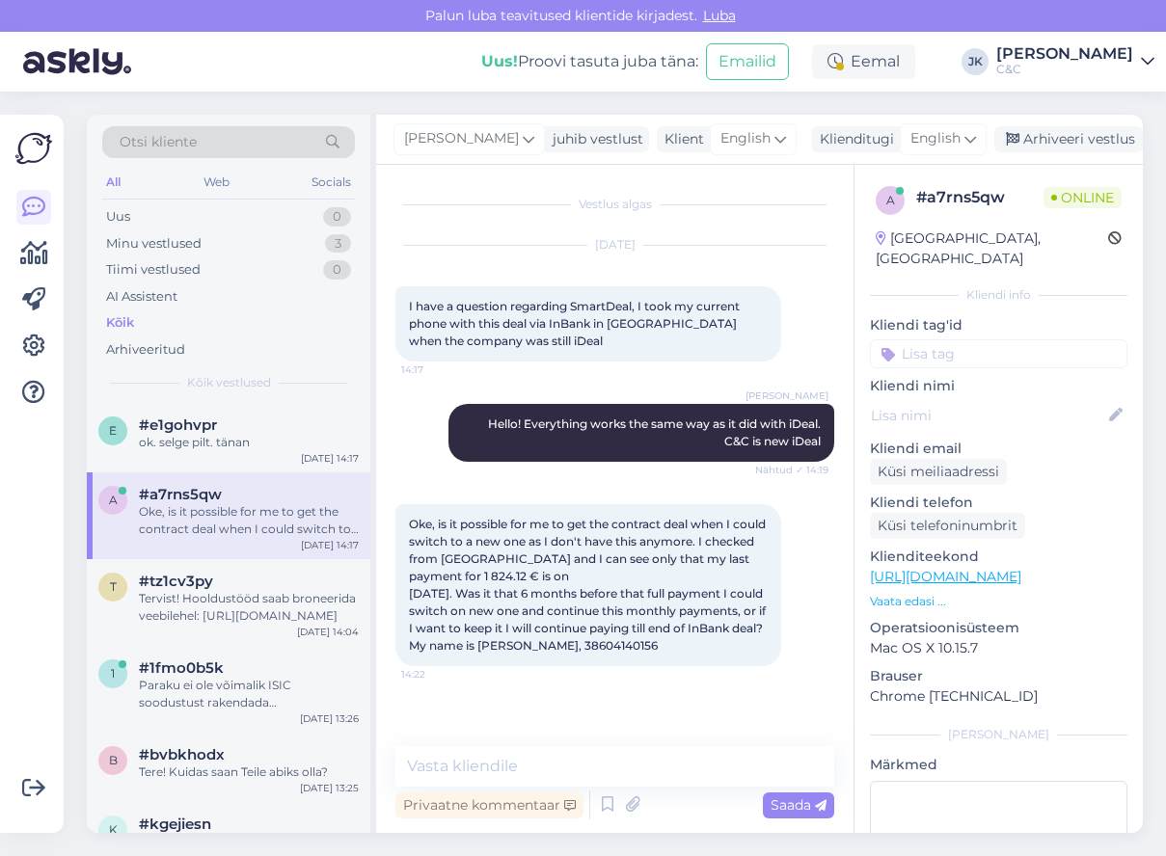
click at [577, 581] on div "Oke, is it possible for me to get the contract deal when I could switch to a ne…" at bounding box center [588, 585] width 386 height 162
drag, startPoint x: 487, startPoint y: 615, endPoint x: 519, endPoint y: 624, distance: 33.0
click at [519, 624] on span "Oke, is it possible for me to get the contract deal when I could switch to a ne…" at bounding box center [589, 585] width 360 height 136
click at [484, 774] on textarea at bounding box center [614, 766] width 439 height 41
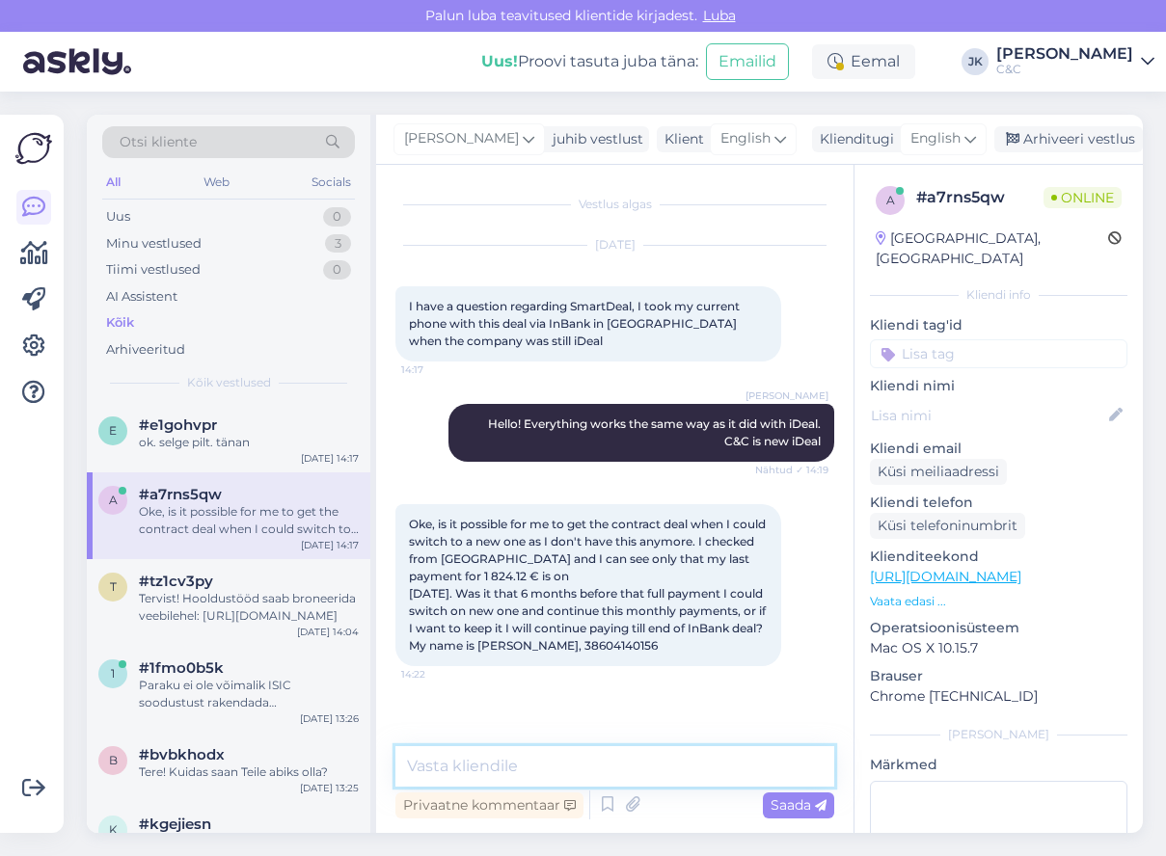
type textarea "y"
type textarea "U"
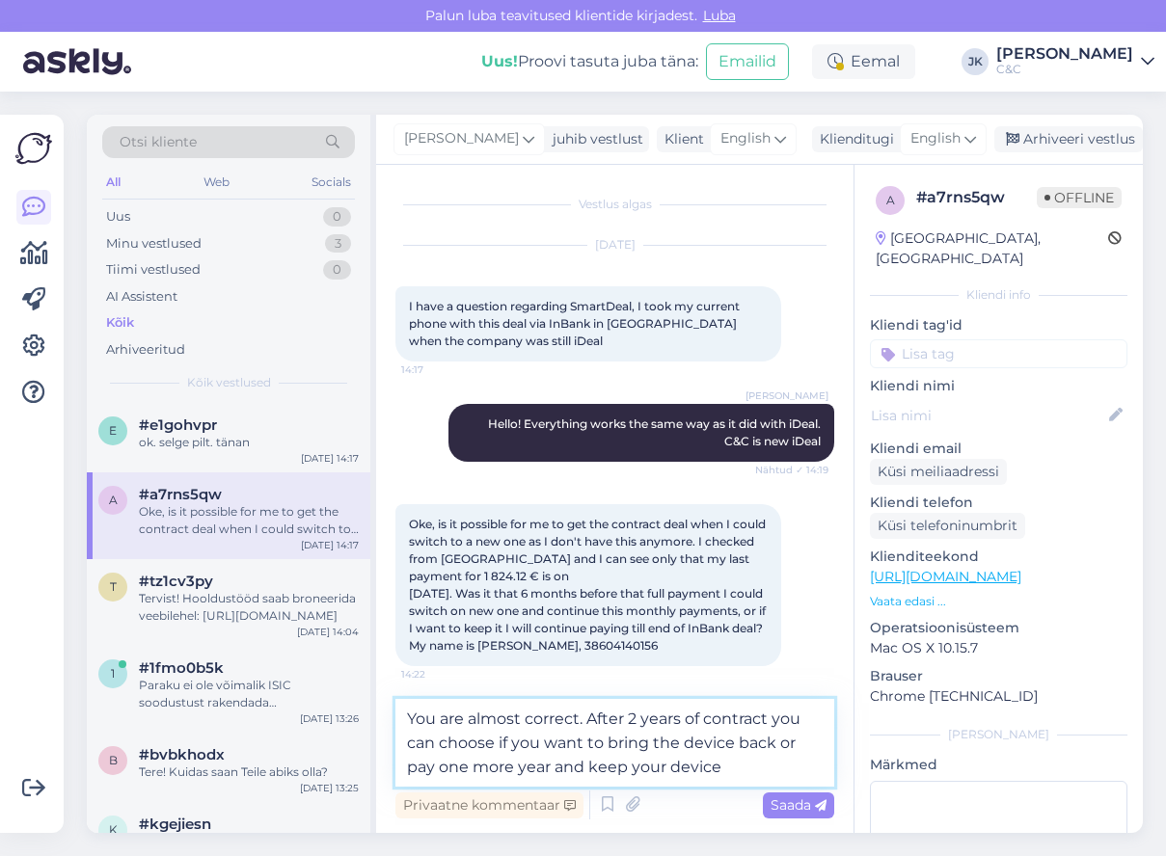
type textarea "You are almost correct. After 2 years of contract you can choose if you want to…"
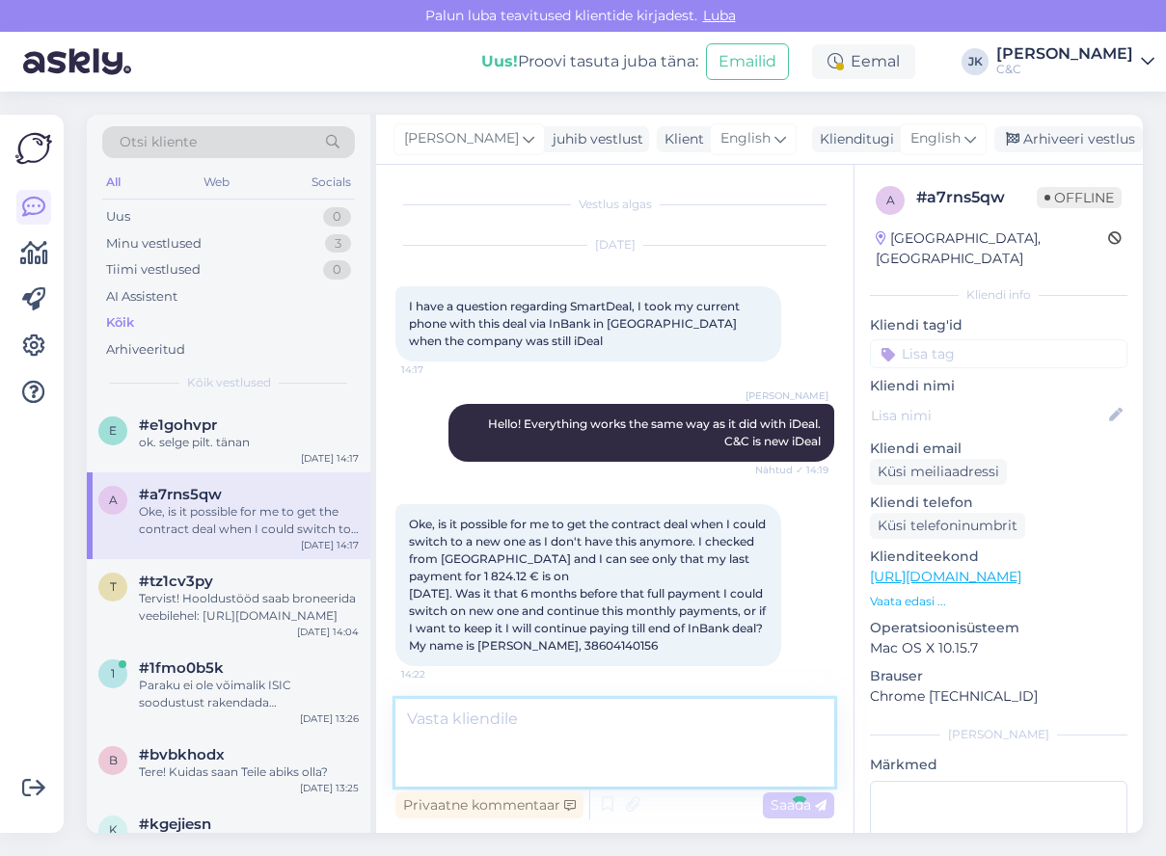
scroll to position [76, 0]
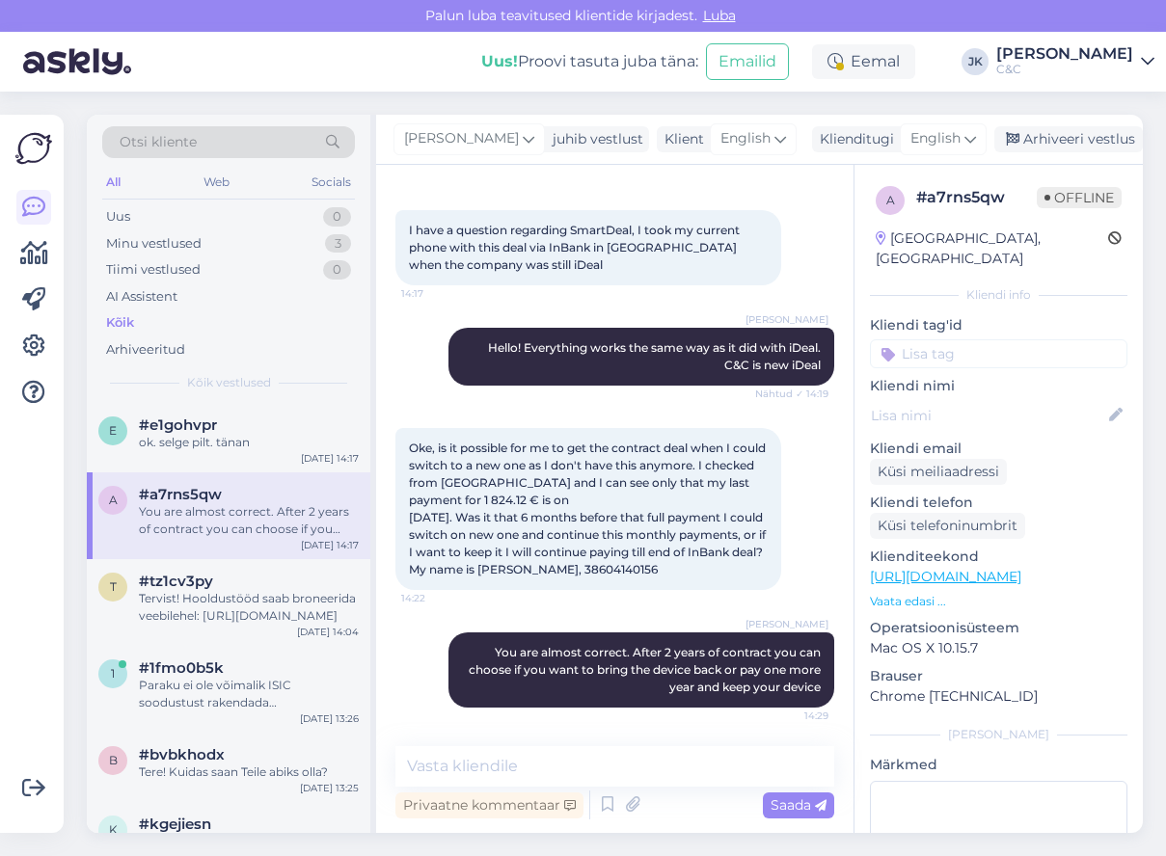
click at [538, 730] on div "Vestlus algas [DATE] I have a question regarding SmartDeal, I took my current p…" at bounding box center [614, 499] width 477 height 668
click at [244, 426] on div "#e1gohvpr" at bounding box center [249, 425] width 220 height 17
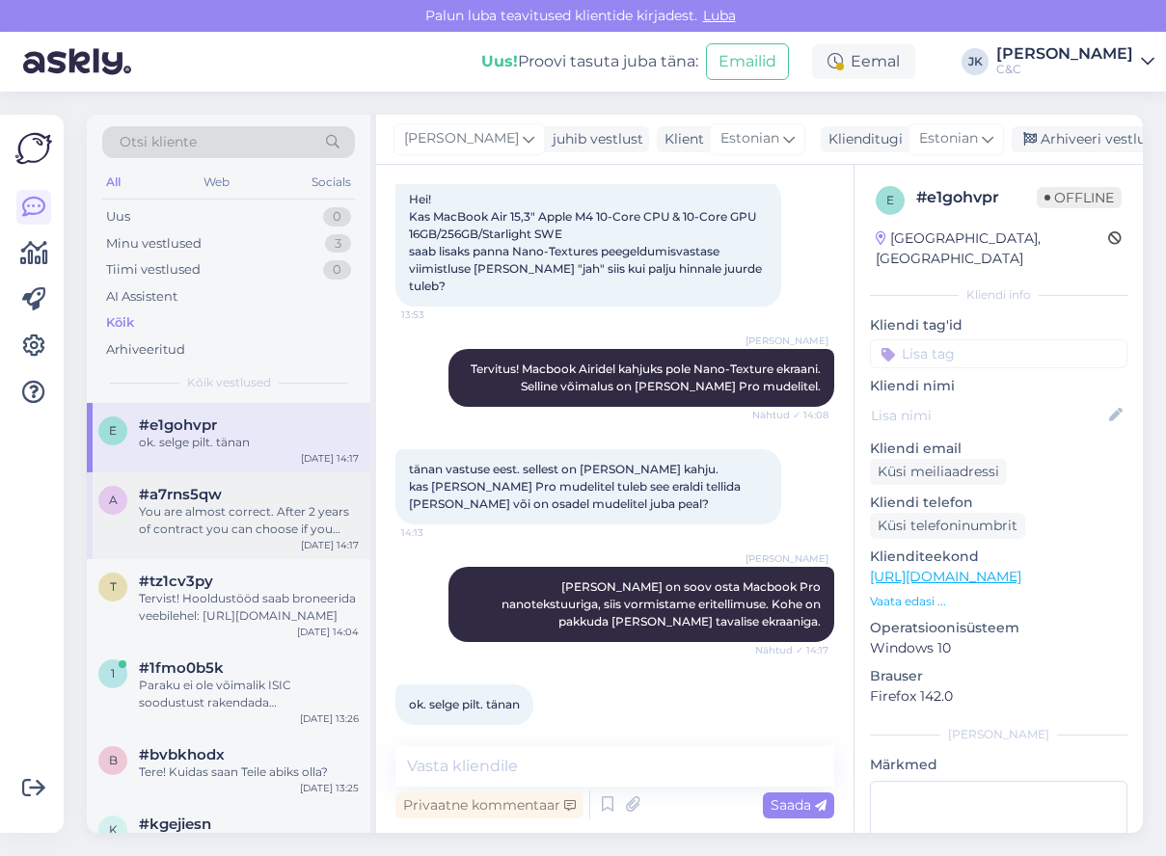
click at [240, 515] on div "You are almost correct. After 2 years of contract you can choose if you want to…" at bounding box center [249, 520] width 220 height 35
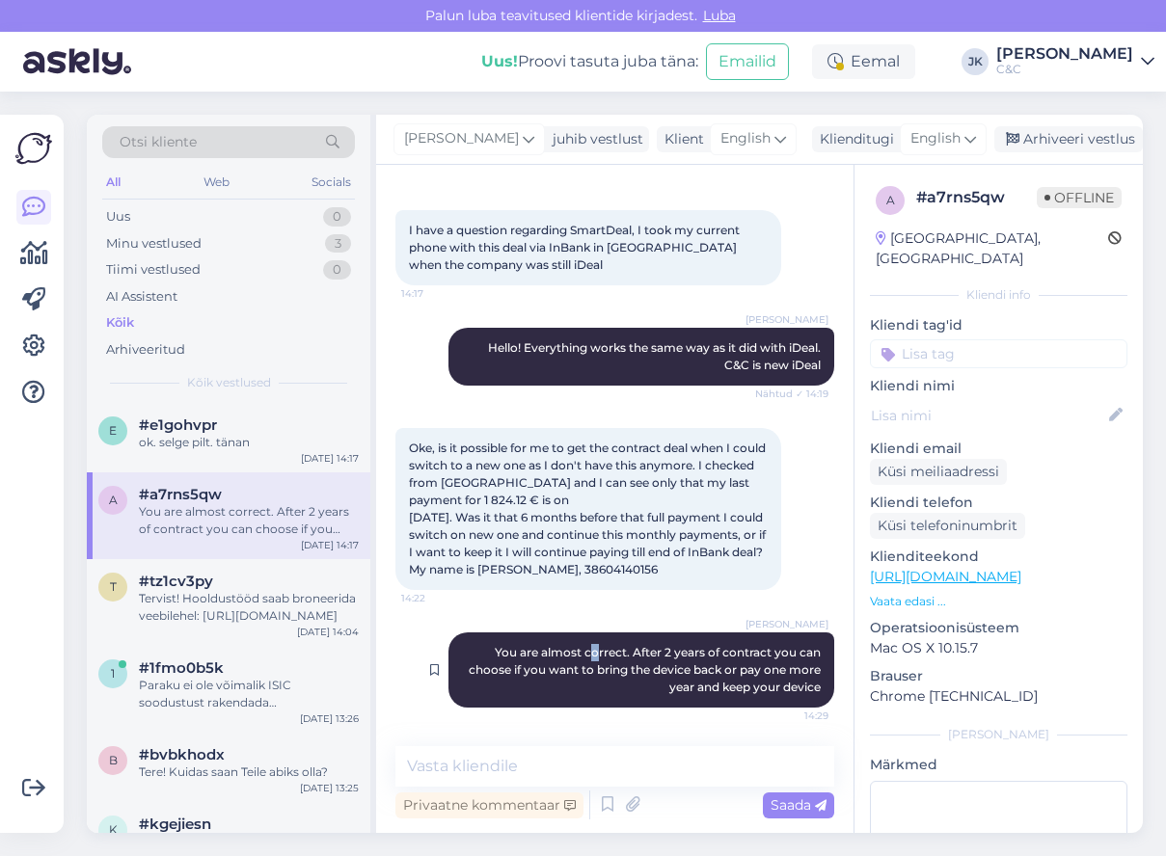
click at [595, 653] on span "You are almost correct. After 2 years of contract you can choose if you want to…" at bounding box center [646, 669] width 355 height 49
click at [572, 705] on div "[PERSON_NAME] You are almost correct. After 2 years of contract you can choose …" at bounding box center [641, 670] width 386 height 75
click at [773, 654] on span "You are almost correct. After 2 years of contract you can choose if you want to…" at bounding box center [646, 669] width 355 height 49
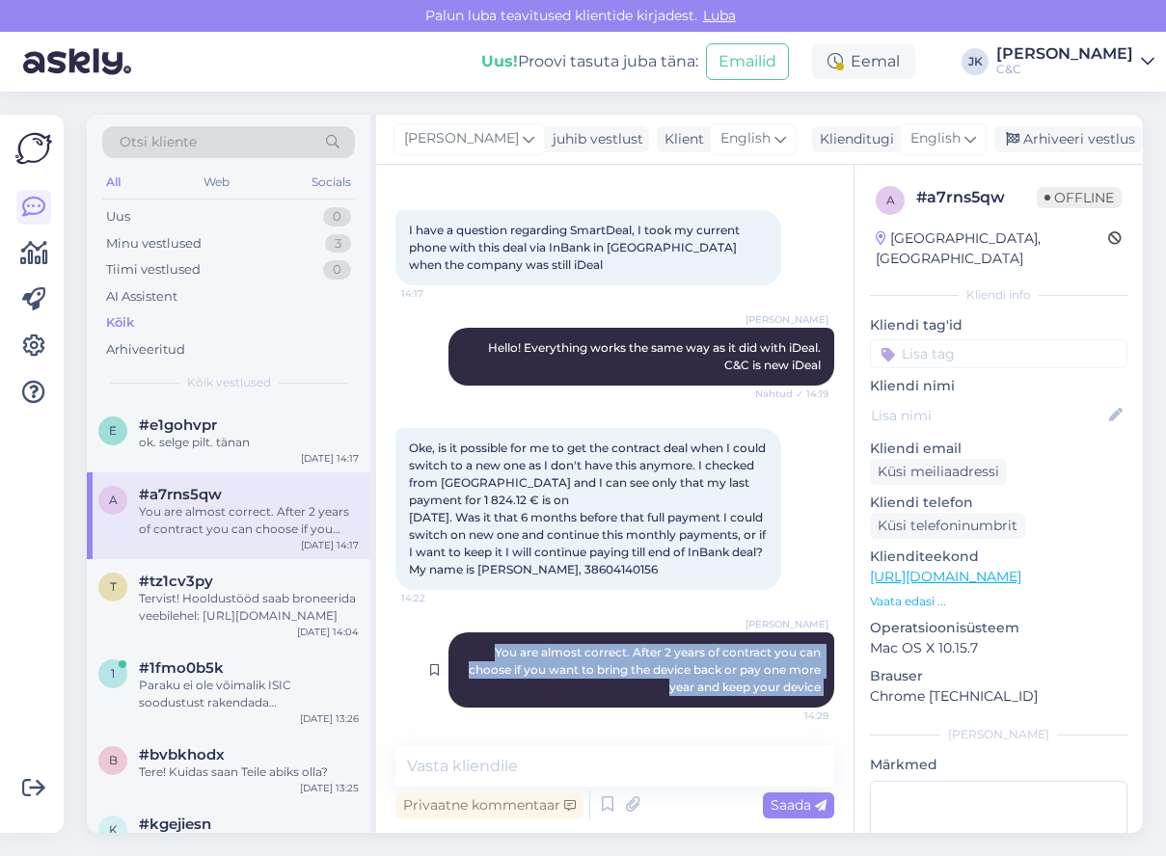
click at [773, 654] on span "You are almost correct. After 2 years of contract you can choose if you want to…" at bounding box center [646, 669] width 355 height 49
click at [615, 718] on div "[PERSON_NAME] You are almost correct. After 2 years of contract you can choose …" at bounding box center [614, 670] width 439 height 118
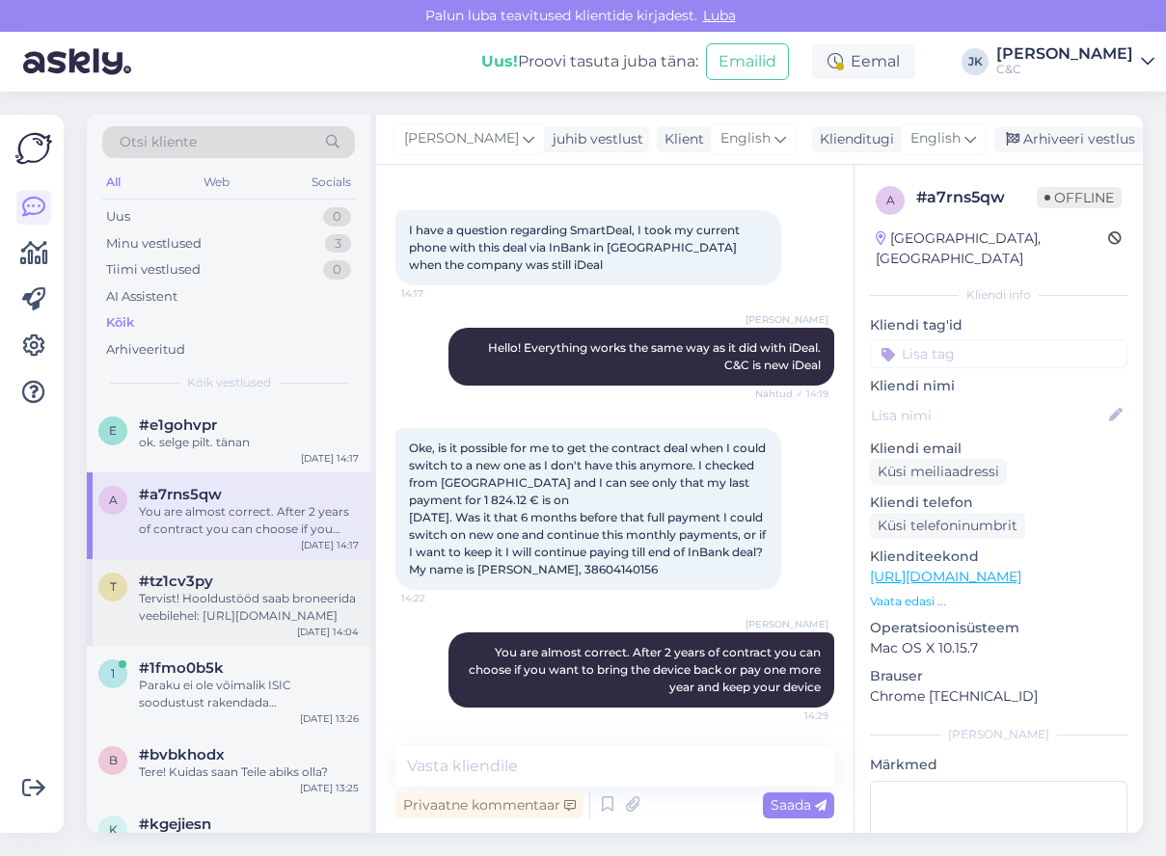
click at [201, 637] on div "t #tz1cv3py Tervist! Hooldustööd saab broneerida veebilehel: [URL][DOMAIN_NAME]…" at bounding box center [229, 602] width 284 height 87
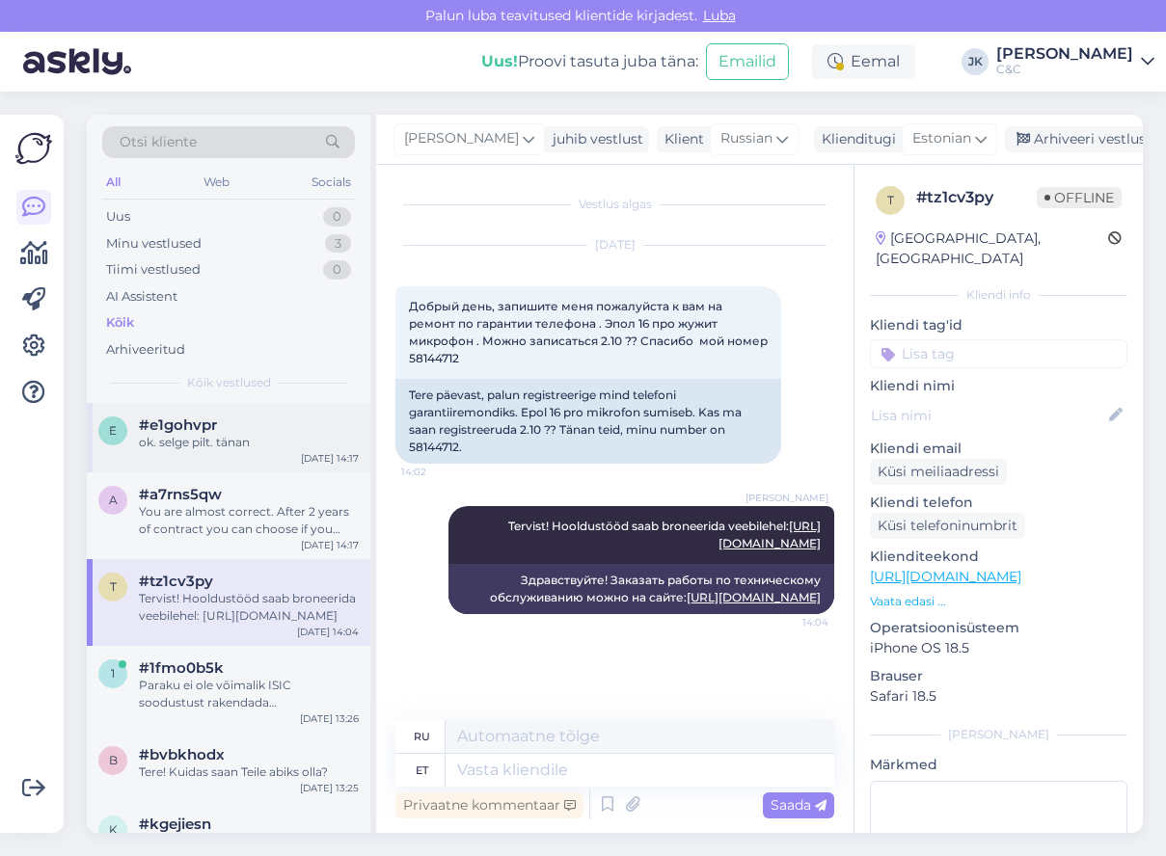
click at [210, 444] on div "ok. selge pilt. tänan" at bounding box center [249, 442] width 220 height 17
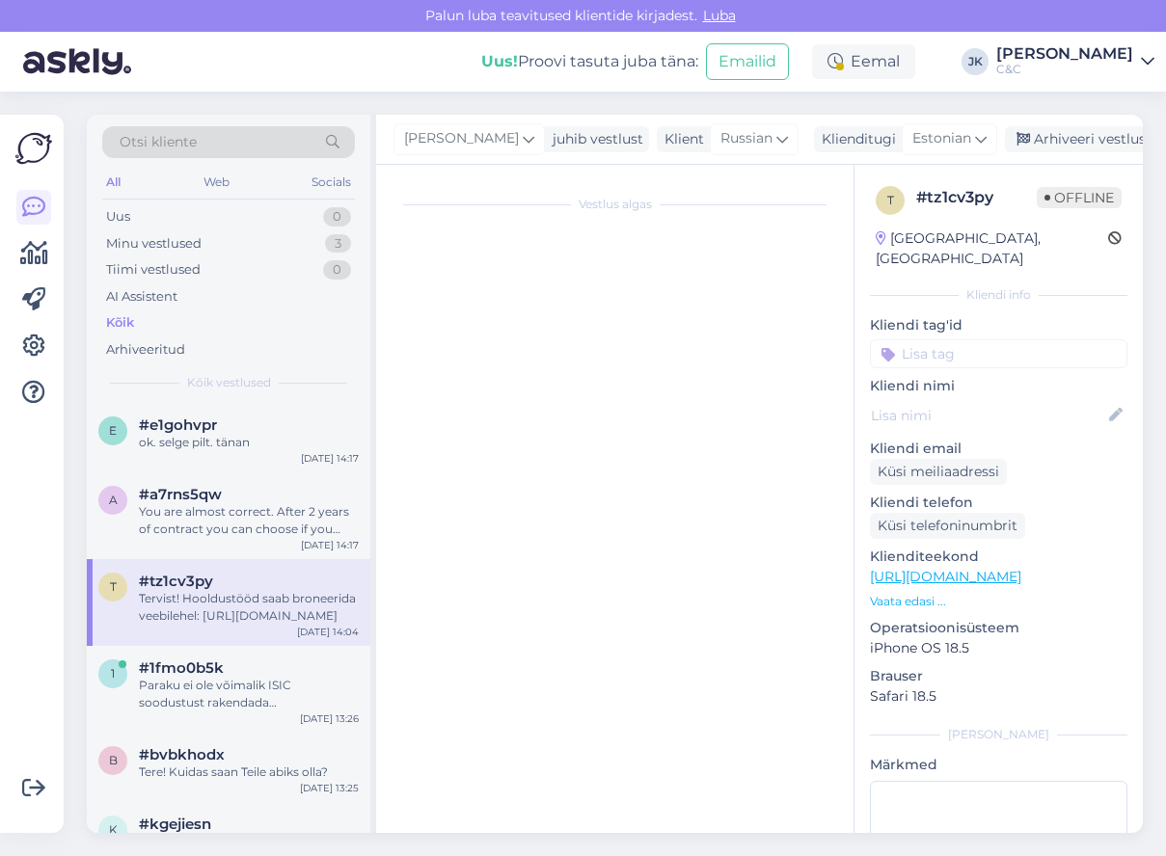
scroll to position [107, 0]
